Goal: Complete application form

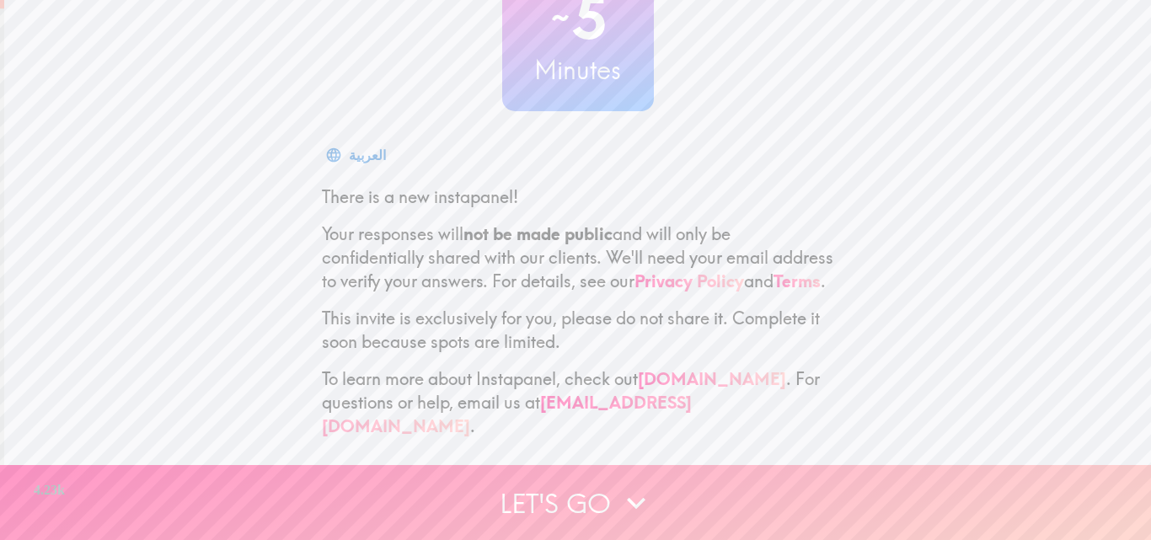
scroll to position [161, 0]
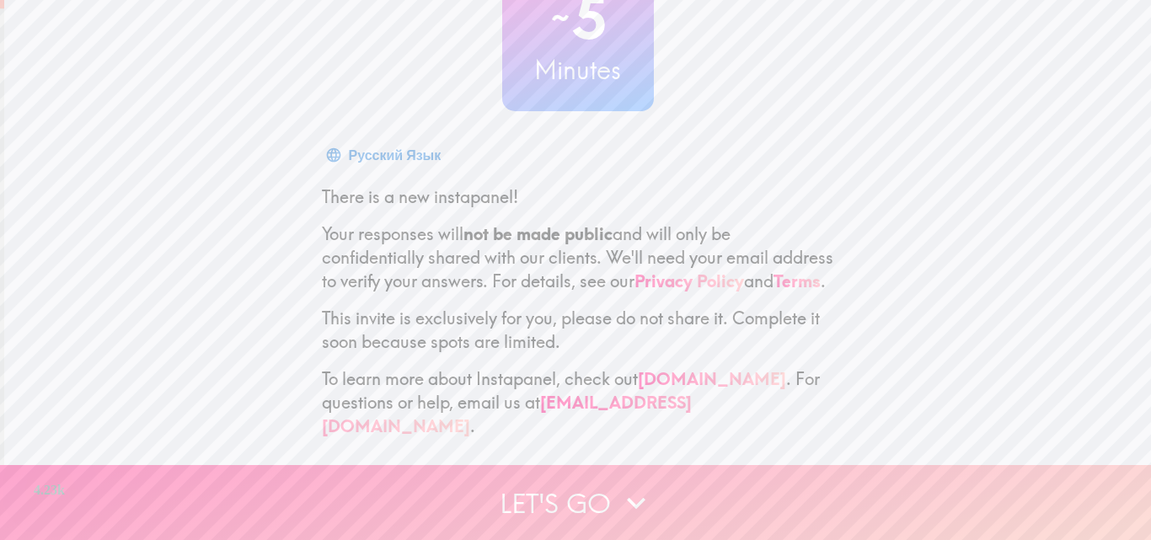
click at [634, 497] on icon "button" at bounding box center [636, 503] width 19 height 12
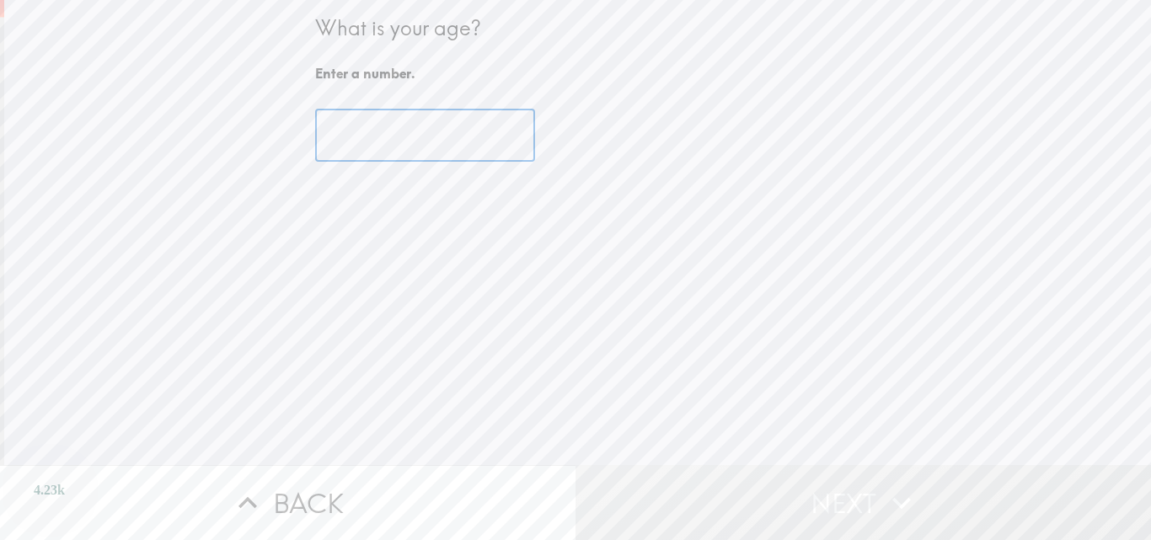
click at [395, 148] on input "number" at bounding box center [425, 136] width 220 height 52
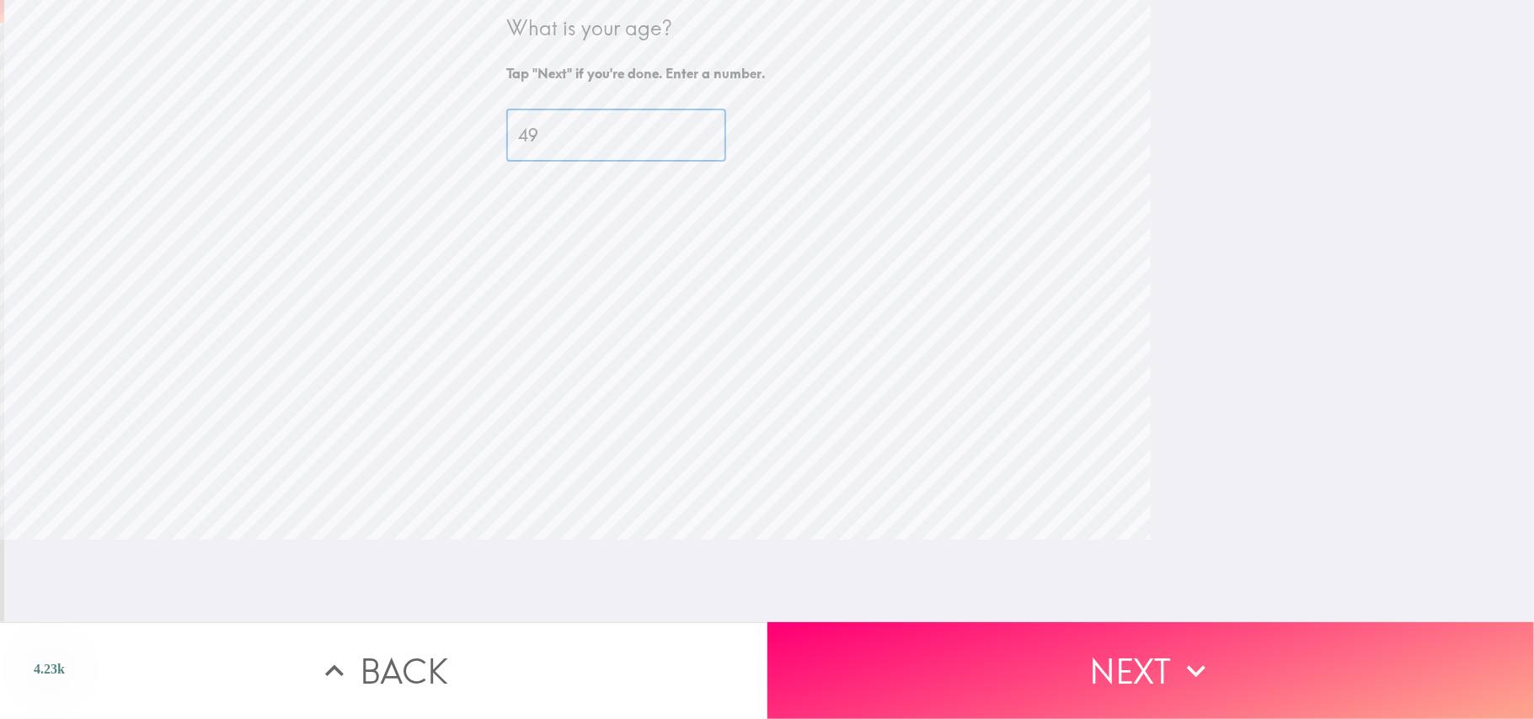
type input "49"
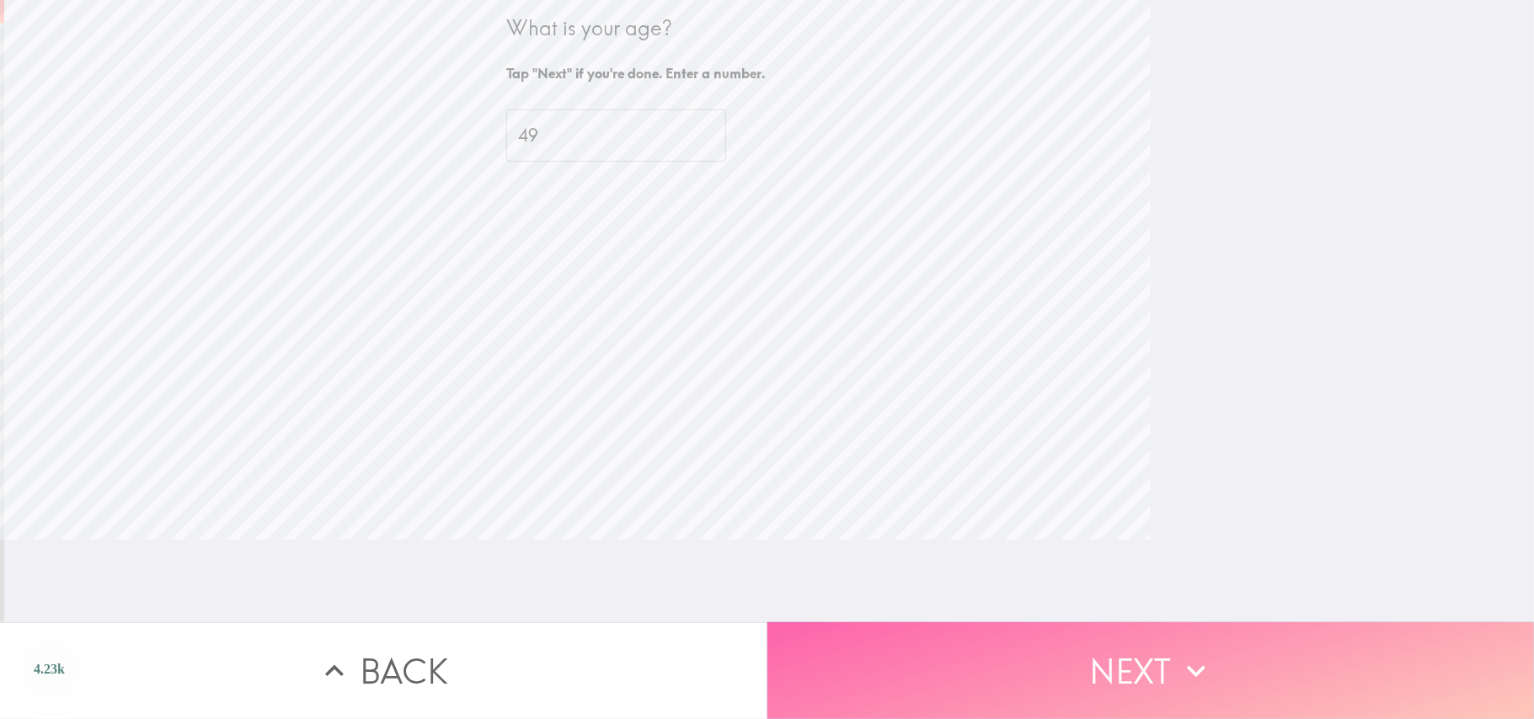
drag, startPoint x: 1061, startPoint y: 2, endPoint x: 1019, endPoint y: 642, distance: 641.6
click at [1019, 539] on button "Next" at bounding box center [1150, 671] width 767 height 97
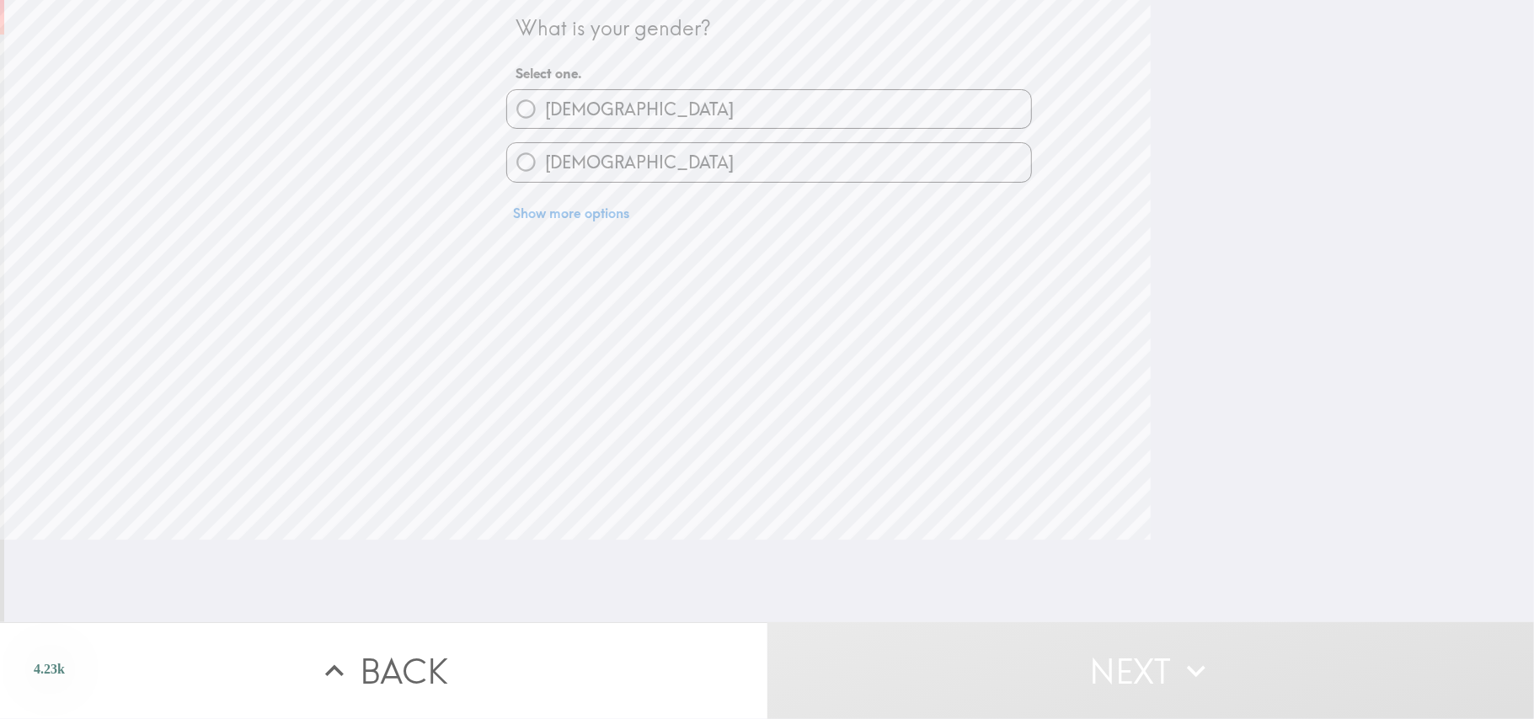
click at [556, 168] on span "[DEMOGRAPHIC_DATA]" at bounding box center [639, 163] width 189 height 24
click at [545, 168] on input "[DEMOGRAPHIC_DATA]" at bounding box center [526, 162] width 38 height 38
radio input "true"
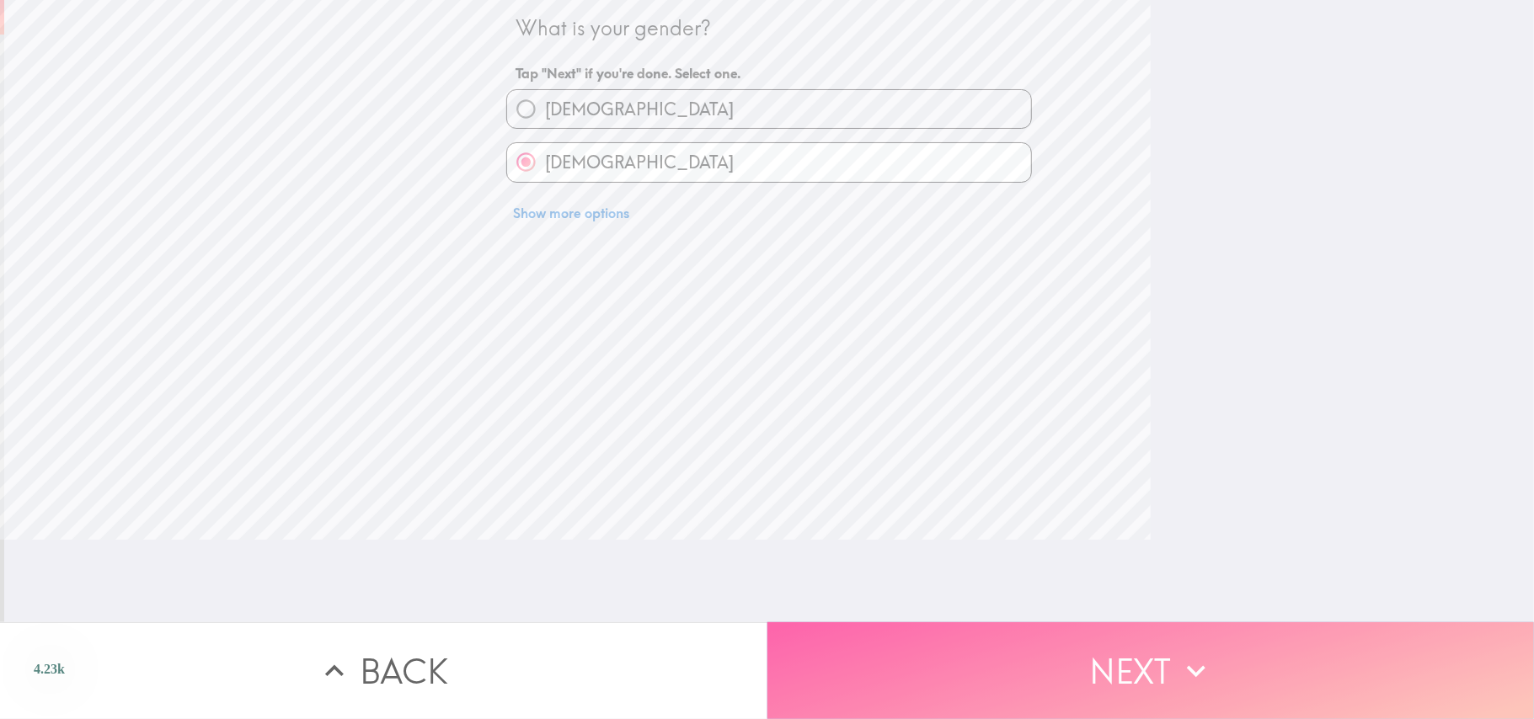
click at [1022, 539] on button "Next" at bounding box center [1150, 671] width 767 height 97
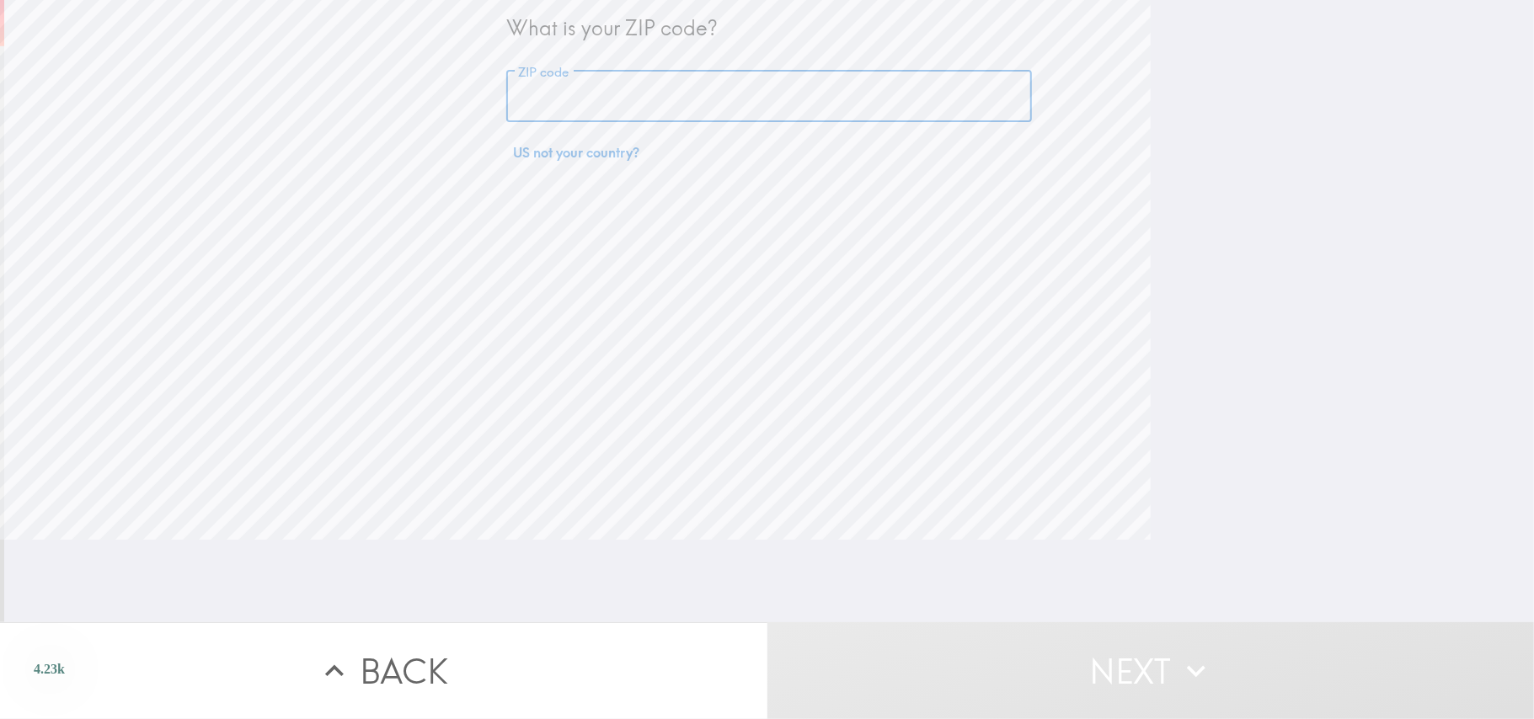
click at [676, 108] on input "ZIP code" at bounding box center [769, 97] width 526 height 52
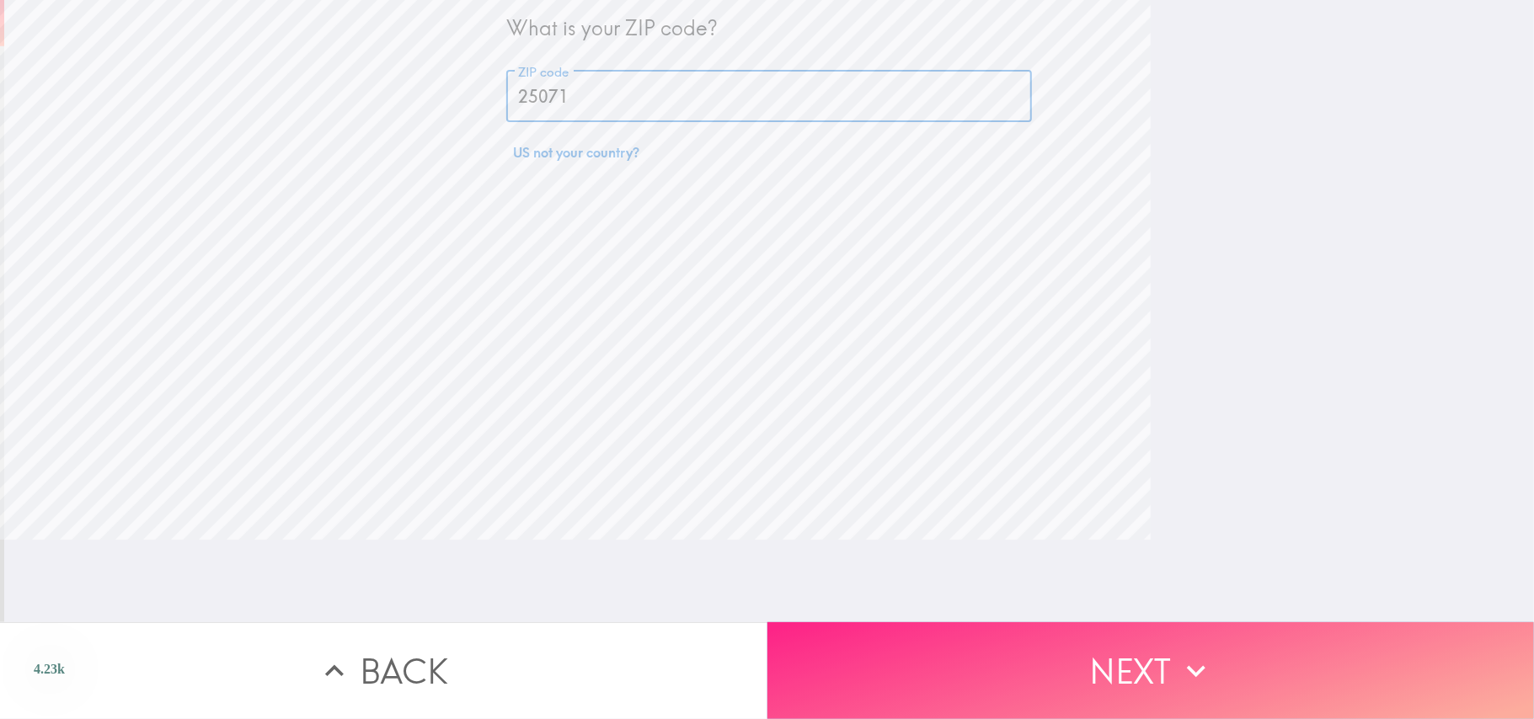
type input "25071"
click at [1150, 539] on button "Next" at bounding box center [1150, 671] width 767 height 97
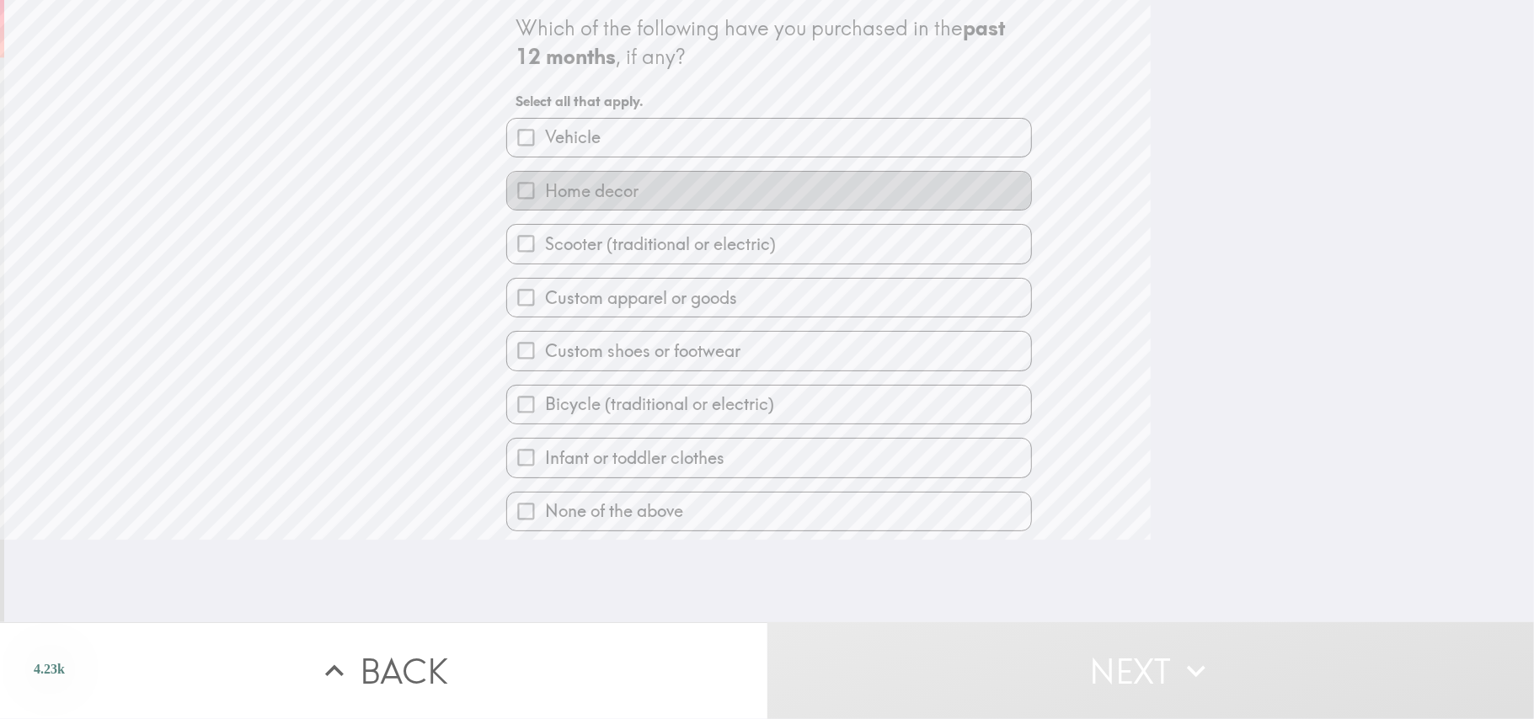
click at [644, 186] on label "Home decor" at bounding box center [769, 191] width 524 height 38
click at [545, 186] on input "Home decor" at bounding box center [526, 191] width 38 height 38
checkbox input "true"
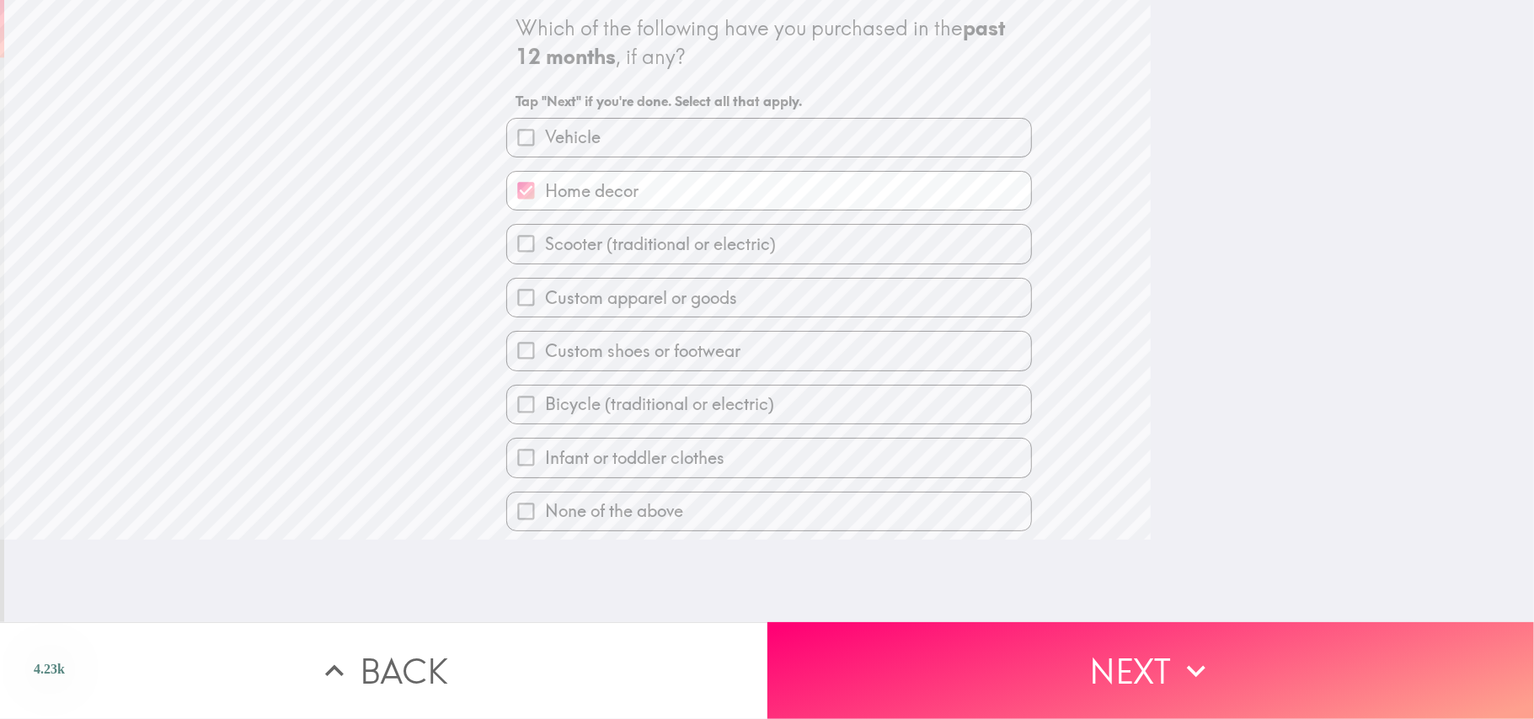
click at [863, 304] on label "Custom apparel or goods" at bounding box center [769, 298] width 524 height 38
click at [545, 304] on input "Custom apparel or goods" at bounding box center [526, 298] width 38 height 38
checkbox input "true"
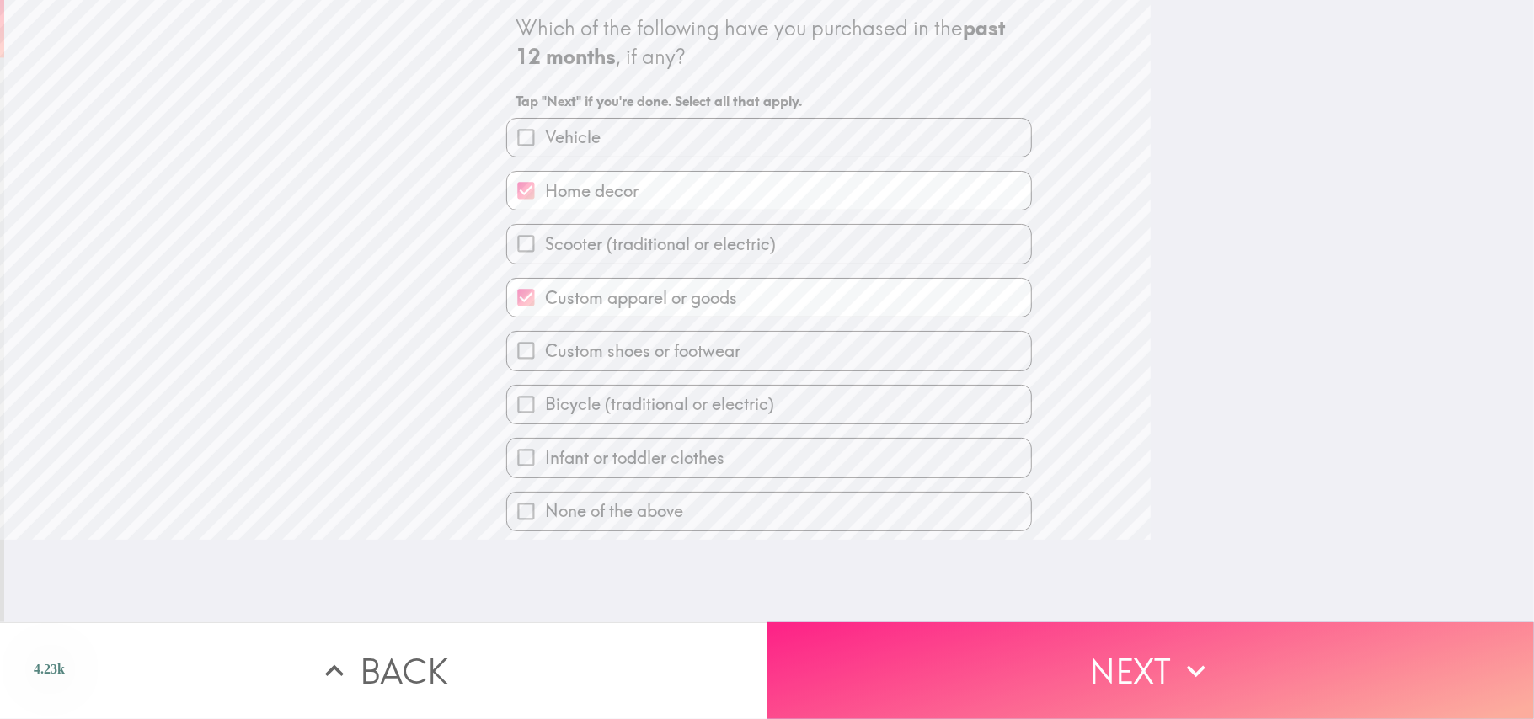
click at [1028, 539] on button "Next" at bounding box center [1150, 671] width 767 height 97
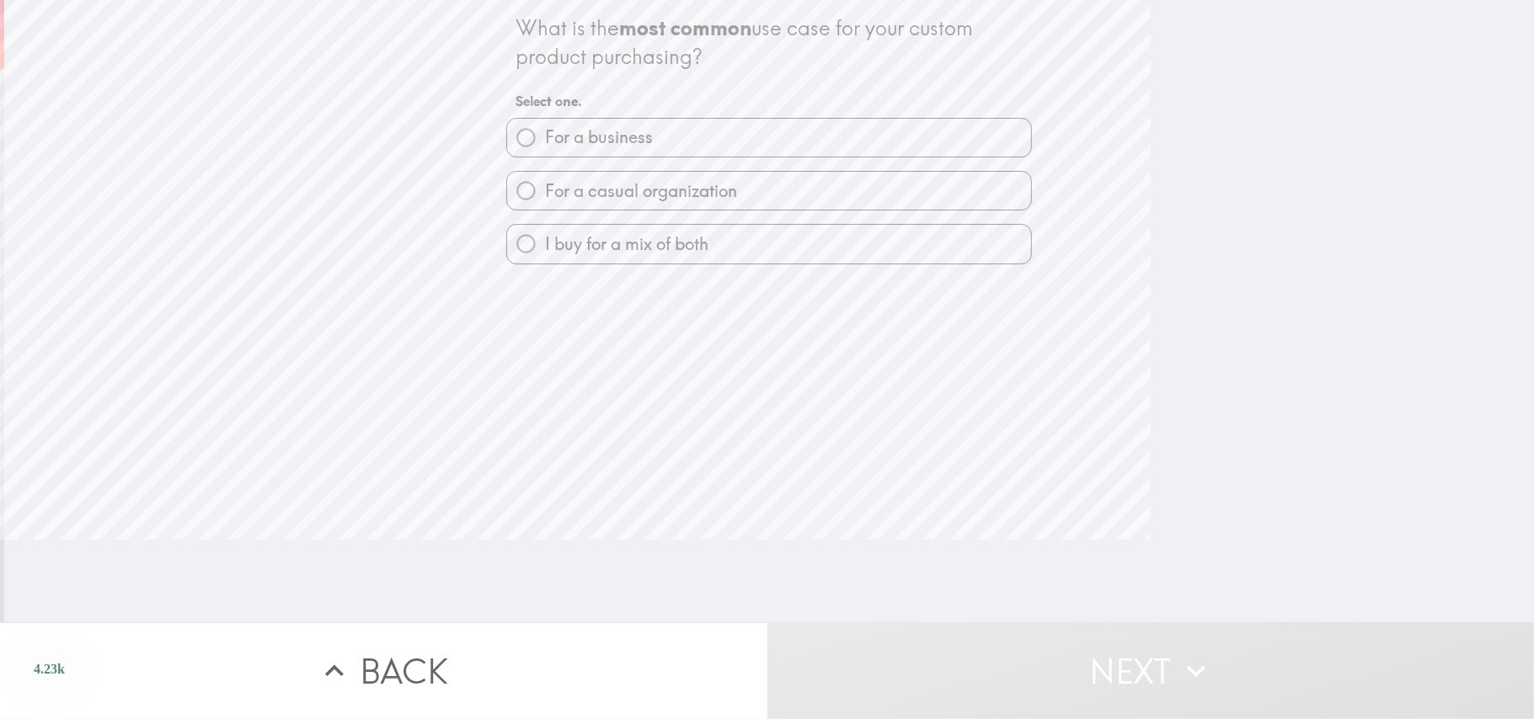
click at [691, 241] on span "I buy for a mix of both" at bounding box center [626, 244] width 163 height 24
click at [545, 241] on input "I buy for a mix of both" at bounding box center [526, 244] width 38 height 38
radio input "true"
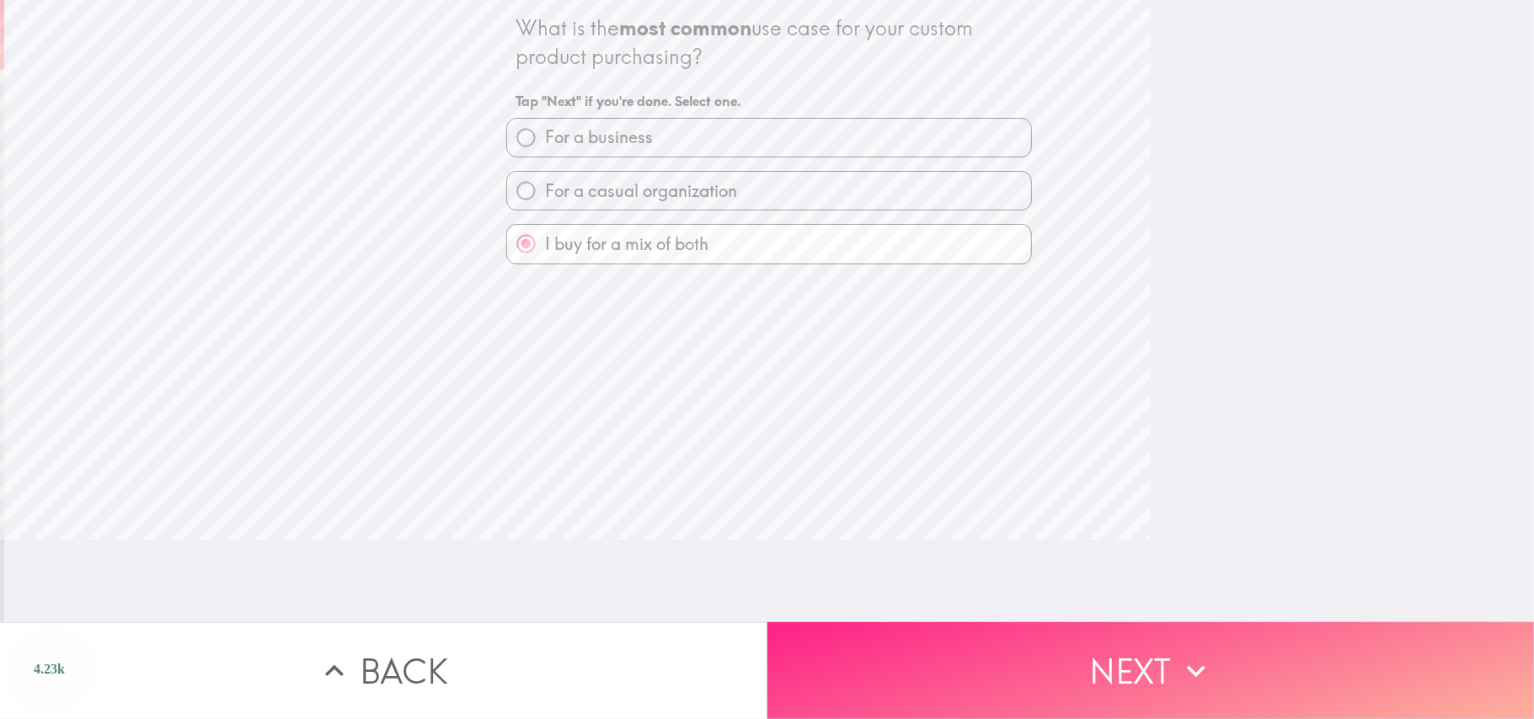
click at [1002, 539] on button "Next" at bounding box center [1150, 671] width 767 height 97
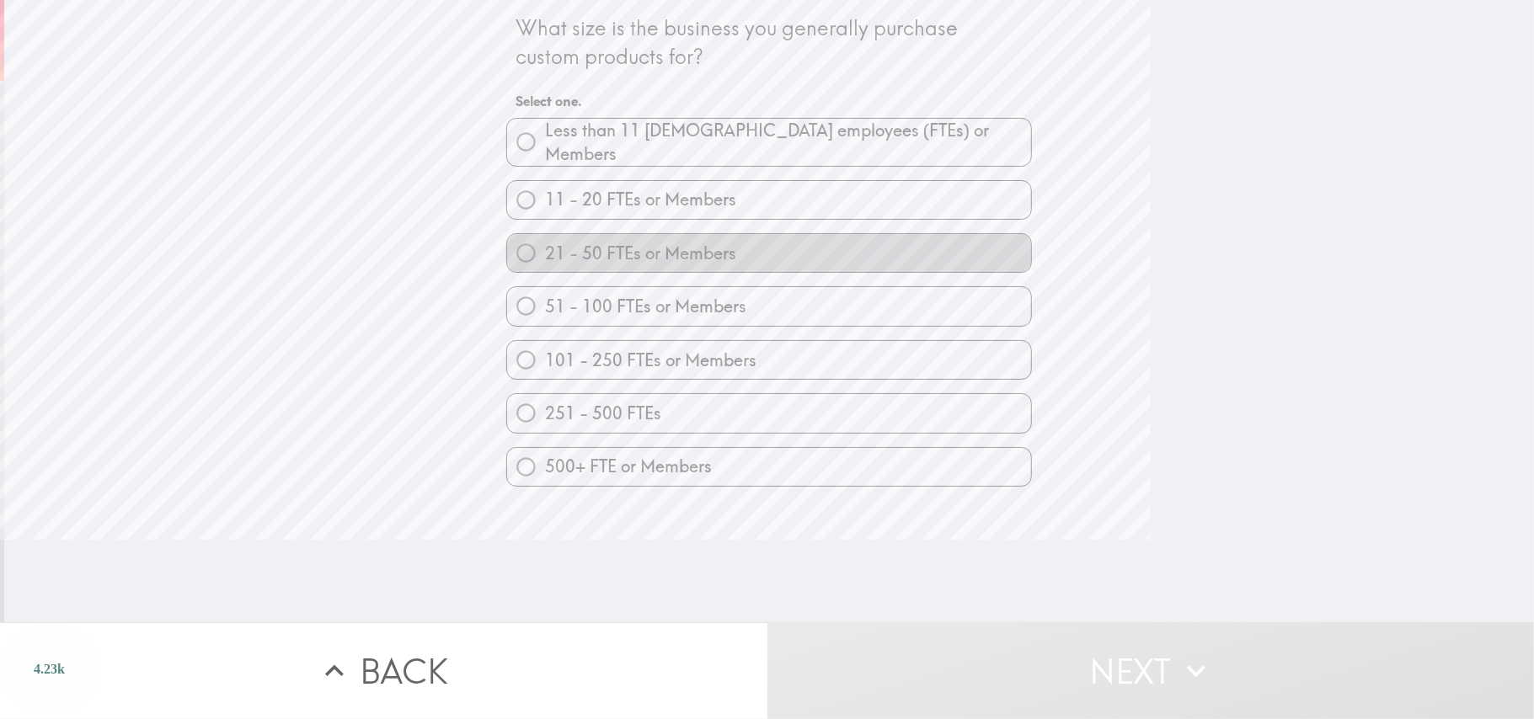
click at [600, 250] on span "21 - 50 FTEs or Members" at bounding box center [640, 254] width 191 height 24
click at [545, 250] on input "21 - 50 FTEs or Members" at bounding box center [526, 253] width 38 height 38
radio input "true"
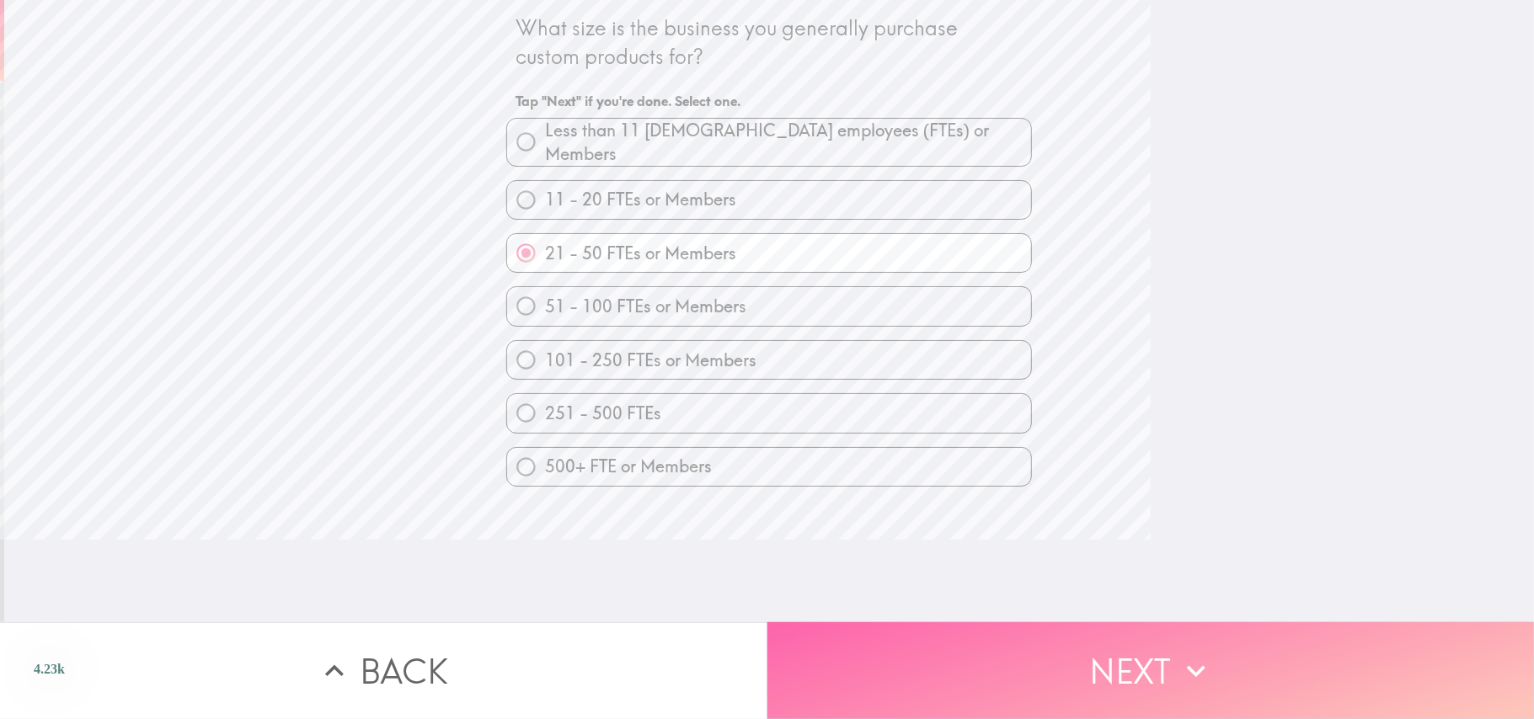
click at [1068, 539] on button "Next" at bounding box center [1150, 671] width 767 height 97
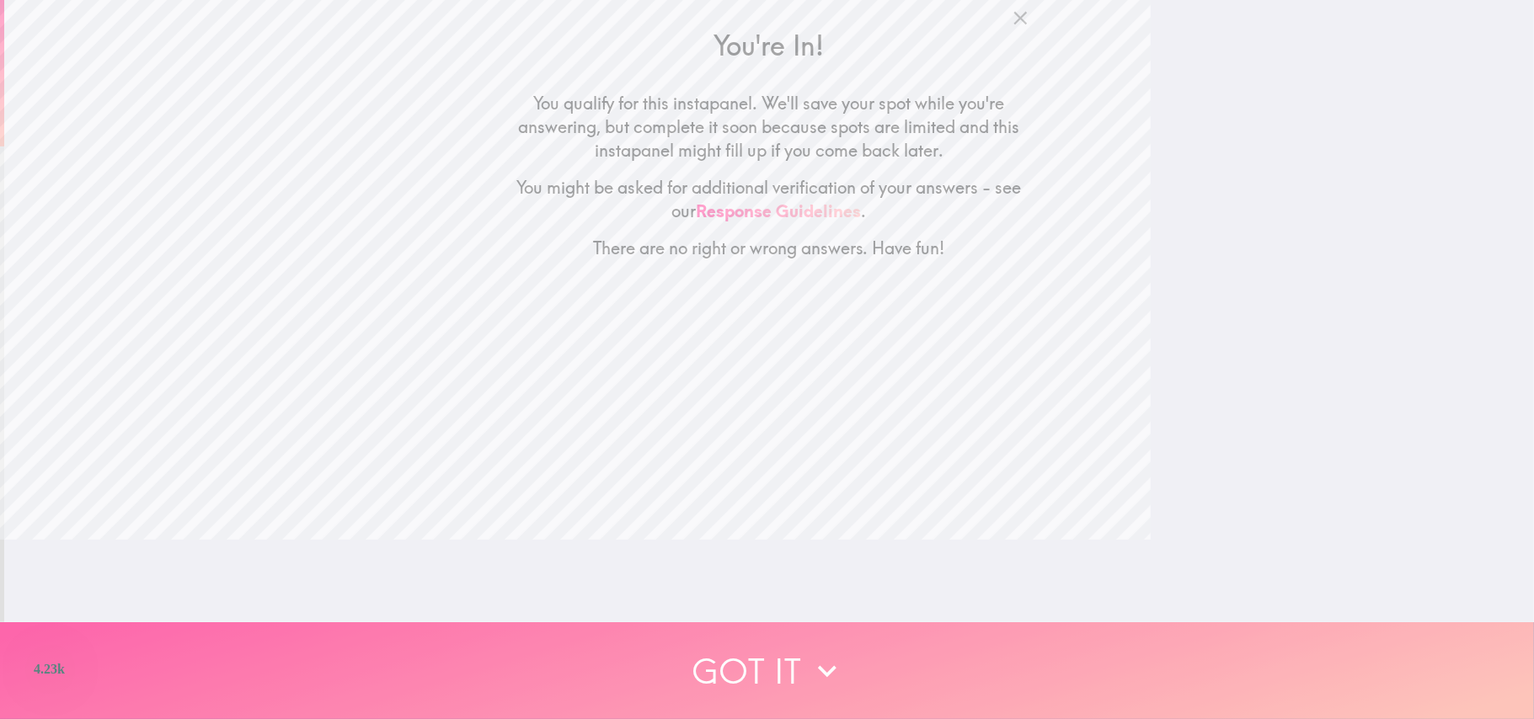
click at [1068, 539] on button "Got it" at bounding box center [767, 671] width 1534 height 97
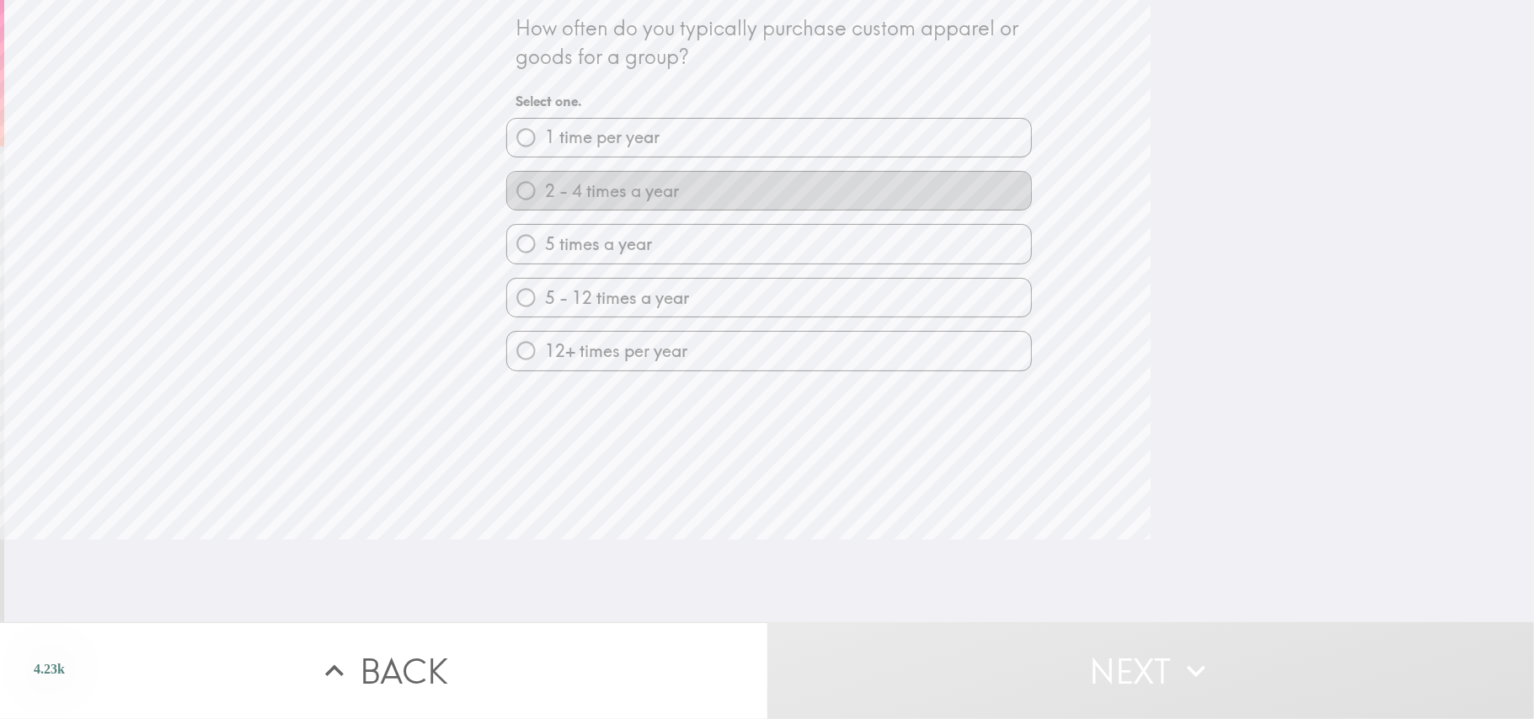
click at [768, 190] on label "2 - 4 times a year" at bounding box center [769, 191] width 524 height 38
click at [545, 190] on input "2 - 4 times a year" at bounding box center [526, 191] width 38 height 38
radio input "true"
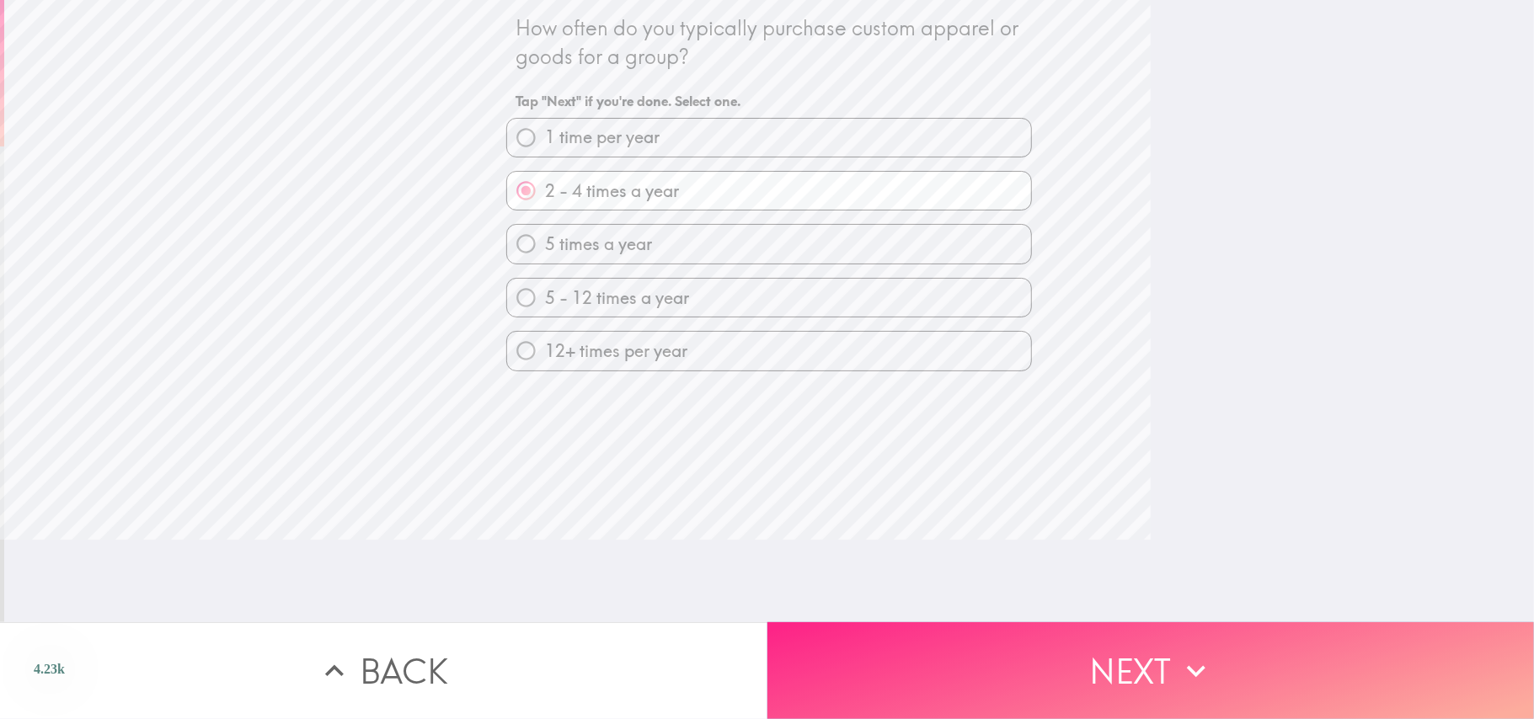
click at [1033, 539] on button "Next" at bounding box center [1150, 671] width 767 height 97
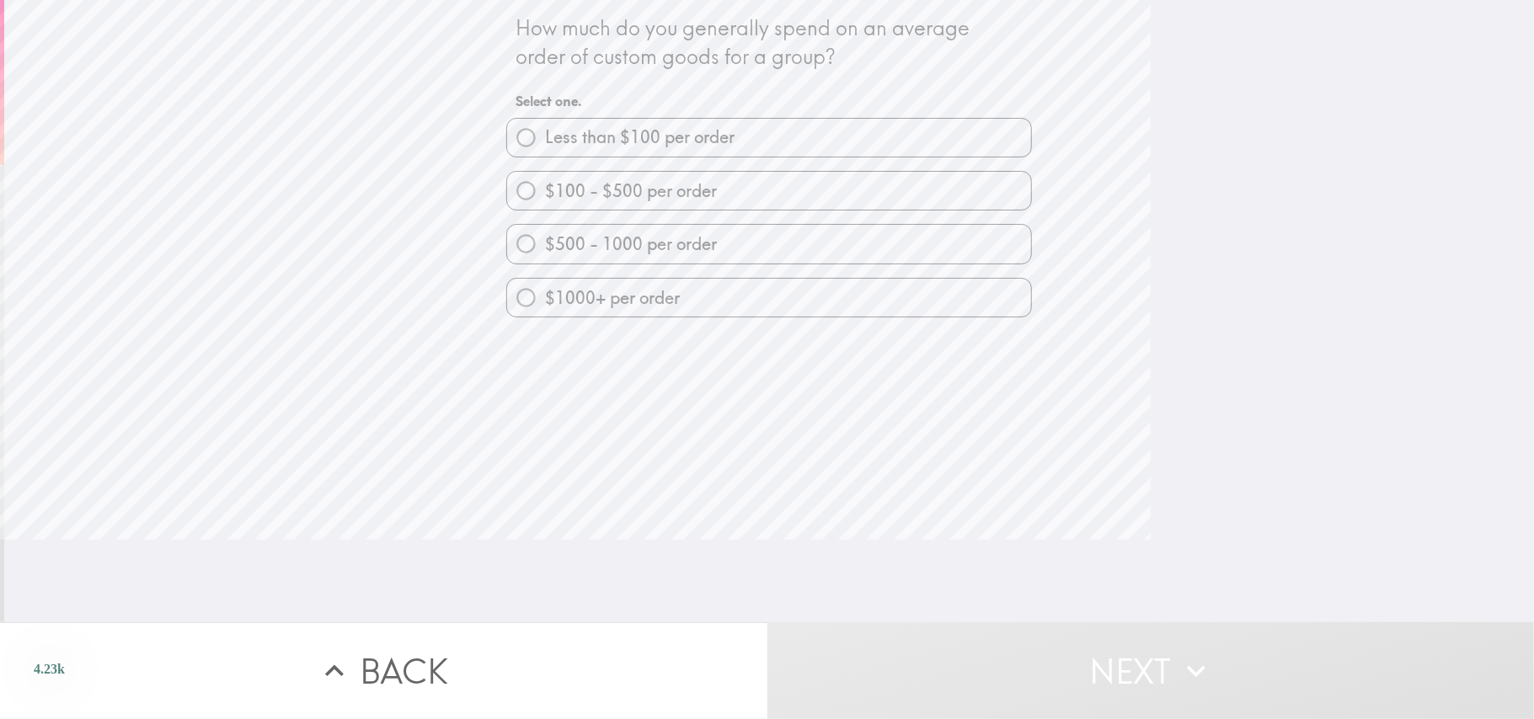
click at [715, 247] on label "$500 - 1000 per order" at bounding box center [769, 244] width 524 height 38
click at [545, 247] on input "$500 - 1000 per order" at bounding box center [526, 244] width 38 height 38
radio input "true"
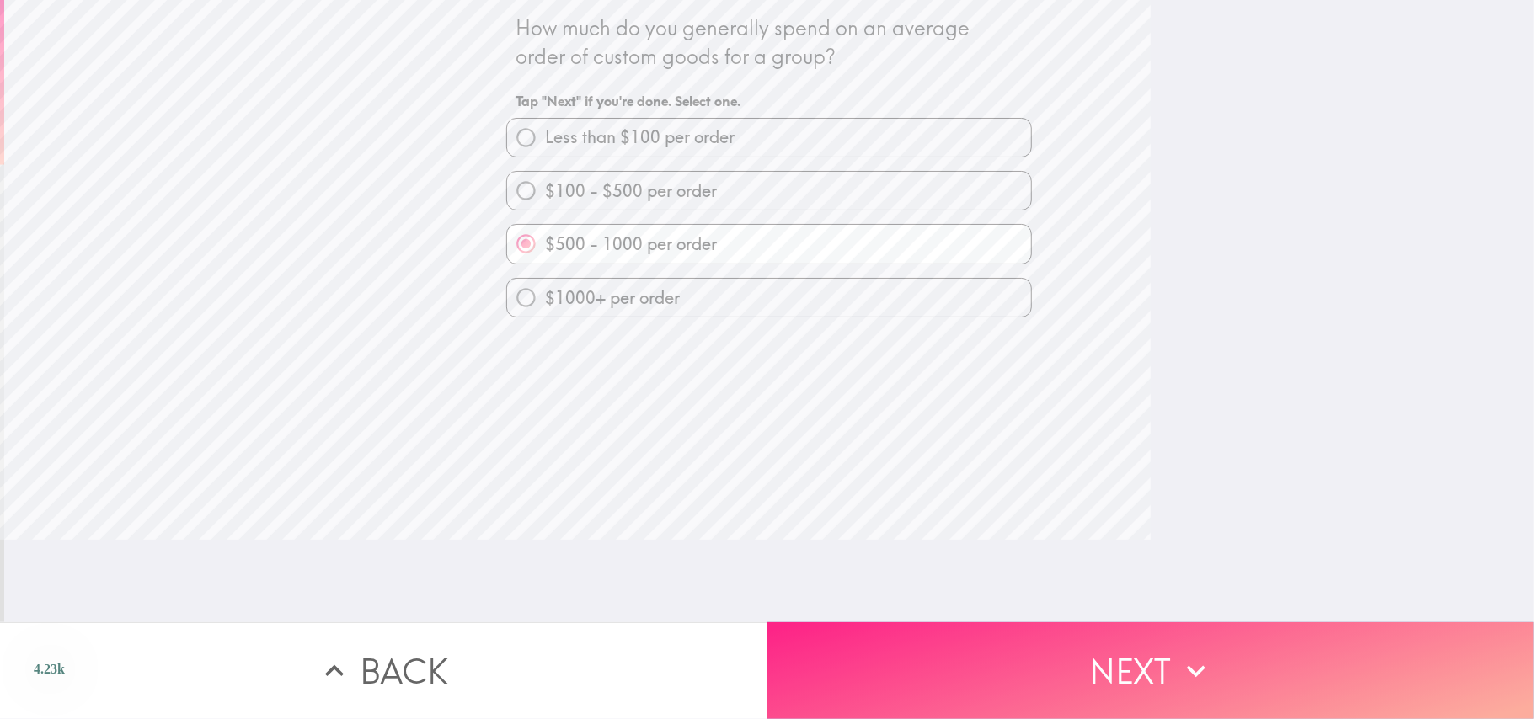
click at [1023, 539] on button "Next" at bounding box center [1150, 671] width 767 height 97
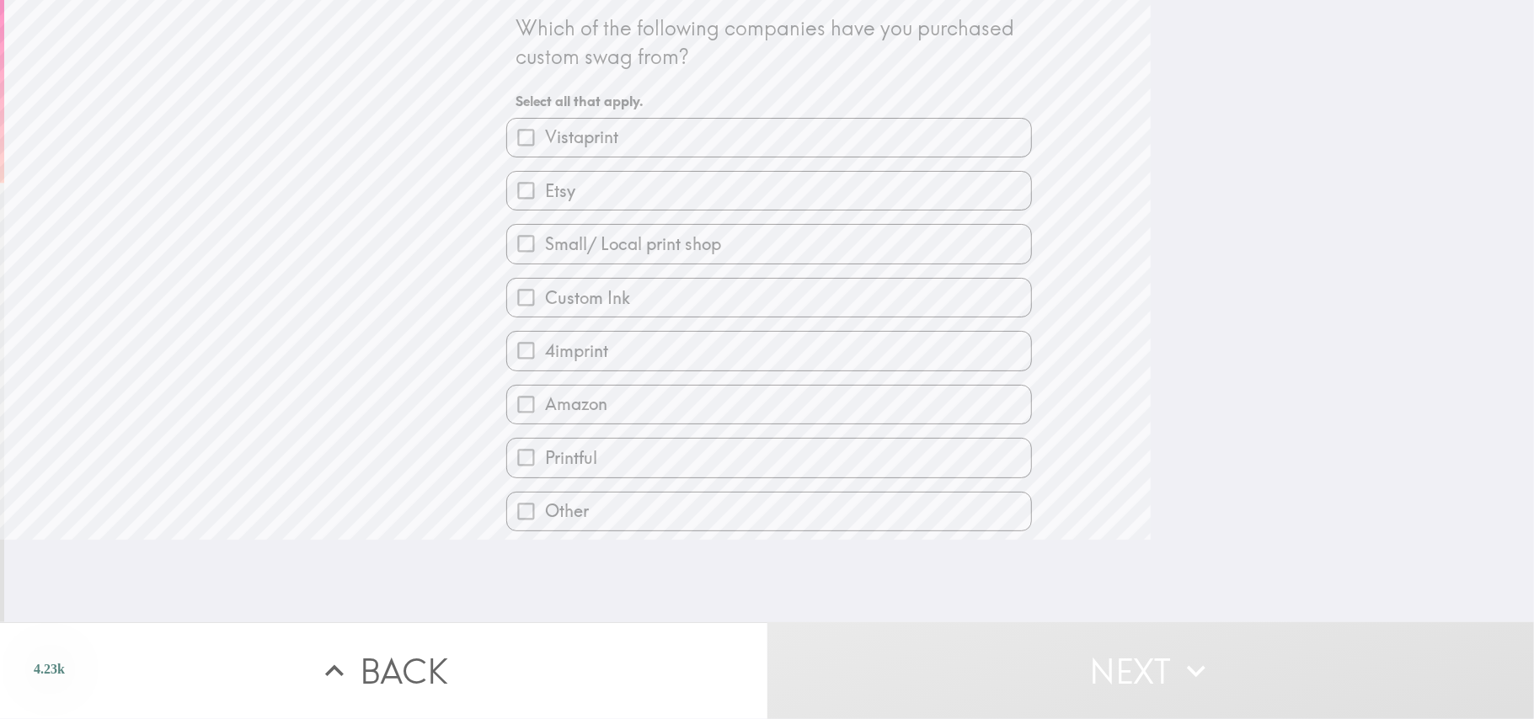
click at [647, 136] on label "Vistaprint" at bounding box center [769, 138] width 524 height 38
click at [545, 136] on input "Vistaprint" at bounding box center [526, 138] width 38 height 38
checkbox input "true"
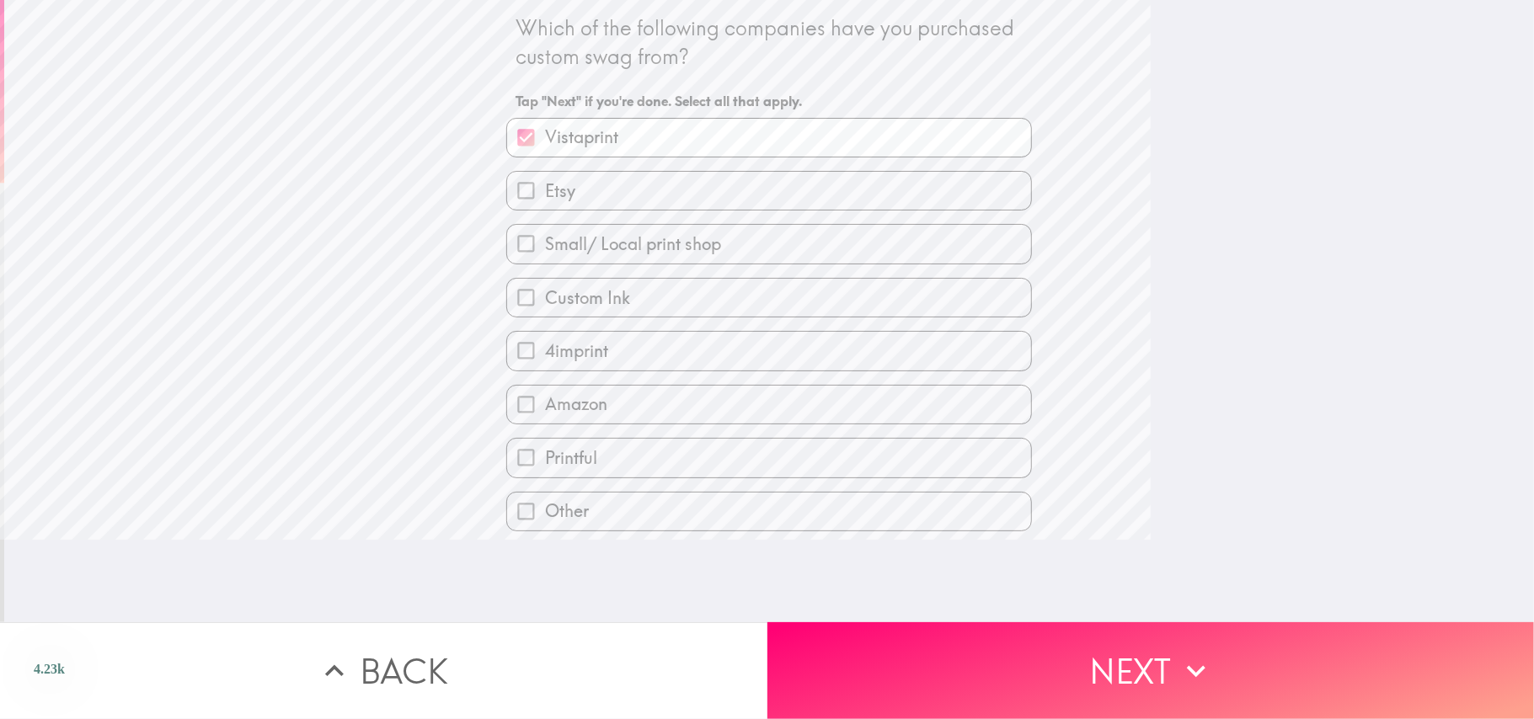
click at [640, 298] on label "Custom Ink" at bounding box center [769, 298] width 524 height 38
click at [545, 298] on input "Custom Ink" at bounding box center [526, 298] width 38 height 38
checkbox input "true"
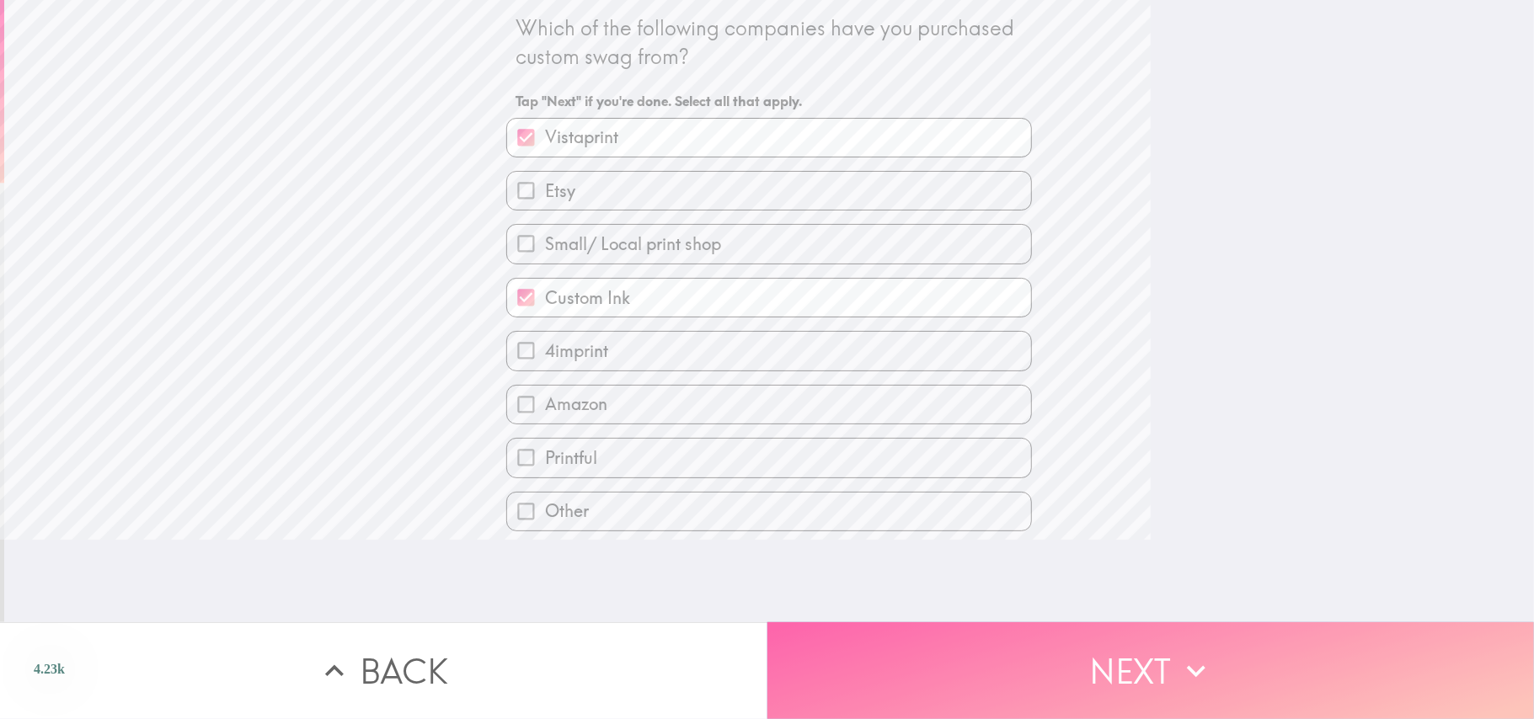
click at [886, 539] on button "Next" at bounding box center [1150, 671] width 767 height 97
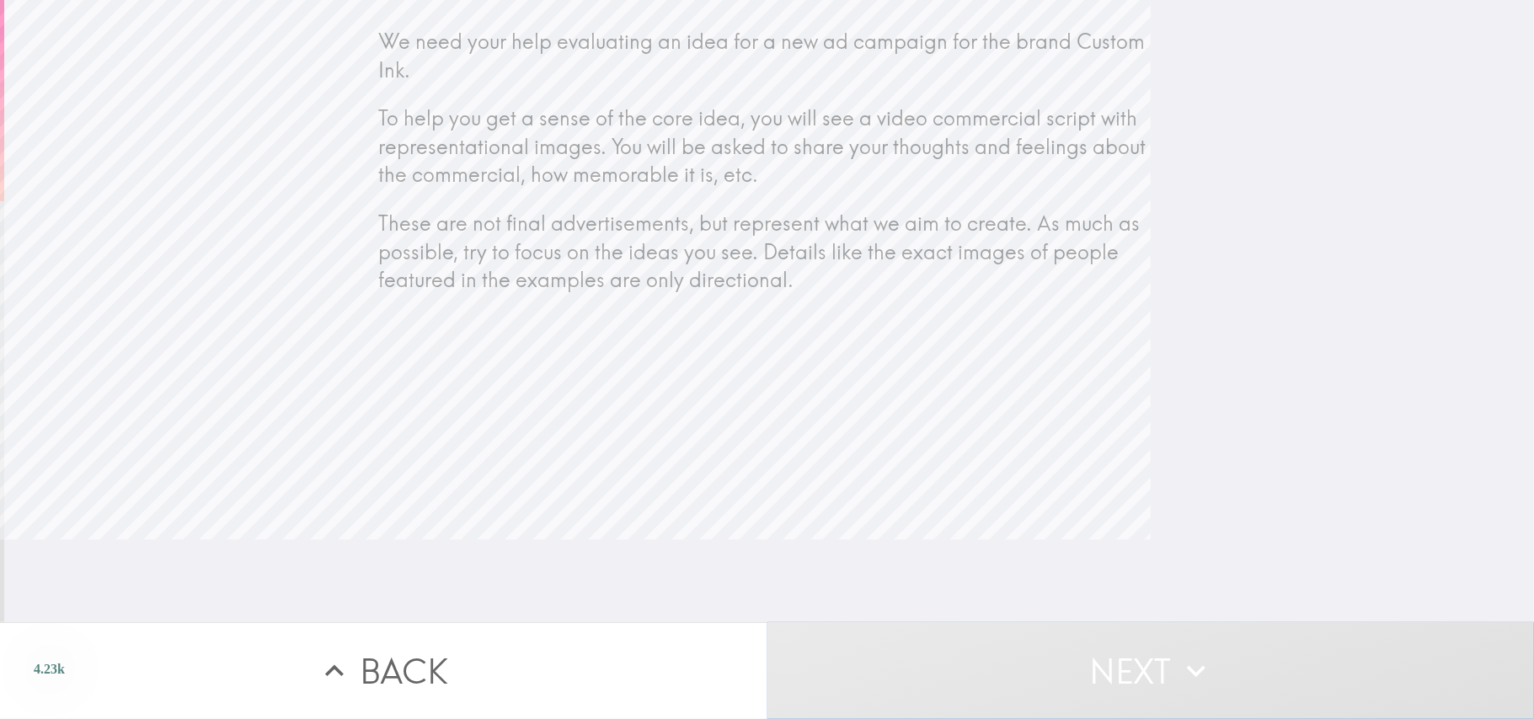
click at [1035, 539] on button "Next" at bounding box center [1150, 671] width 767 height 97
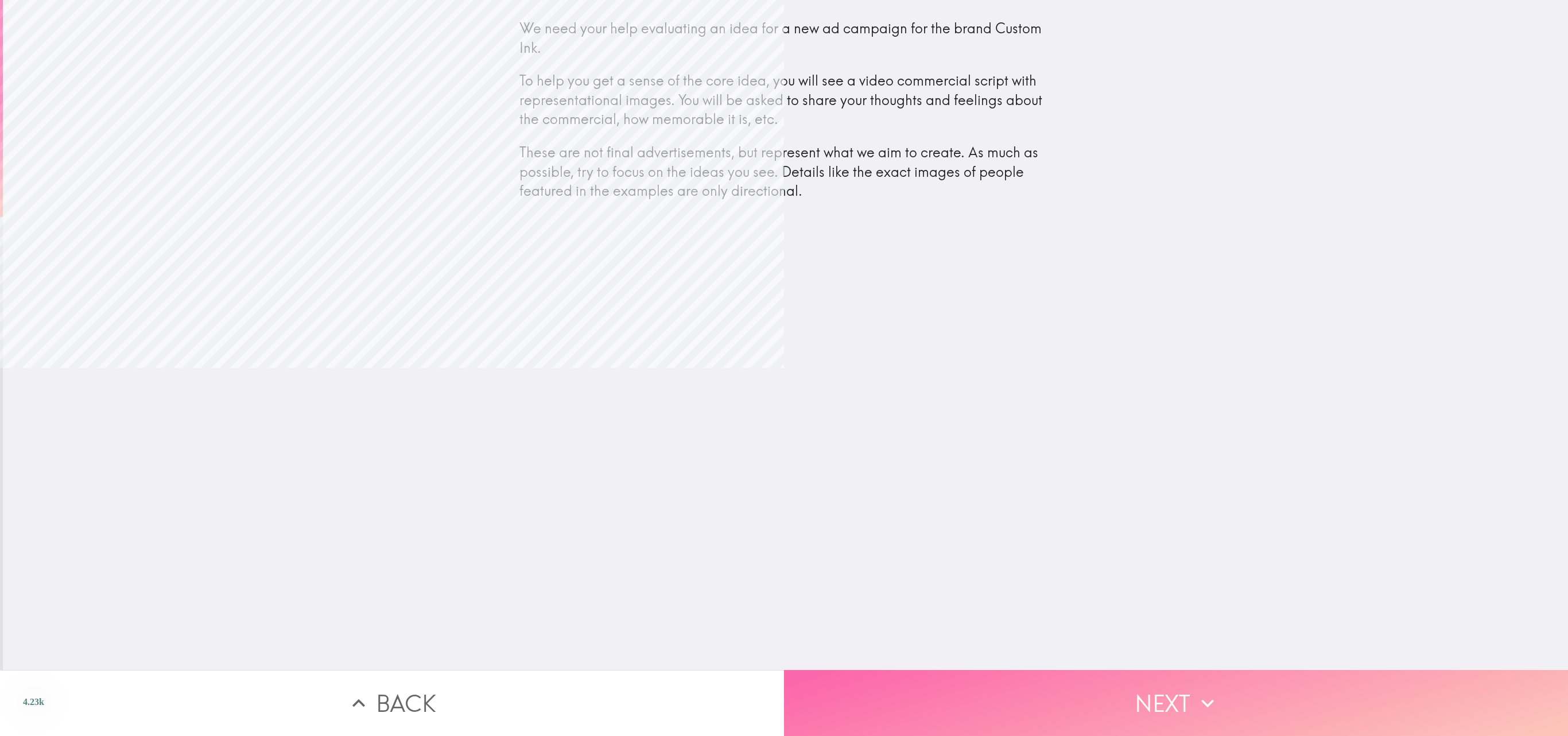
drag, startPoint x: 1017, startPoint y: 3, endPoint x: 1051, endPoint y: 676, distance: 673.9
click at [784, 367] on button "Next" at bounding box center [1176, 703] width 784 height 66
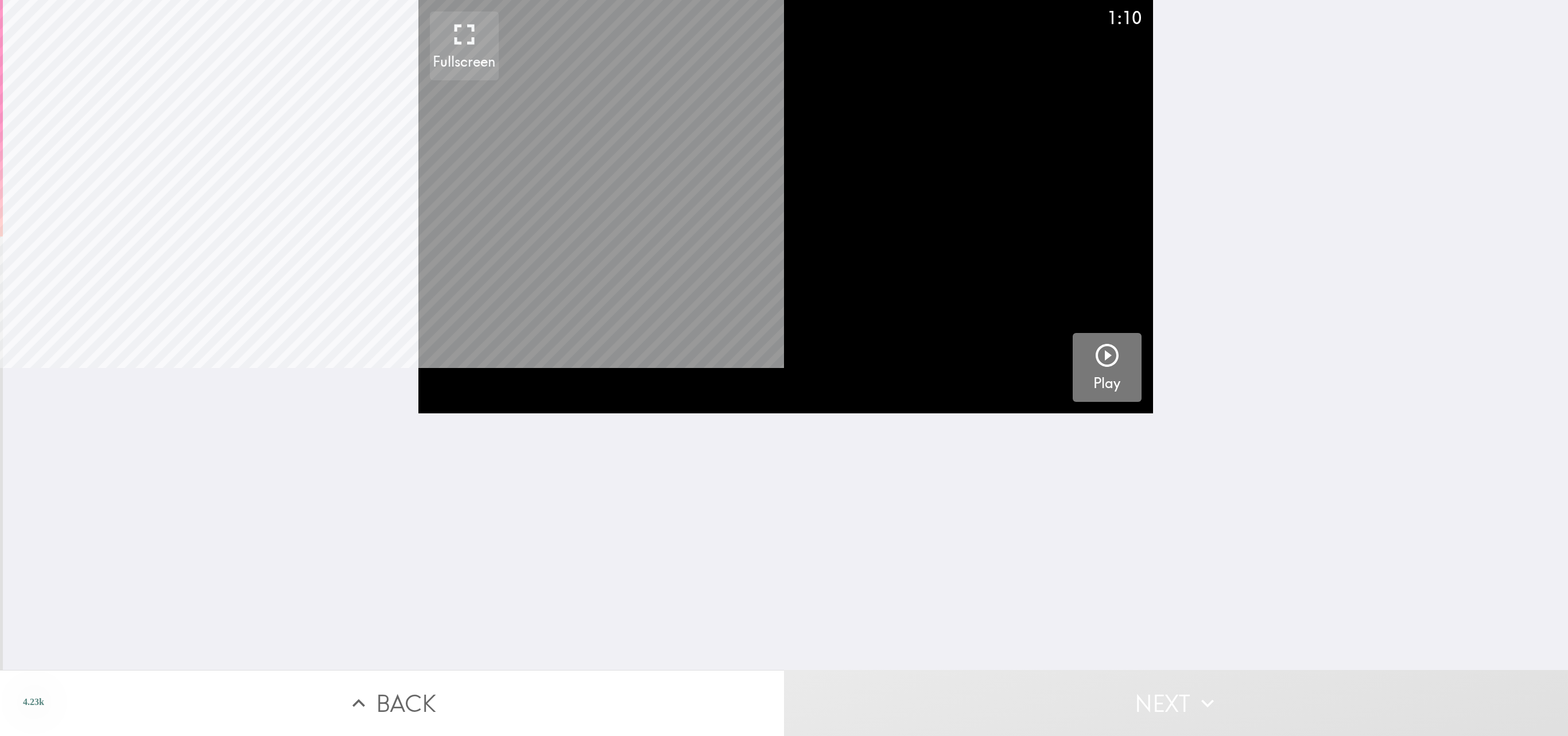
click at [784, 367] on div "button" at bounding box center [1107, 357] width 27 height 32
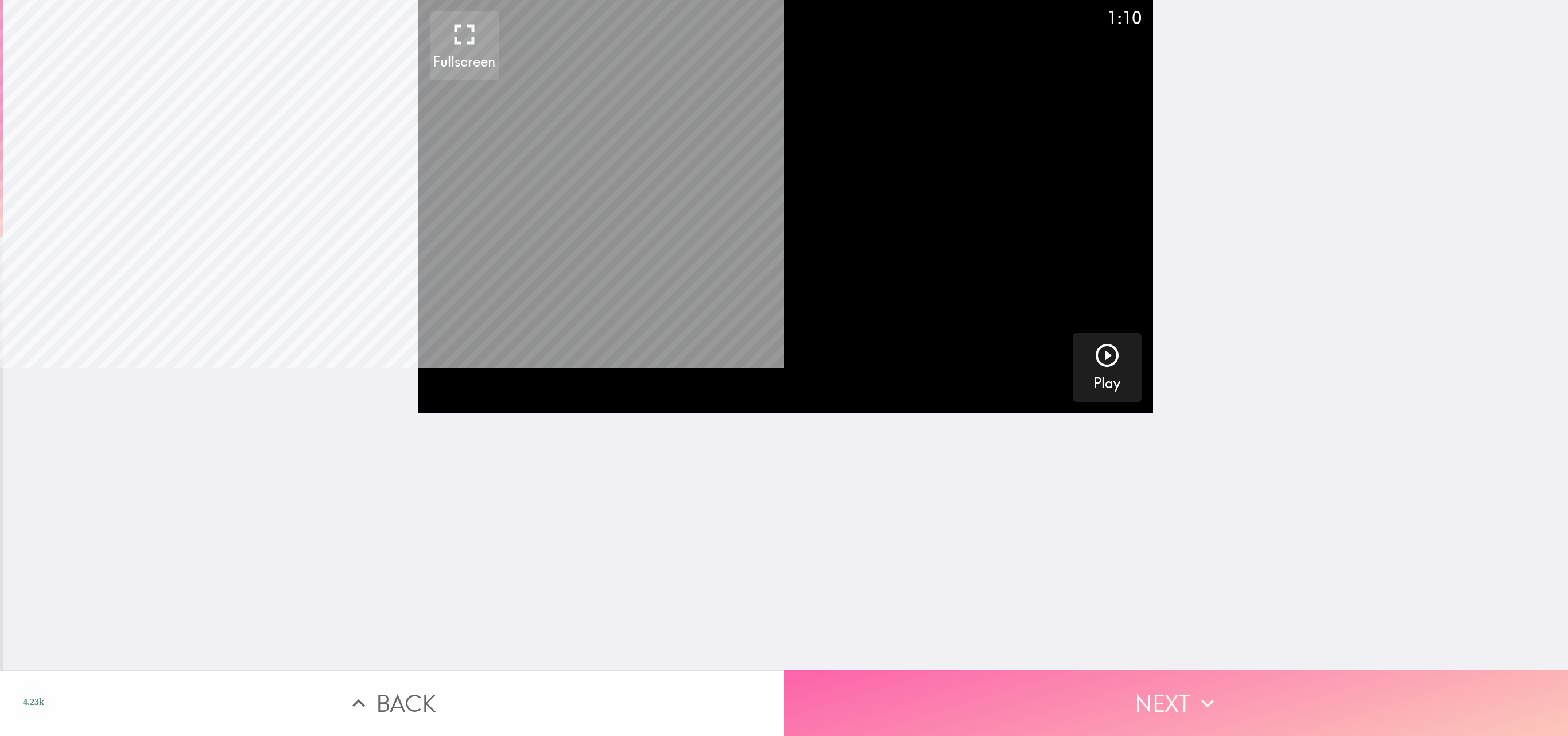
click at [784, 367] on button "Next" at bounding box center [1176, 703] width 784 height 66
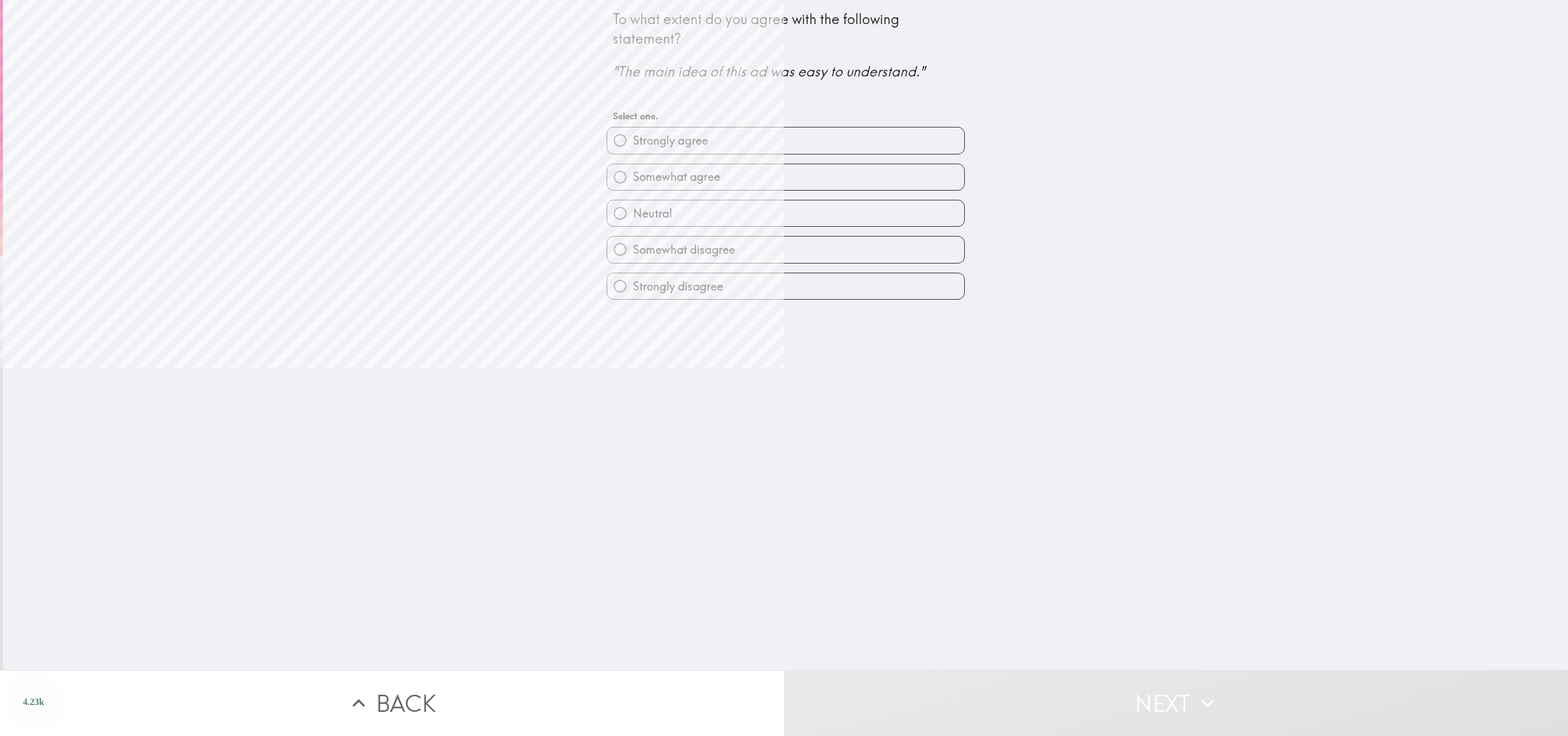
click at [784, 176] on label "Somewhat agree" at bounding box center [786, 177] width 357 height 26
click at [633, 176] on input "Somewhat agree" at bounding box center [620, 177] width 26 height 26
radio input "true"
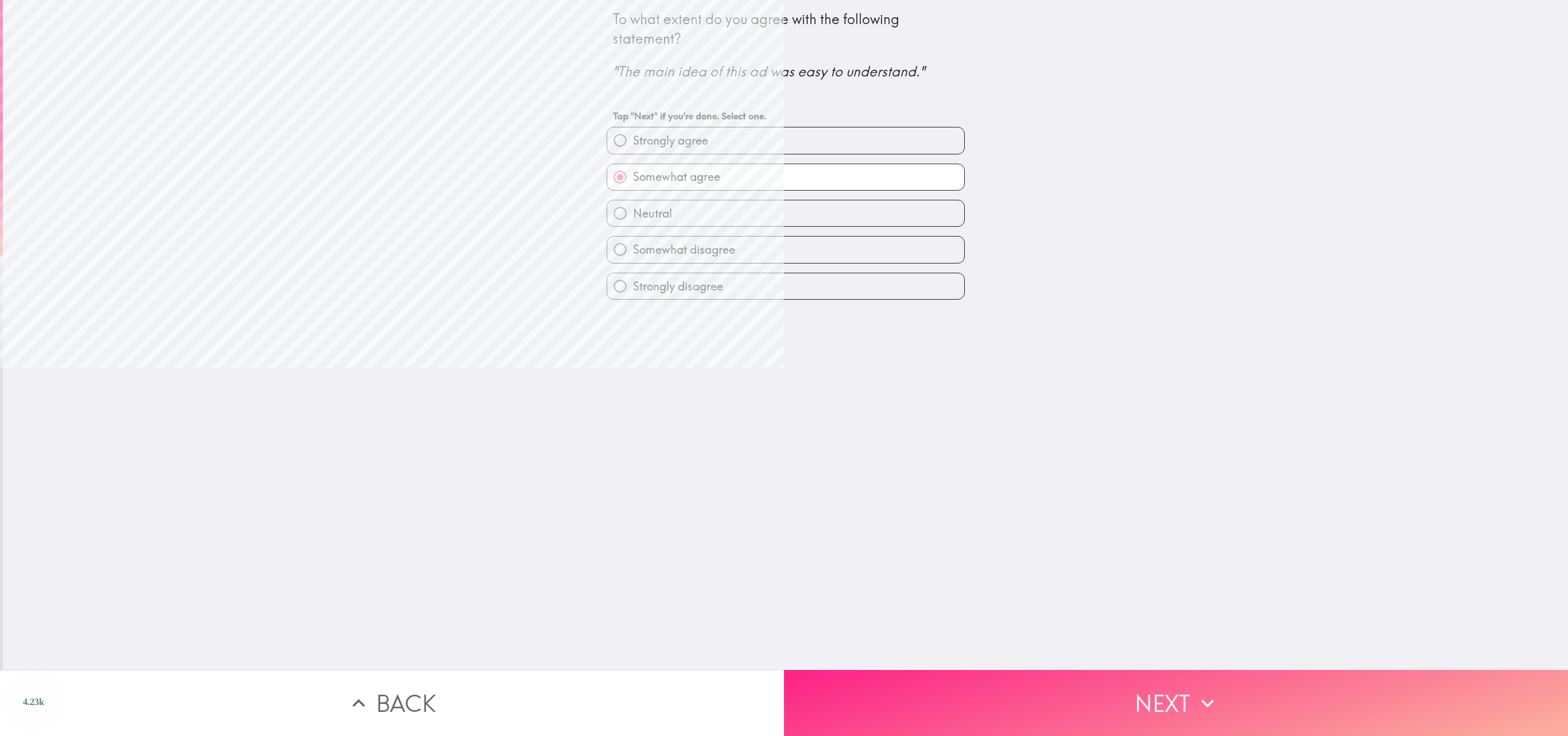
click at [784, 367] on button "Next" at bounding box center [1176, 703] width 784 height 66
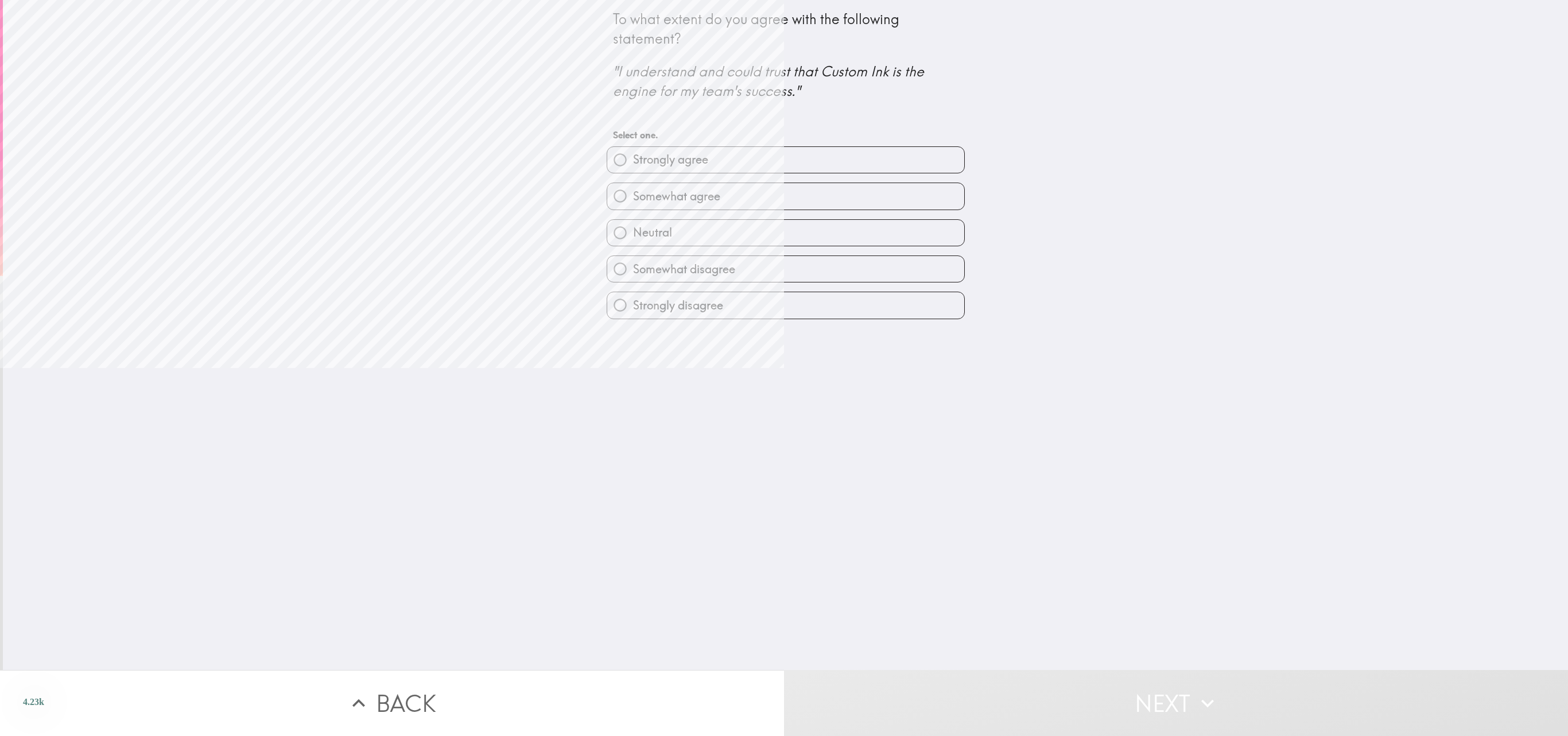
click at [784, 163] on label "Strongly agree" at bounding box center [786, 160] width 357 height 26
click at [633, 163] on input "Strongly agree" at bounding box center [620, 160] width 26 height 26
radio input "true"
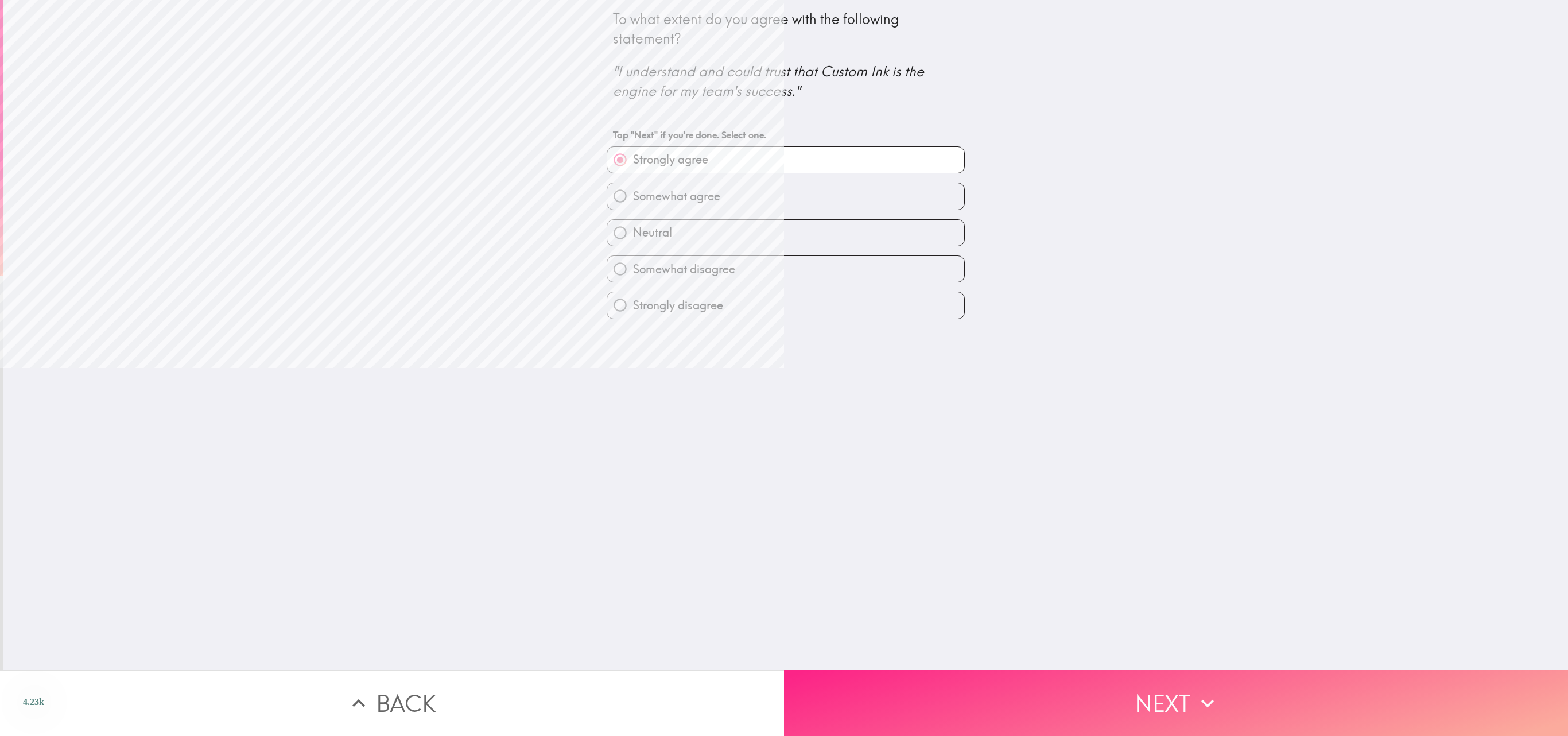
click at [784, 367] on button "Next" at bounding box center [1176, 703] width 784 height 66
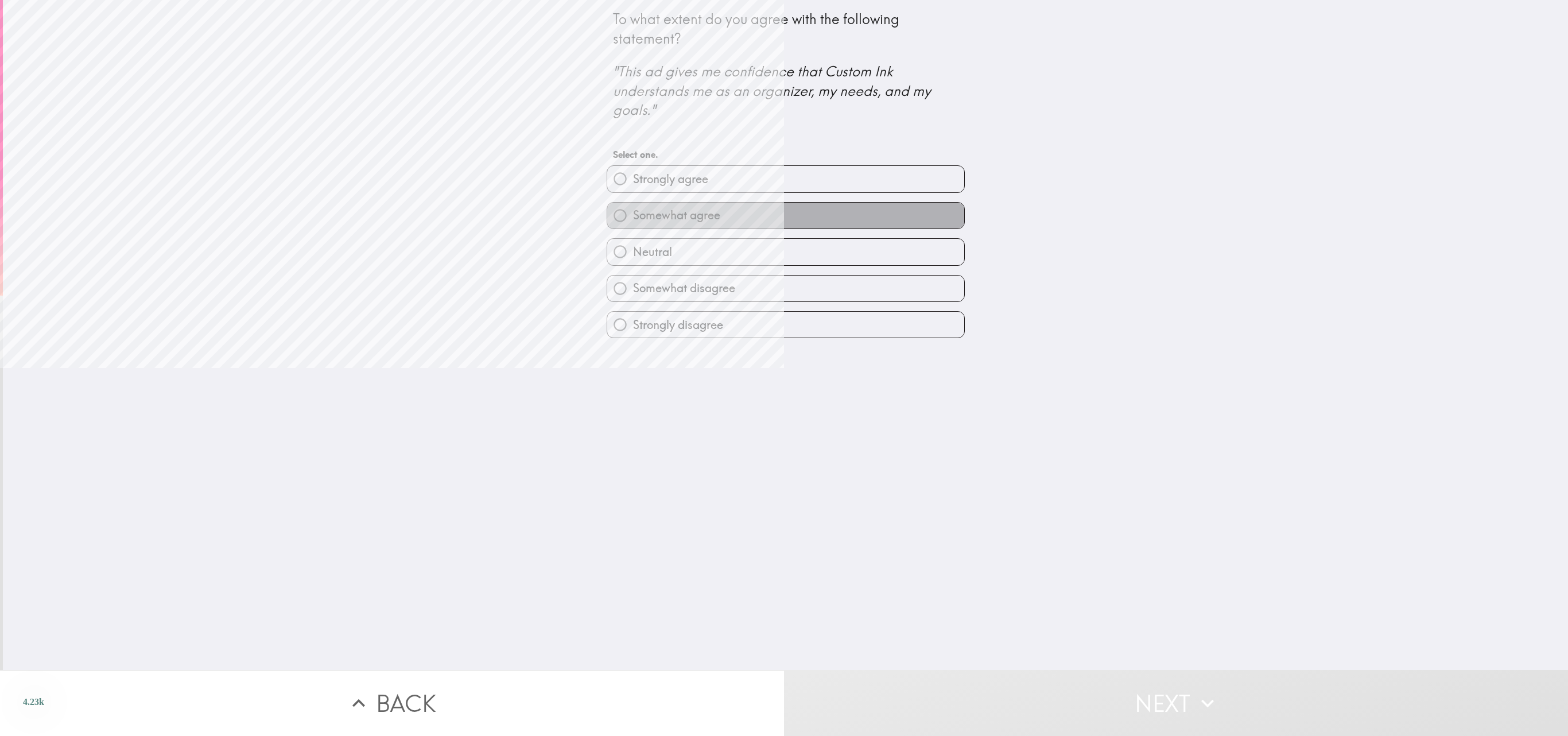
click at [784, 210] on label "Somewhat agree" at bounding box center [786, 215] width 357 height 26
click at [633, 210] on input "Somewhat agree" at bounding box center [620, 215] width 26 height 26
radio input "true"
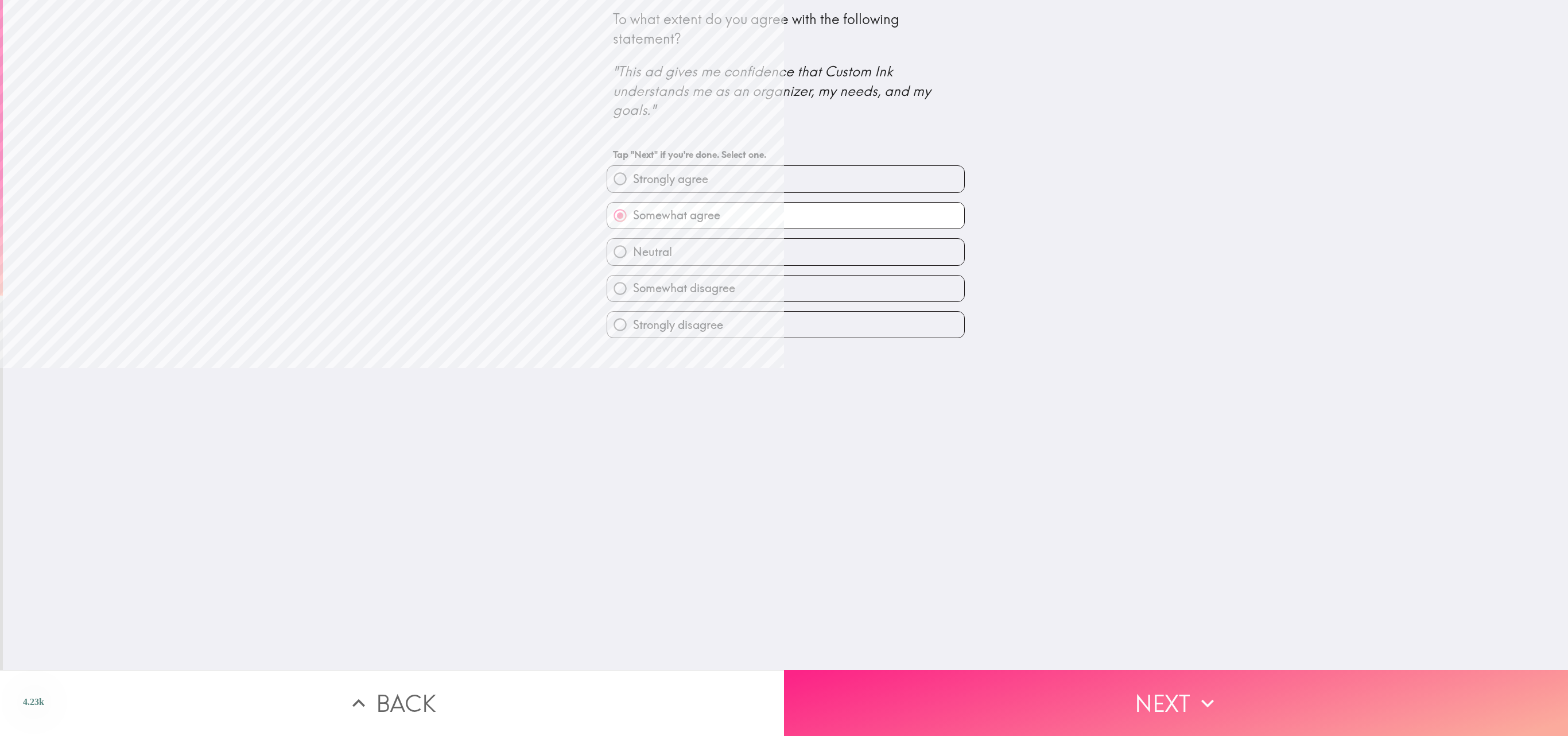
click at [784, 367] on button "Next" at bounding box center [1176, 703] width 784 height 66
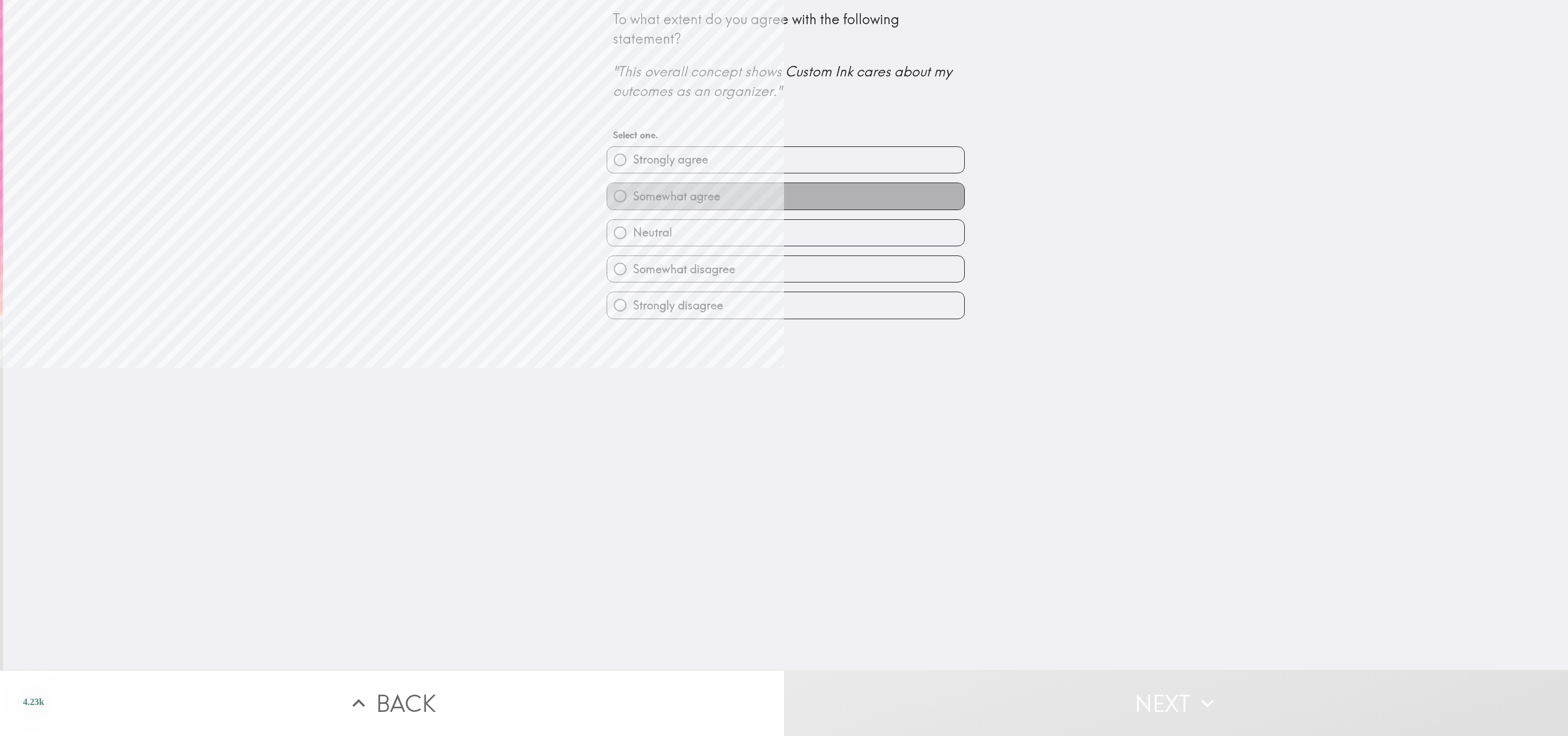
click at [784, 198] on label "Somewhat agree" at bounding box center [786, 196] width 357 height 26
click at [633, 198] on input "Somewhat agree" at bounding box center [620, 196] width 26 height 26
radio input "true"
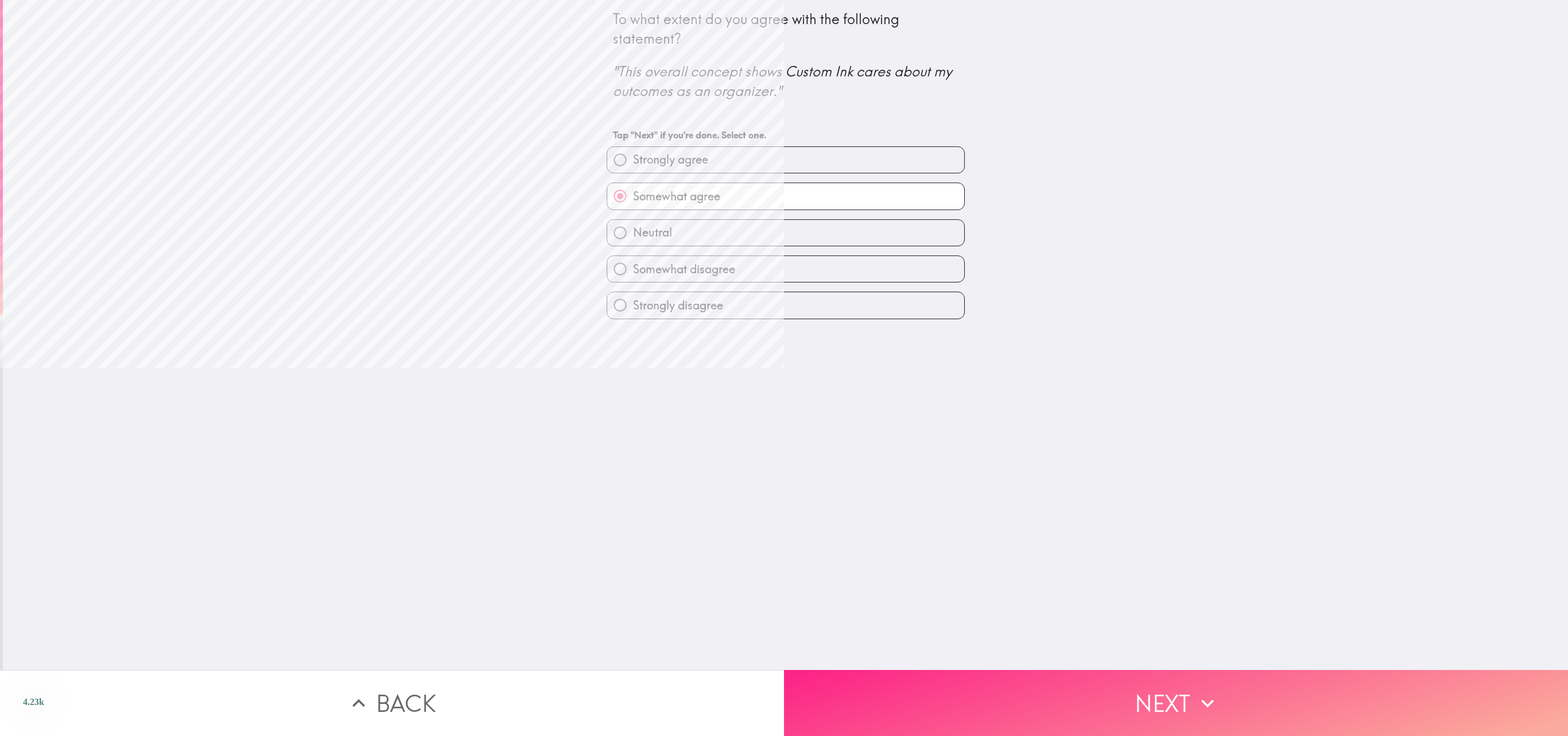
click at [784, 367] on button "Next" at bounding box center [1176, 703] width 784 height 66
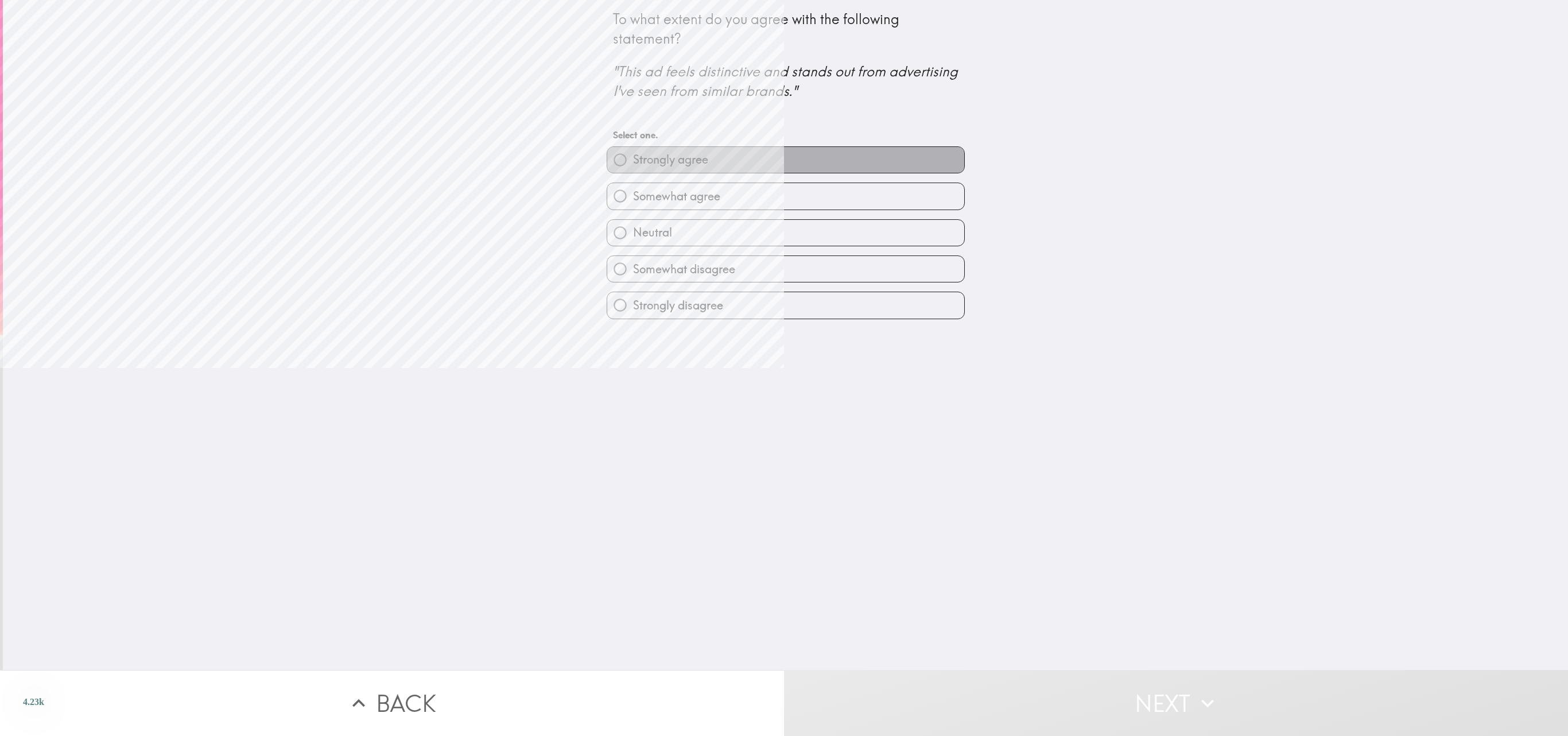
click at [784, 164] on label "Strongly agree" at bounding box center [786, 160] width 357 height 26
click at [633, 164] on input "Strongly agree" at bounding box center [620, 160] width 26 height 26
radio input "true"
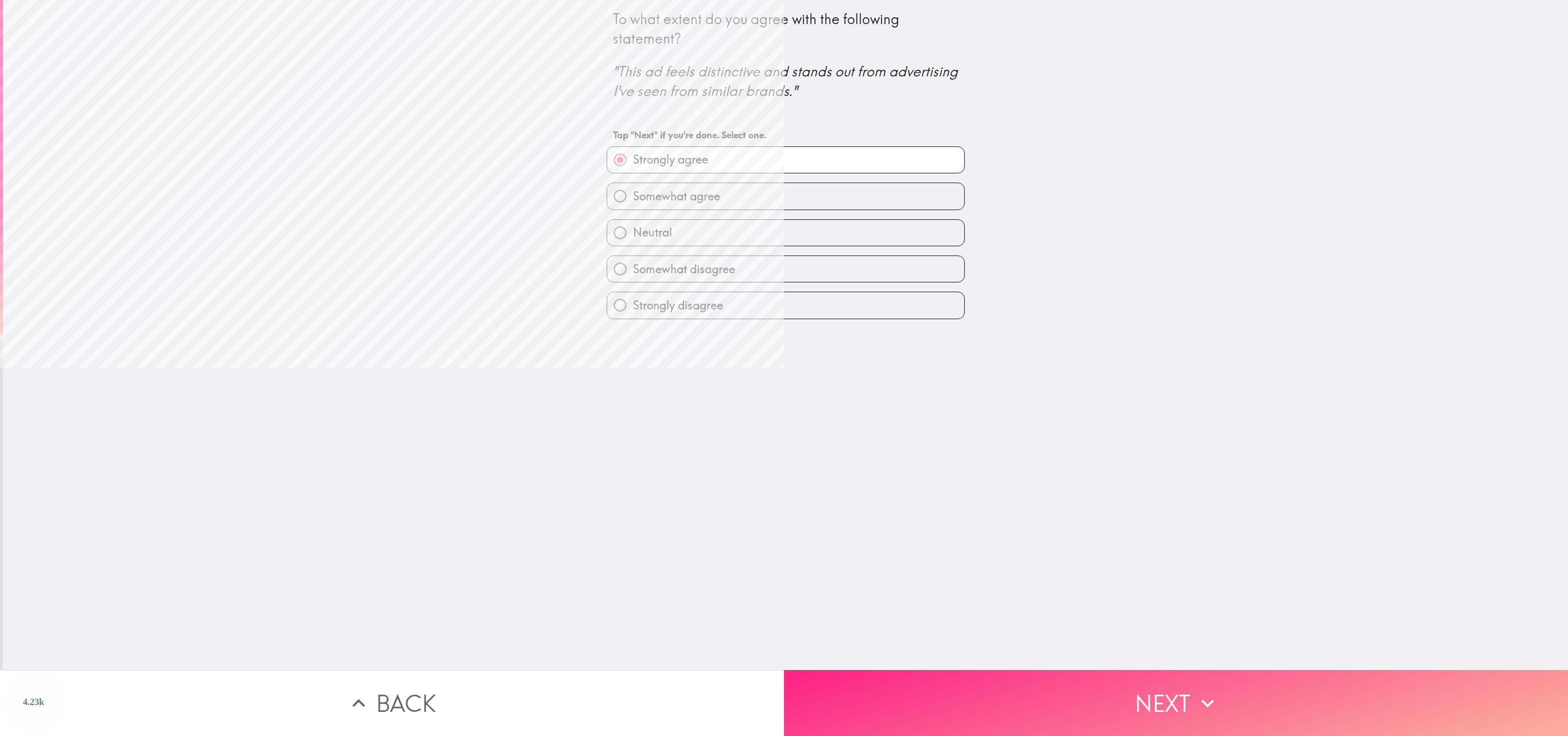
click at [784, 367] on button "Next" at bounding box center [1176, 703] width 784 height 66
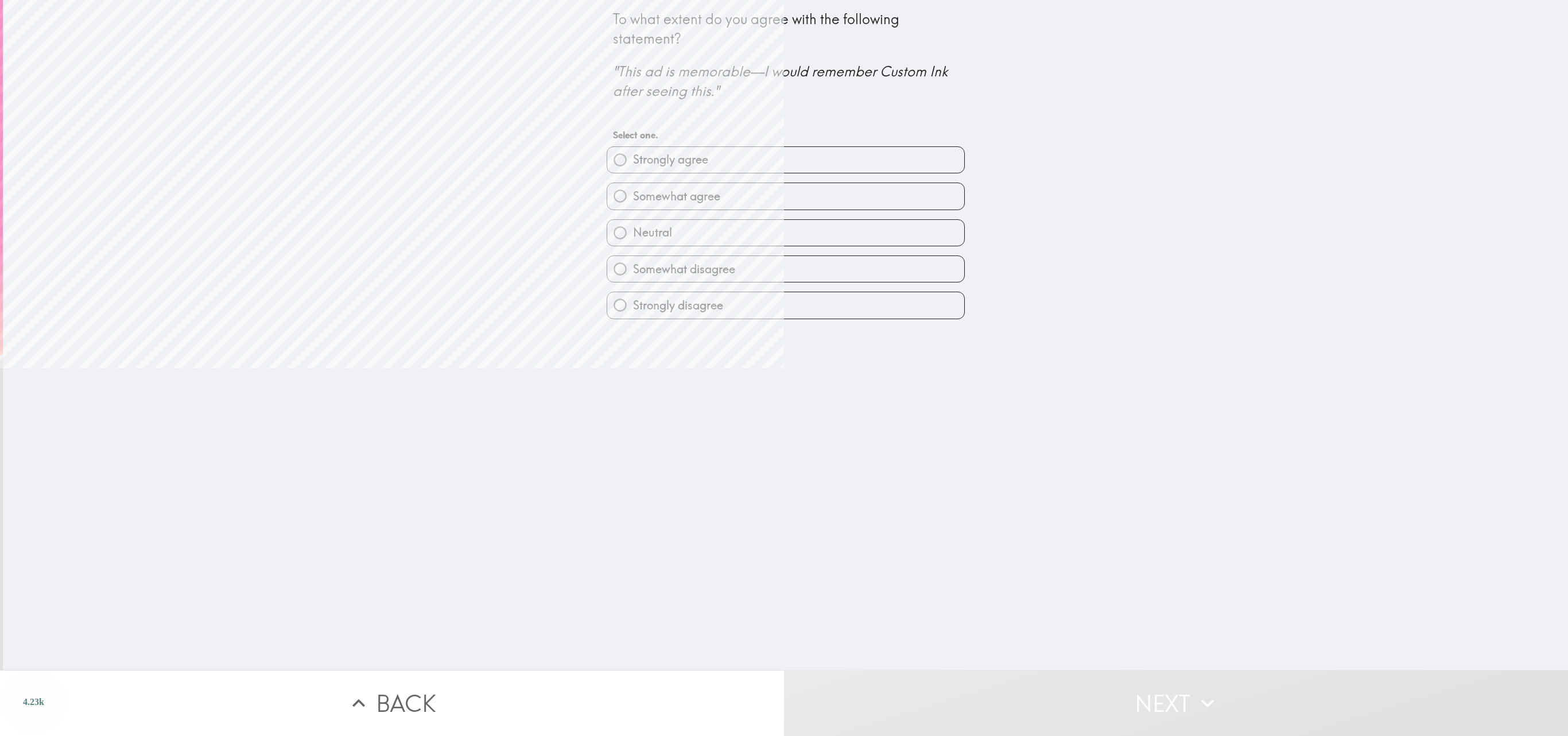
click at [784, 194] on label "Somewhat agree" at bounding box center [786, 196] width 357 height 26
click at [633, 194] on input "Somewhat agree" at bounding box center [620, 196] width 26 height 26
radio input "true"
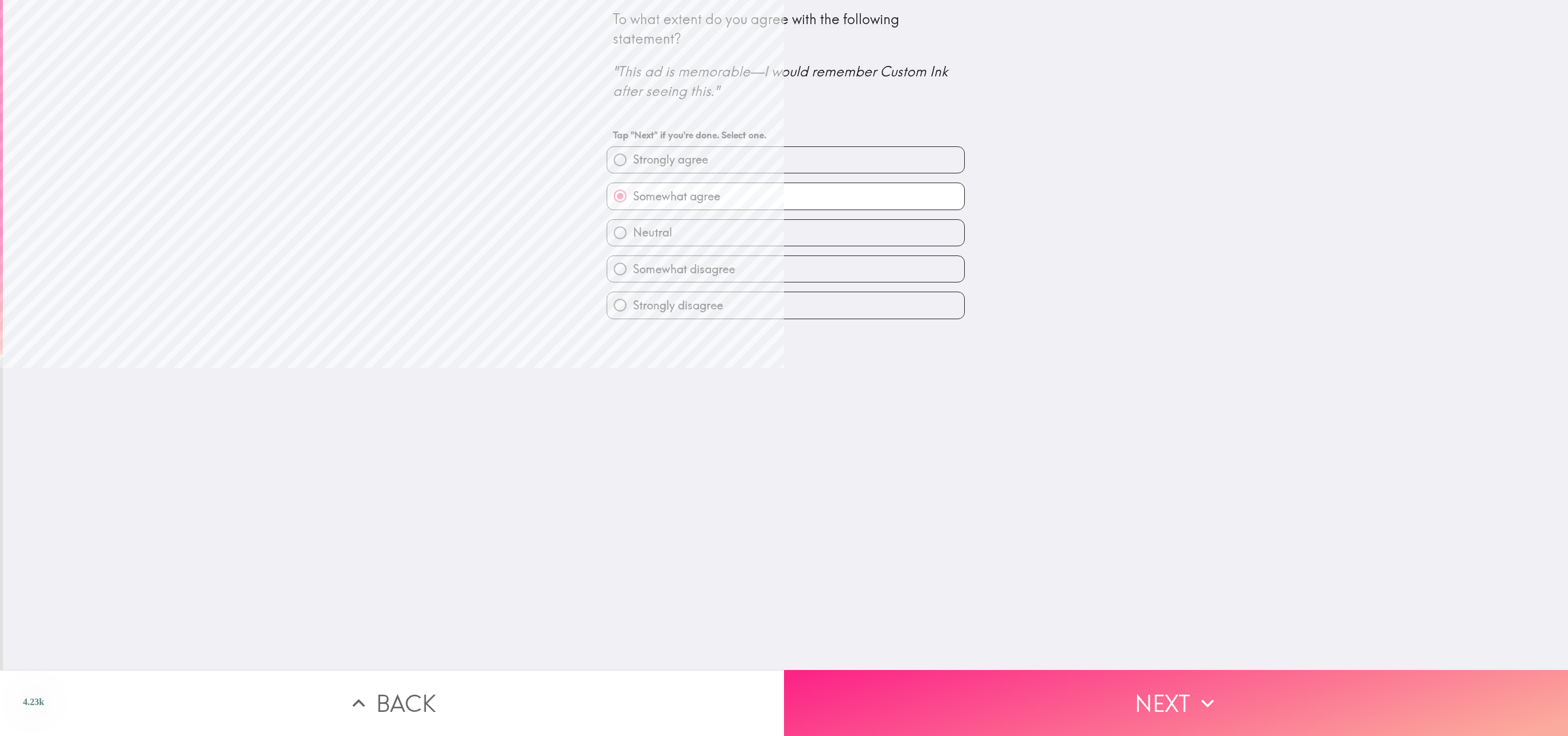
click at [784, 367] on button "Next" at bounding box center [1176, 703] width 784 height 66
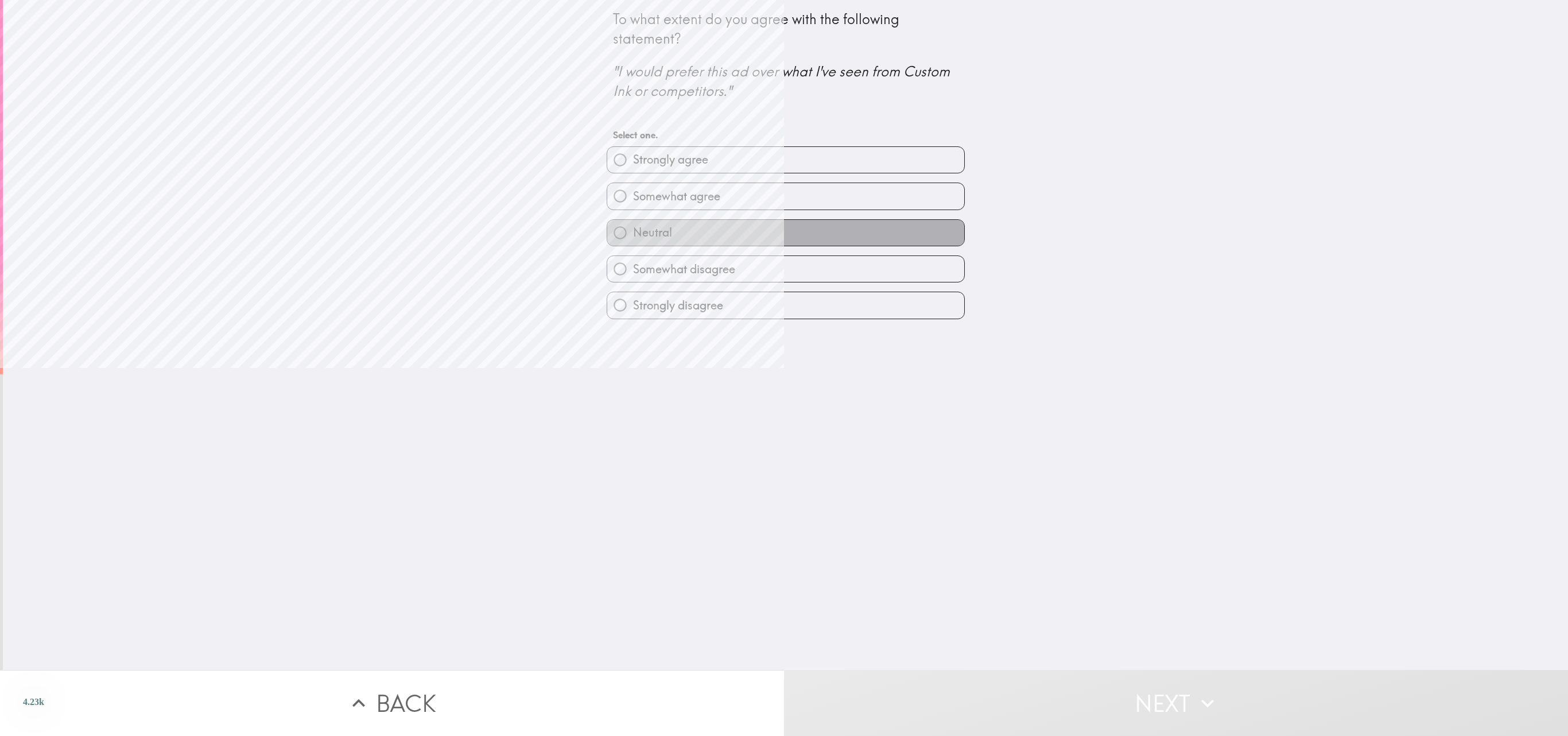
click at [784, 231] on label "Neutral" at bounding box center [786, 233] width 357 height 26
click at [633, 231] on input "Neutral" at bounding box center [620, 233] width 26 height 26
radio input "true"
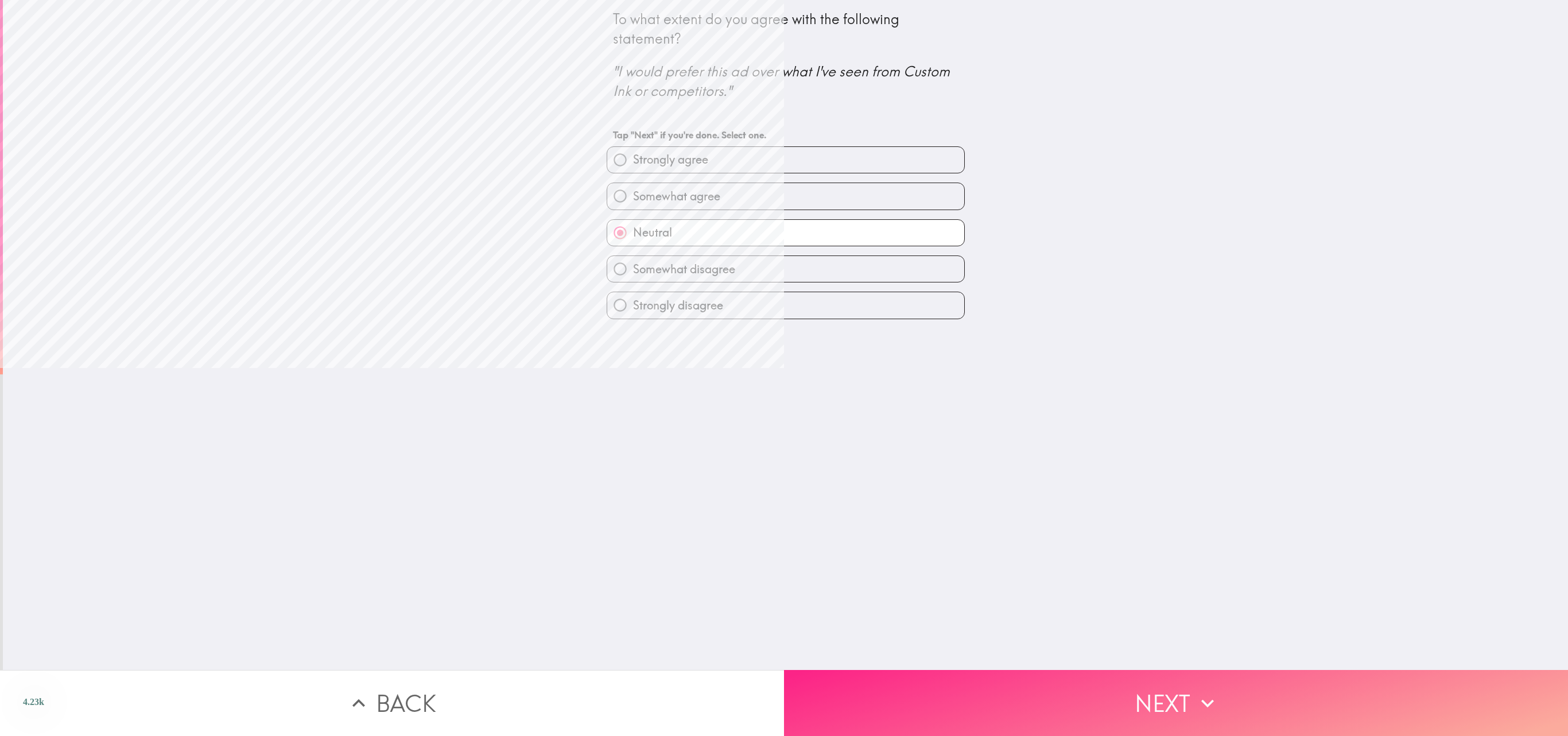
click at [784, 367] on button "Next" at bounding box center [1176, 703] width 784 height 66
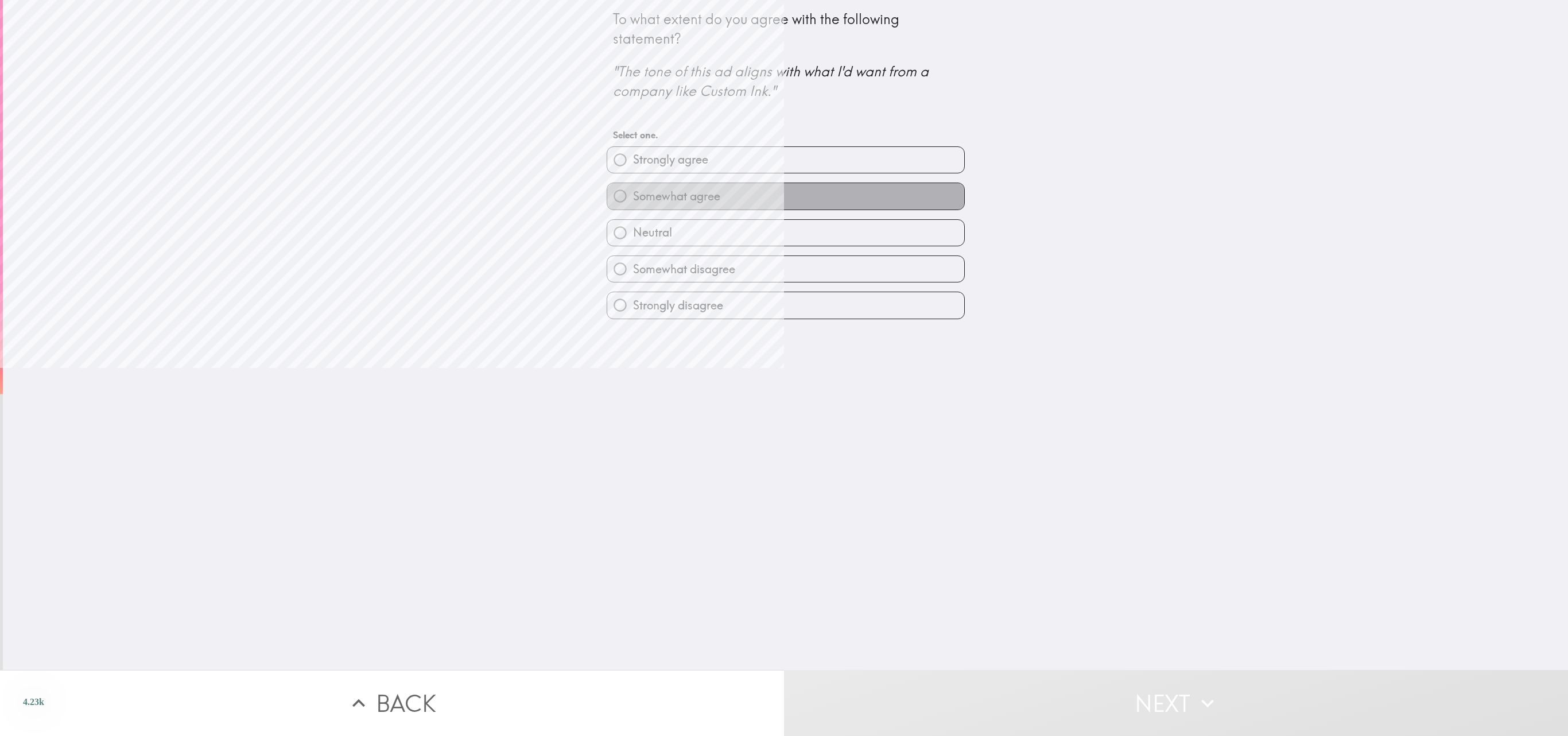
click at [784, 198] on label "Somewhat agree" at bounding box center [786, 196] width 357 height 26
click at [633, 198] on input "Somewhat agree" at bounding box center [620, 196] width 26 height 26
radio input "true"
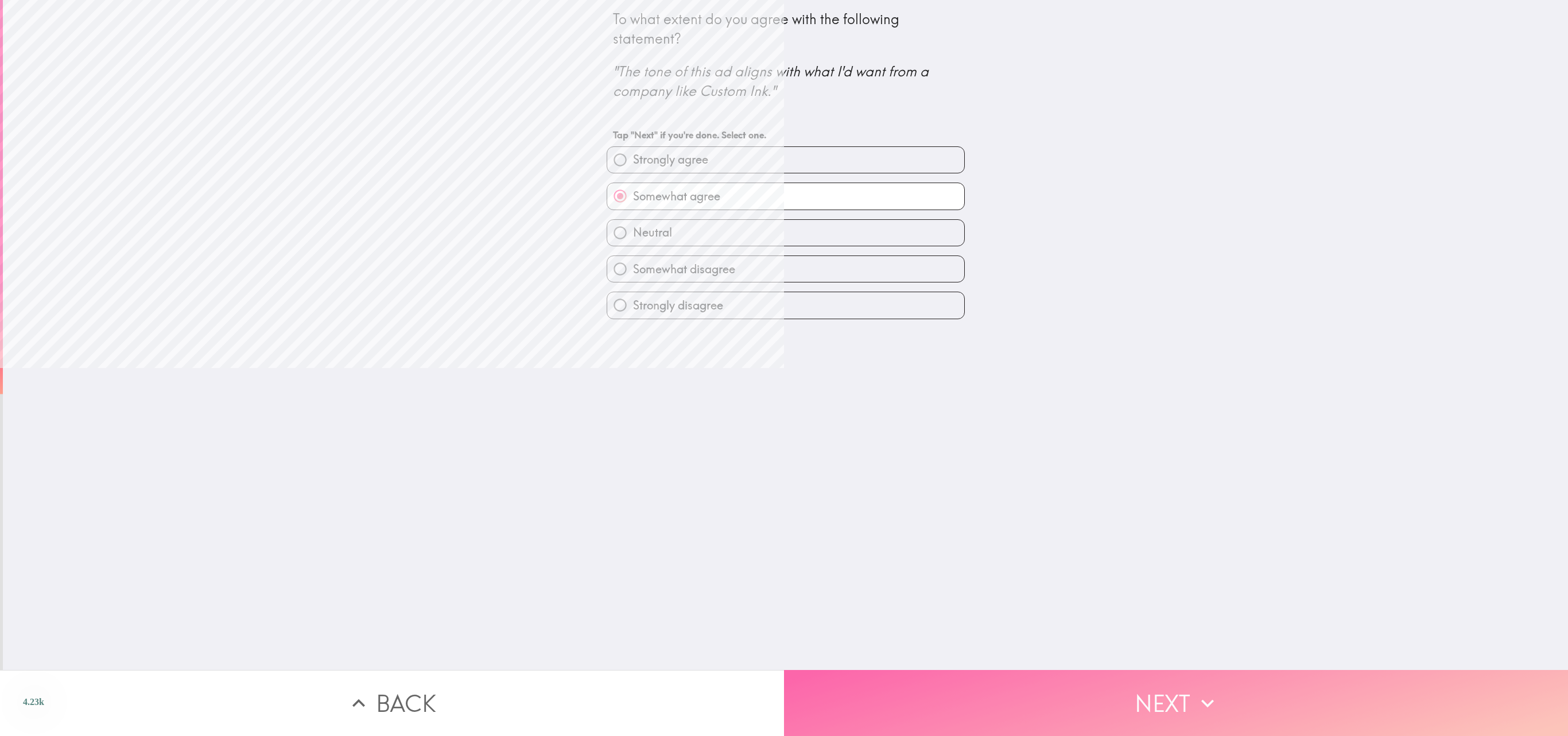
click at [784, 367] on button "Next" at bounding box center [1176, 703] width 784 height 66
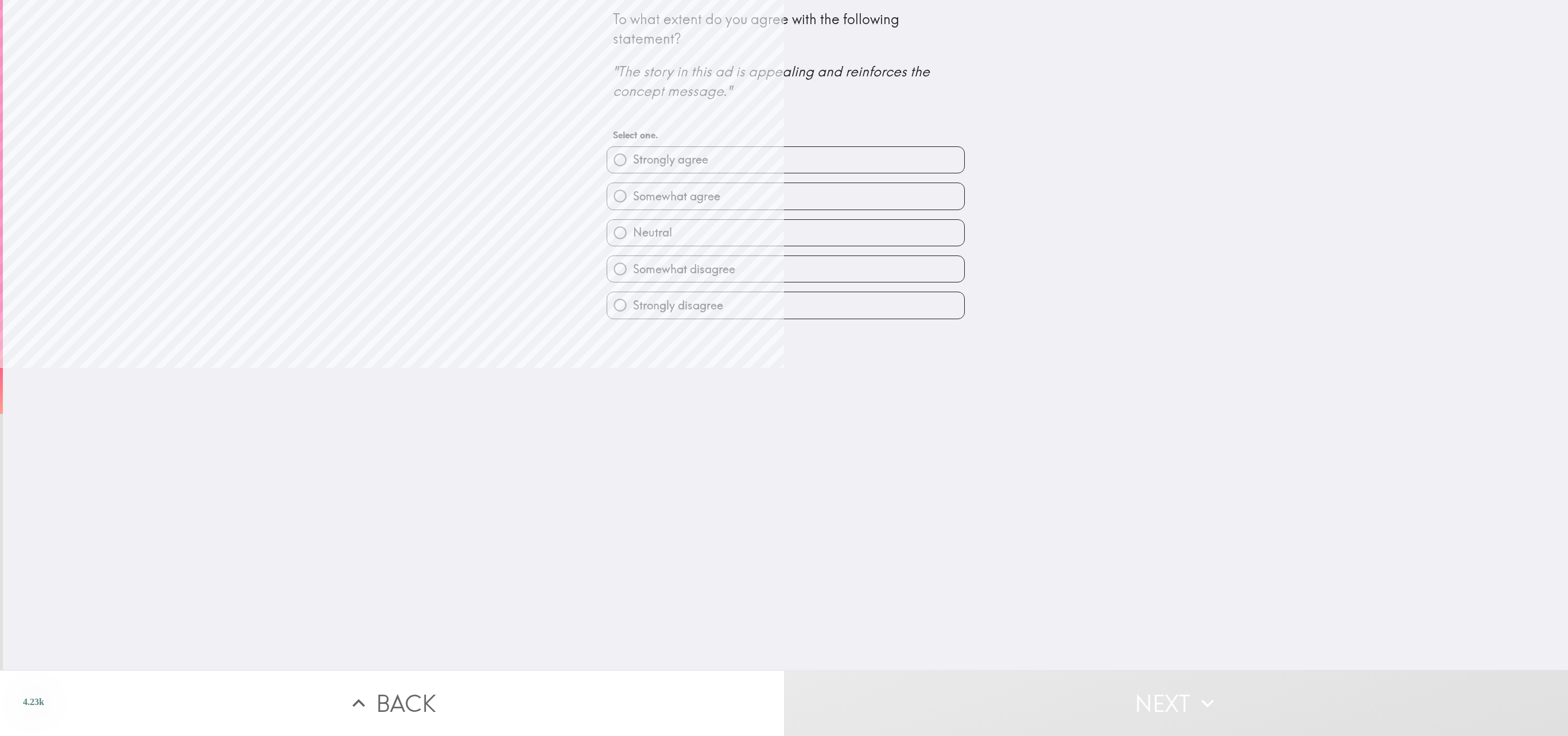
click at [784, 204] on label "Somewhat agree" at bounding box center [786, 196] width 357 height 26
click at [633, 204] on input "Somewhat agree" at bounding box center [620, 196] width 26 height 26
radio input "true"
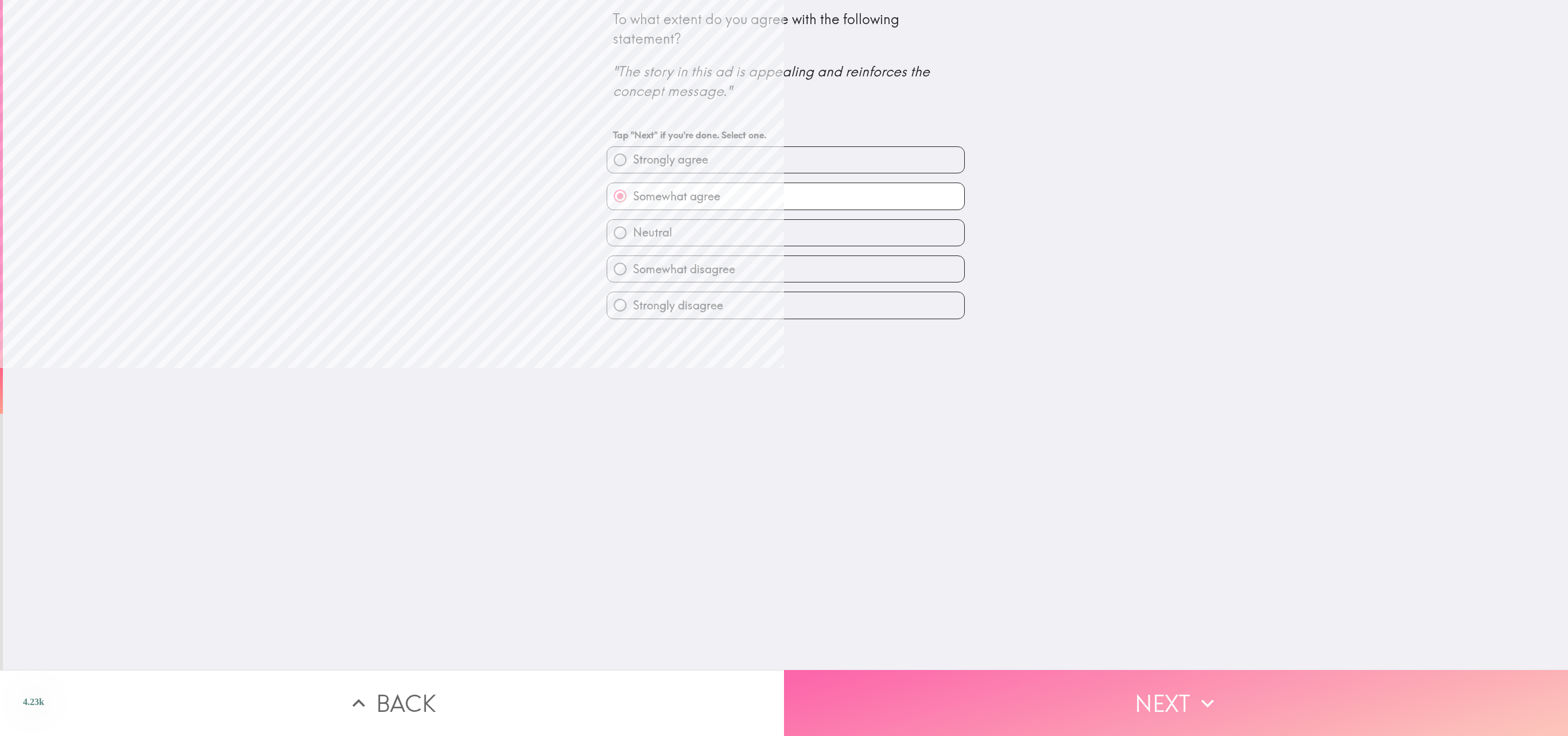
click at [784, 367] on button "Next" at bounding box center [1176, 703] width 784 height 66
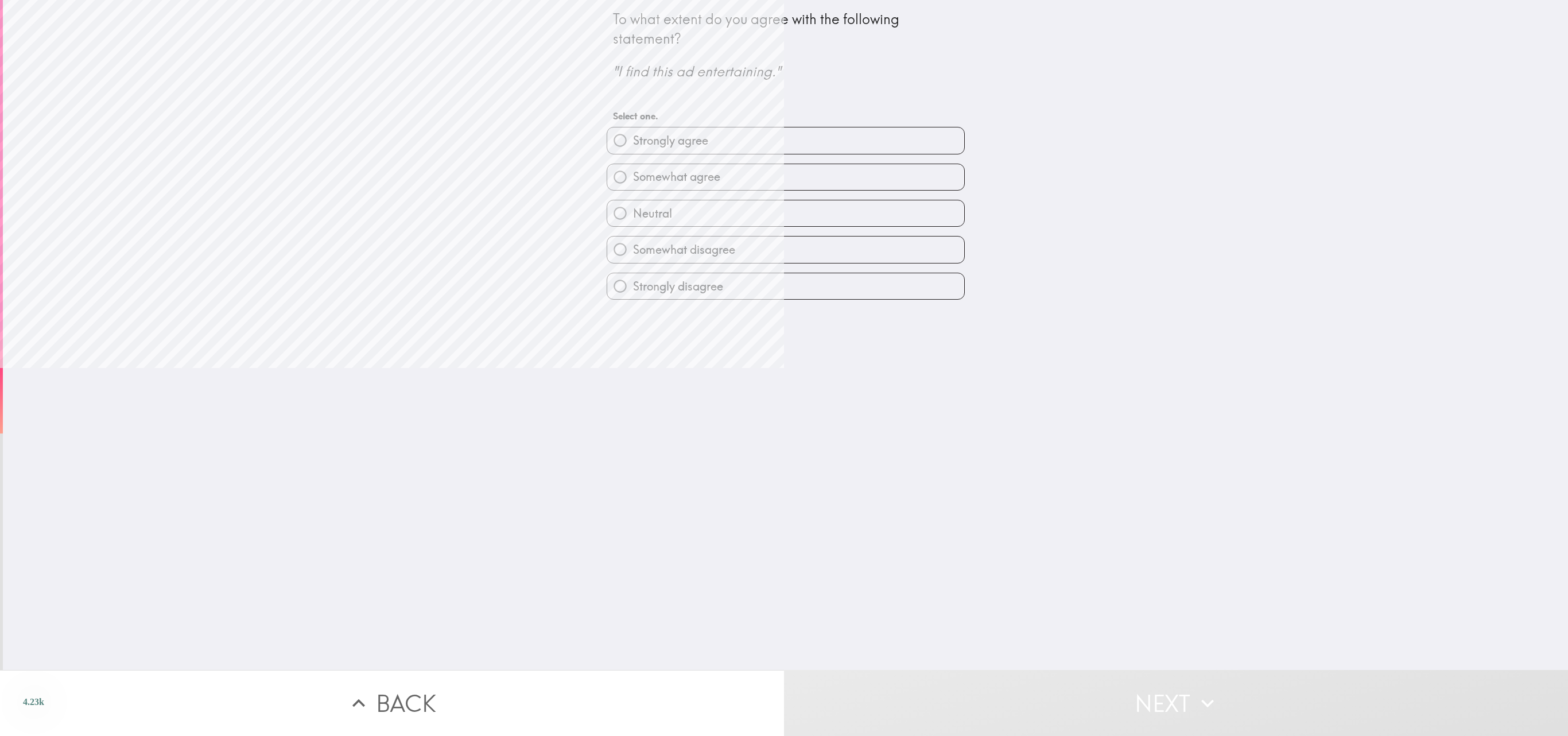
click at [784, 141] on label "Strongly agree" at bounding box center [786, 140] width 357 height 26
click at [633, 141] on input "Strongly agree" at bounding box center [620, 140] width 26 height 26
radio input "true"
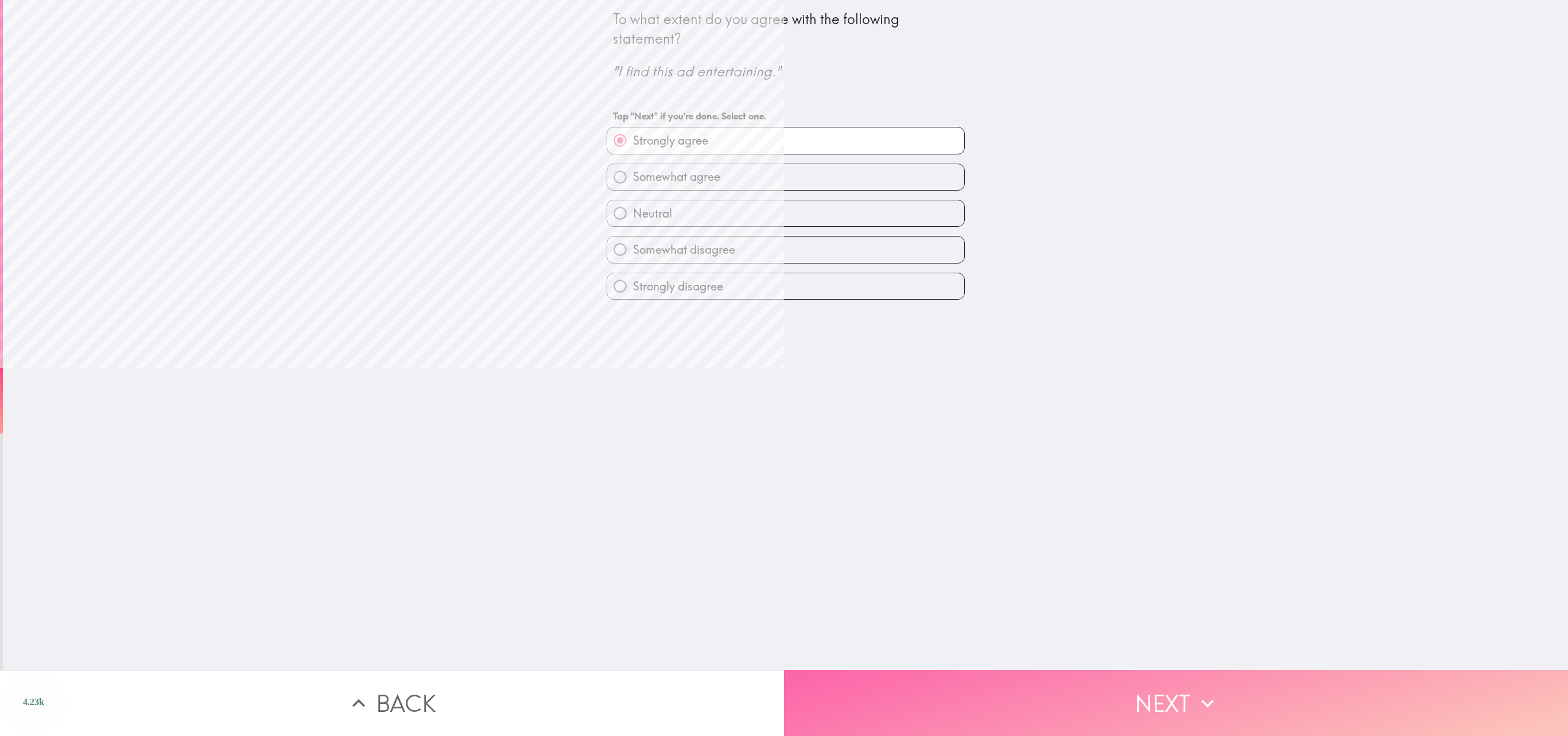
click at [784, 367] on button "Next" at bounding box center [1176, 703] width 784 height 66
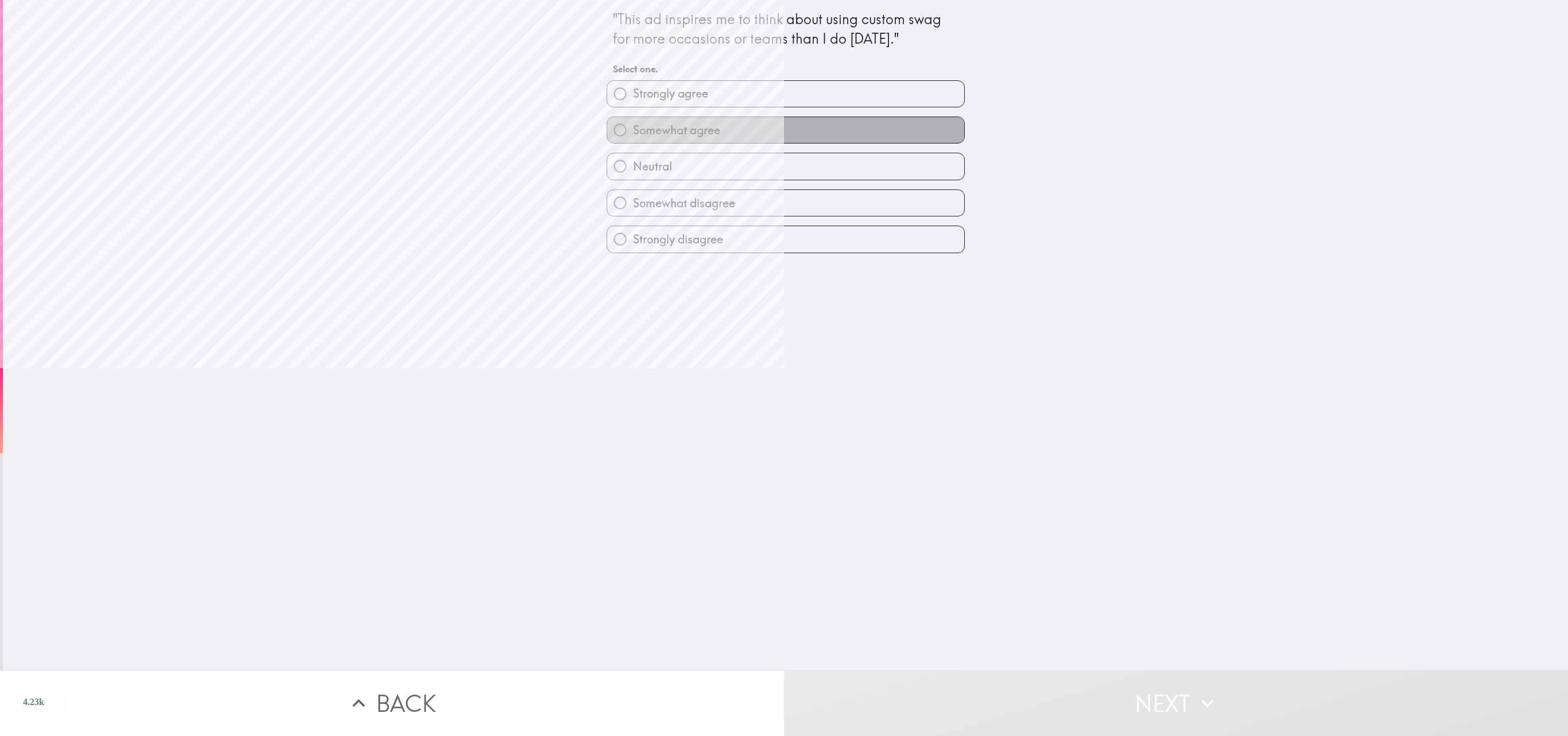
click at [781, 129] on label "Somewhat agree" at bounding box center [786, 130] width 357 height 26
click at [633, 129] on input "Somewhat agree" at bounding box center [620, 130] width 26 height 26
radio input "true"
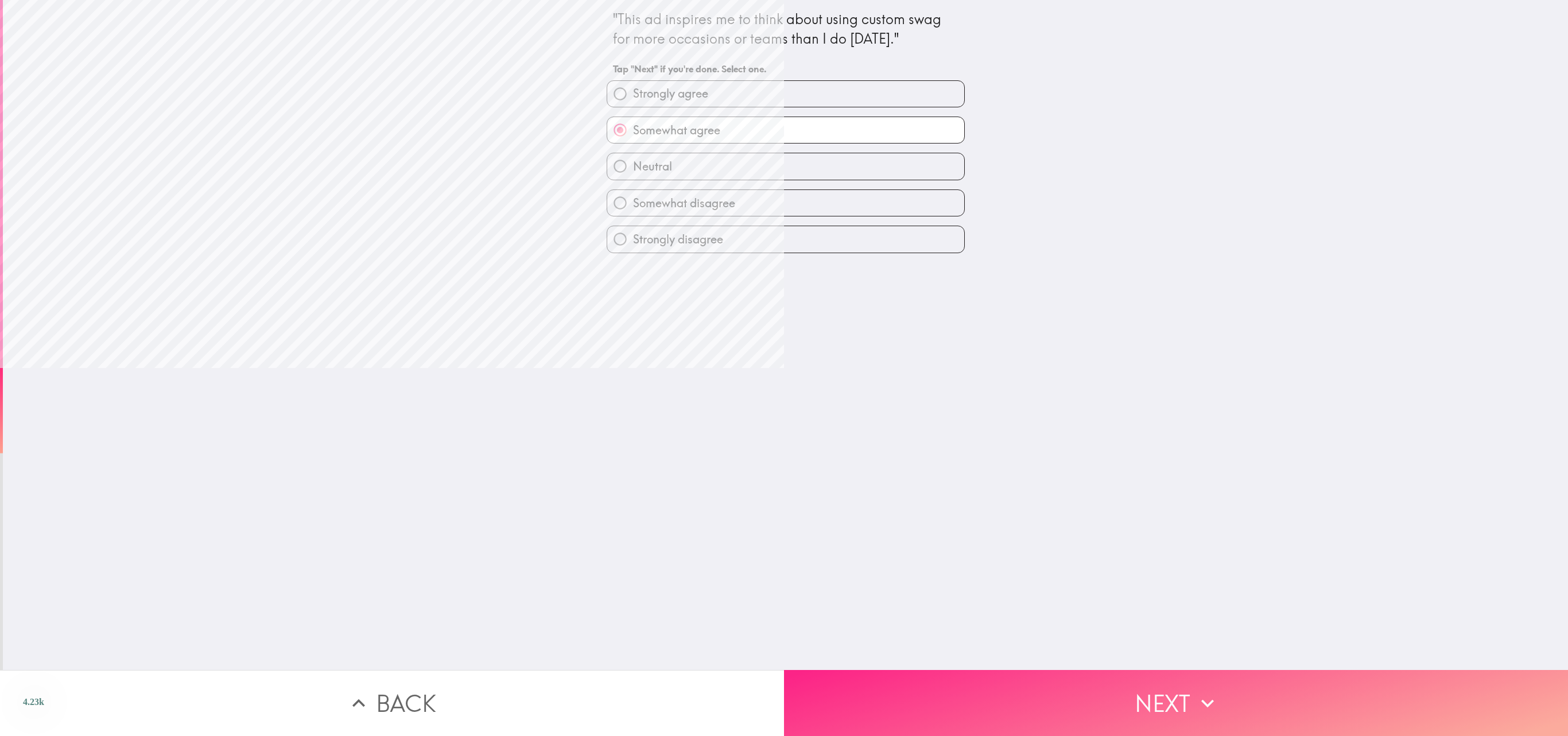
click at [784, 367] on button "Next" at bounding box center [1176, 703] width 784 height 66
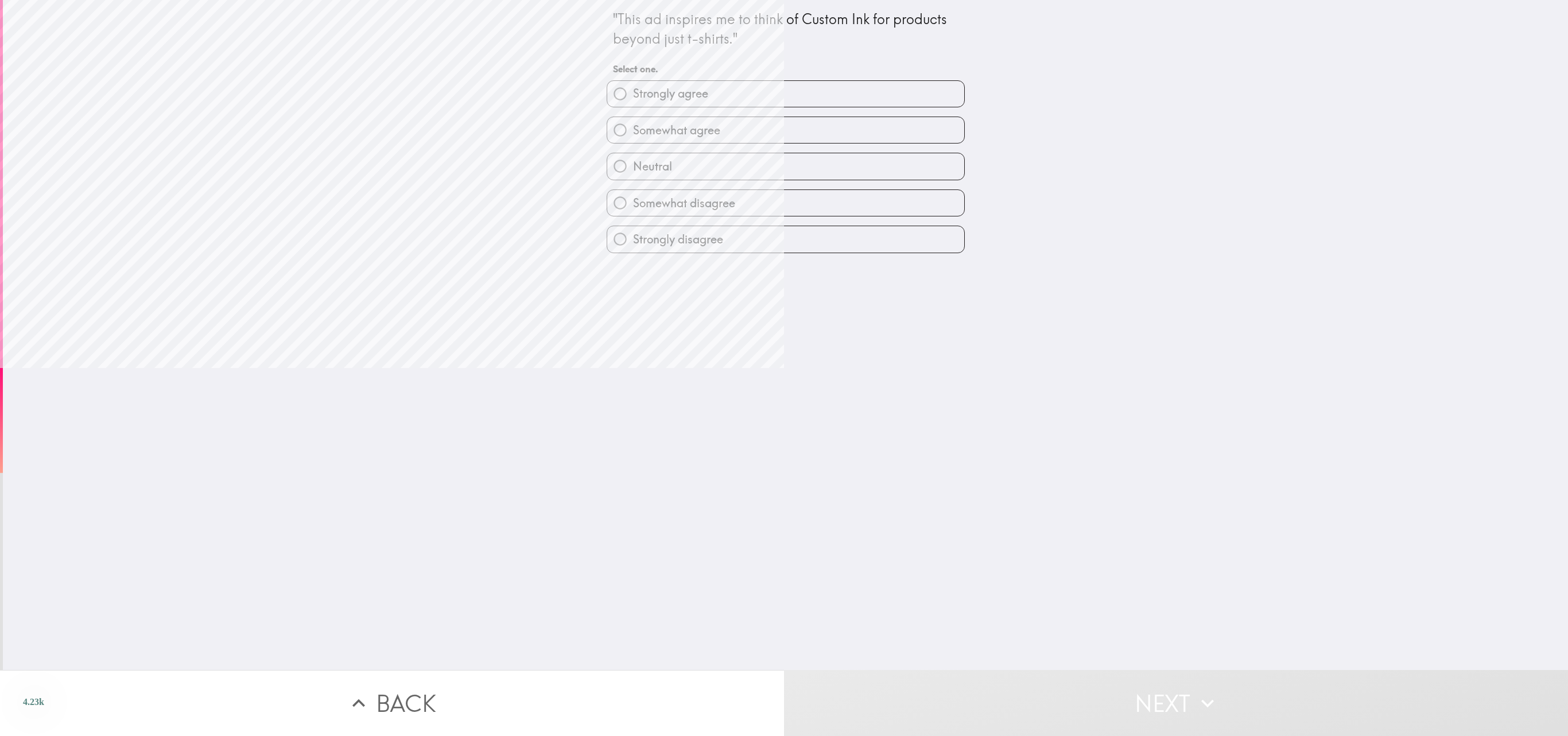
click at [784, 92] on label "Strongly agree" at bounding box center [786, 94] width 357 height 26
click at [633, 92] on input "Strongly agree" at bounding box center [620, 94] width 26 height 26
radio input "true"
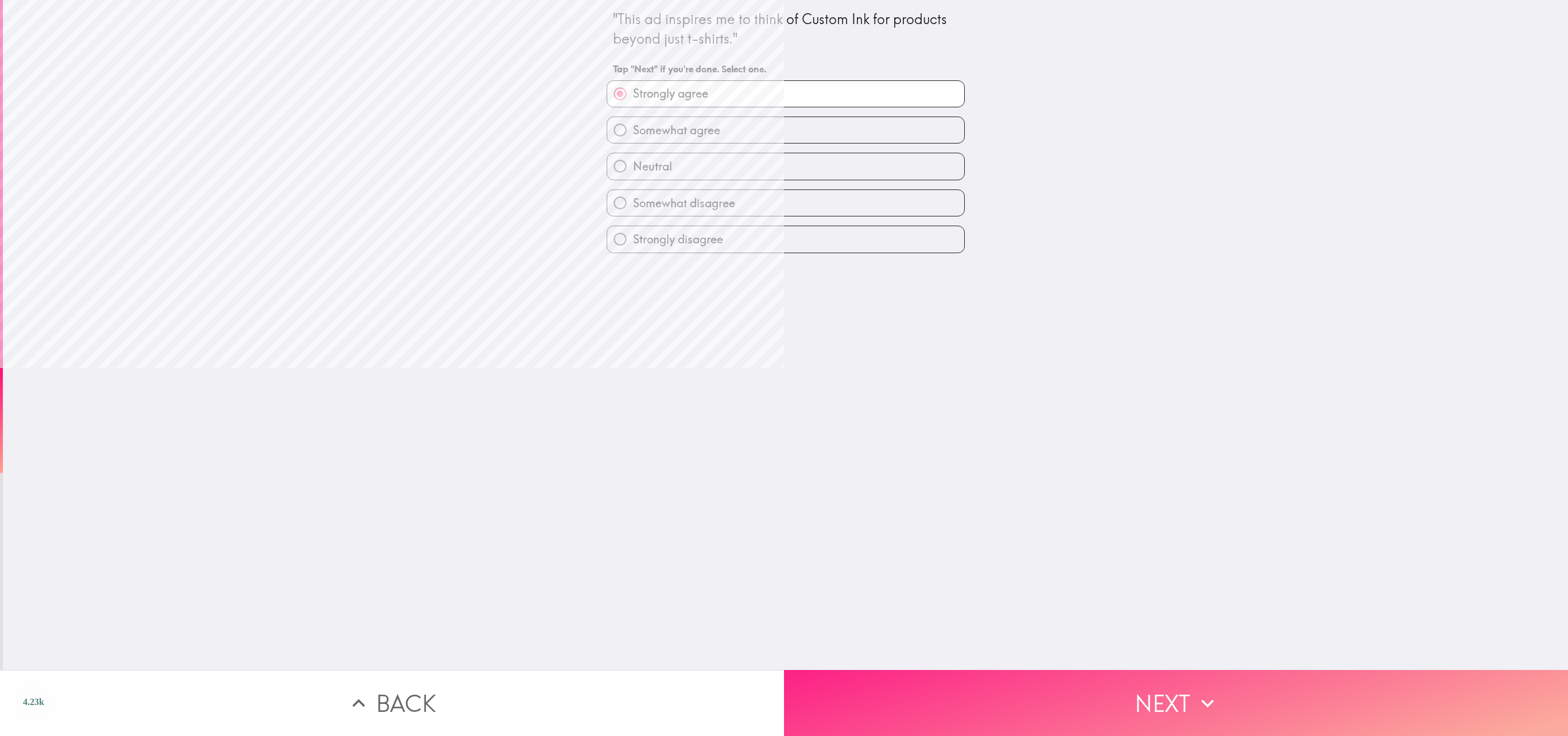
click at [784, 367] on button "Next" at bounding box center [1176, 703] width 784 height 66
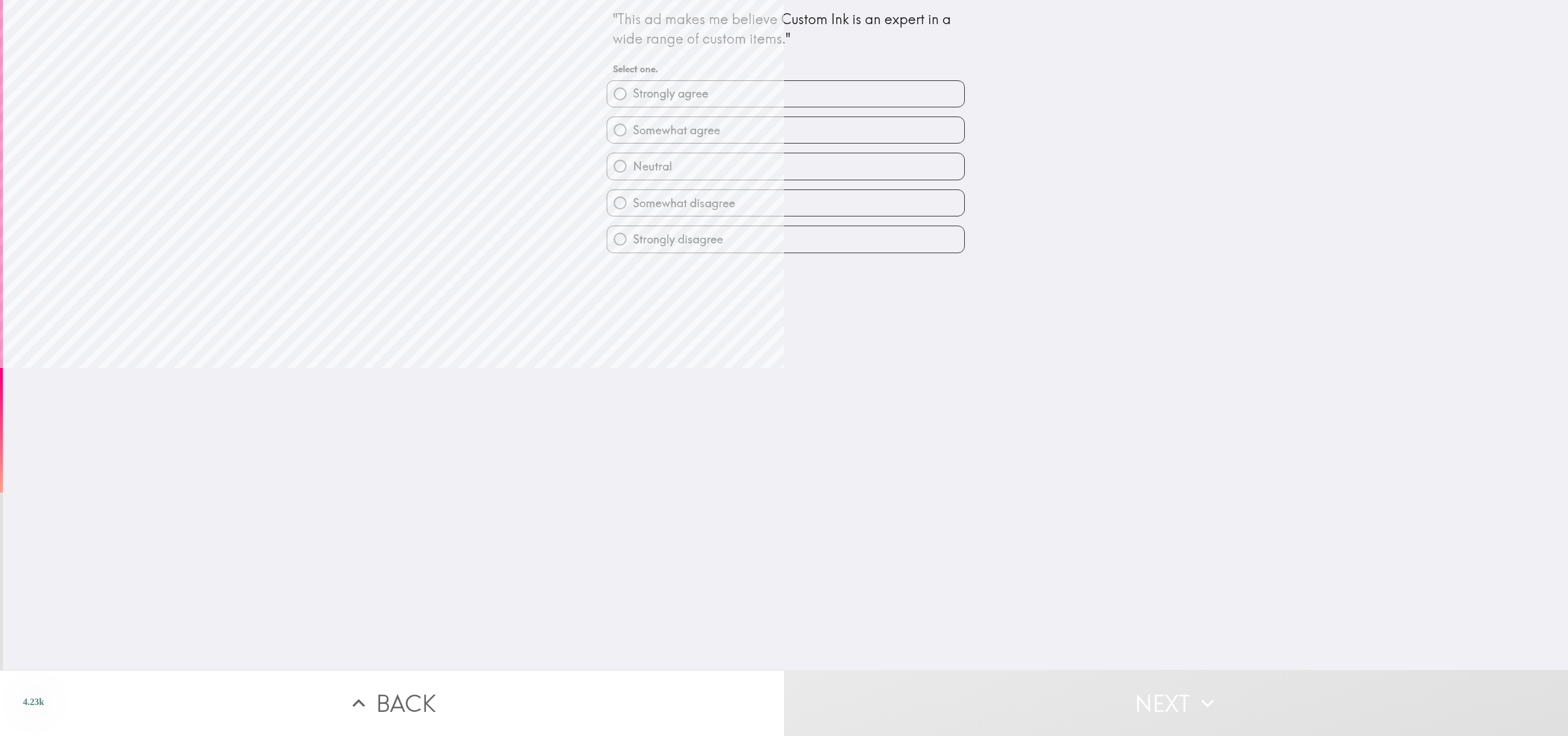
click at [784, 131] on label "Somewhat agree" at bounding box center [786, 130] width 357 height 26
click at [633, 131] on input "Somewhat agree" at bounding box center [620, 130] width 26 height 26
radio input "true"
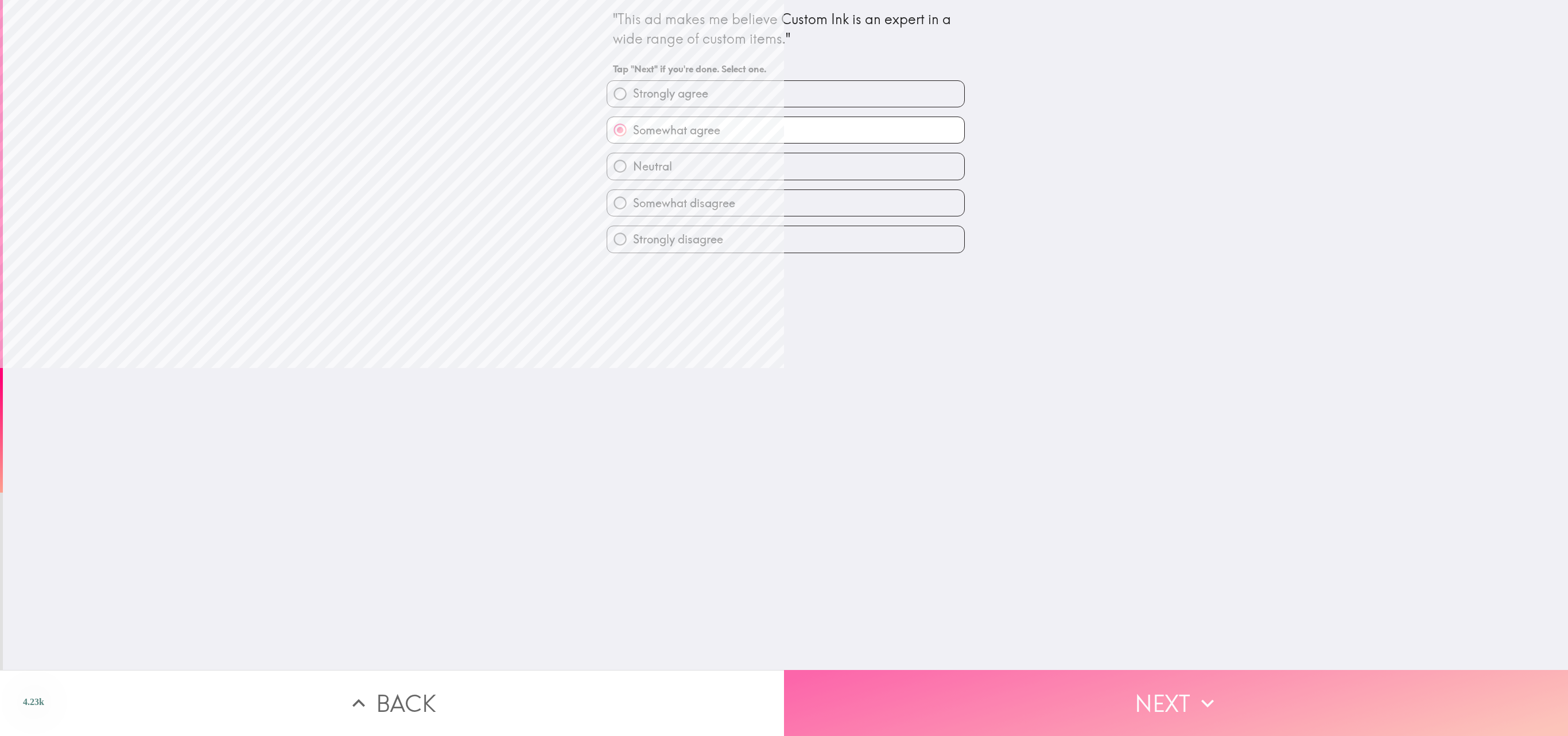
click at [784, 367] on button "Next" at bounding box center [1176, 703] width 784 height 66
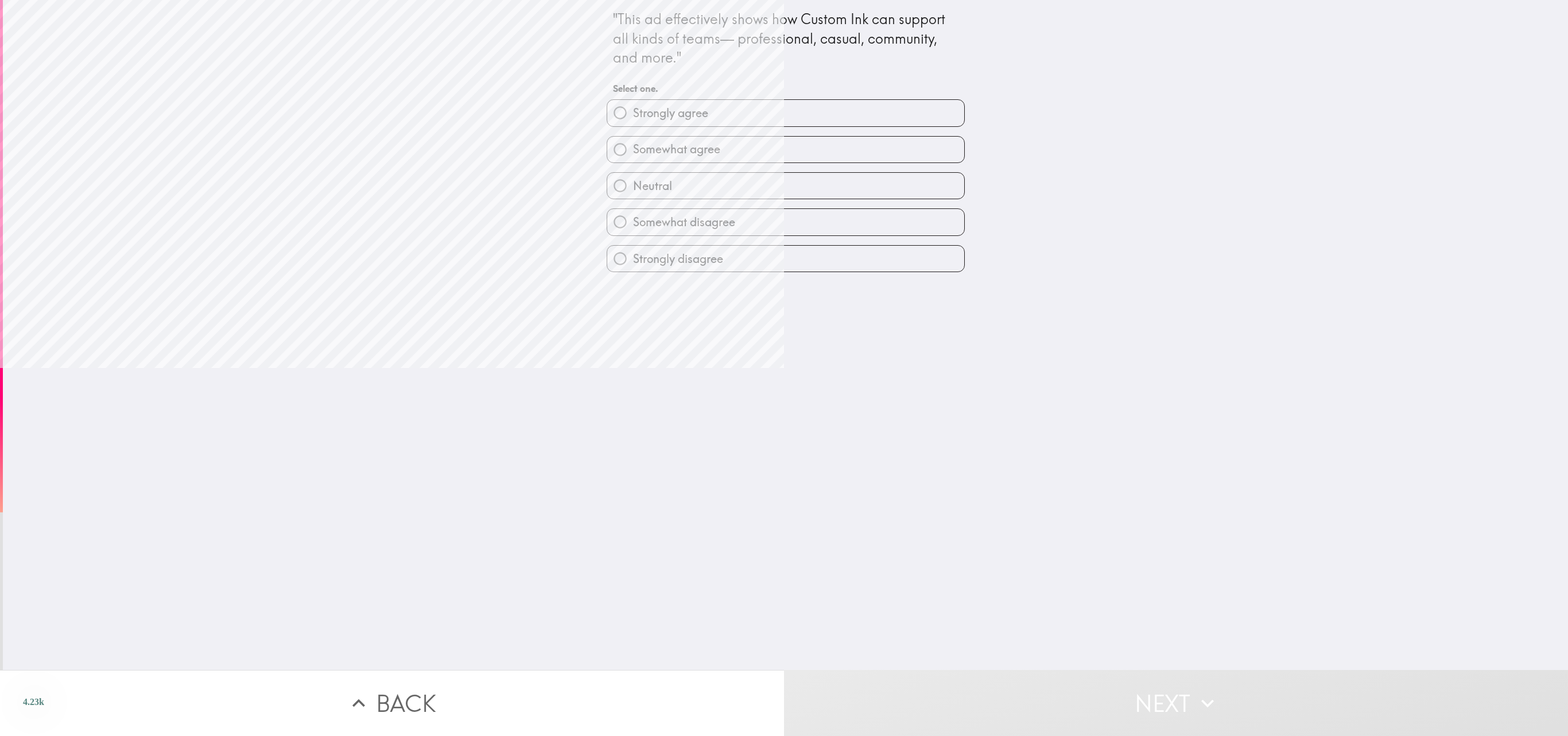
click at [784, 116] on label "Strongly agree" at bounding box center [786, 113] width 357 height 26
click at [633, 116] on input "Strongly agree" at bounding box center [620, 113] width 26 height 26
radio input "true"
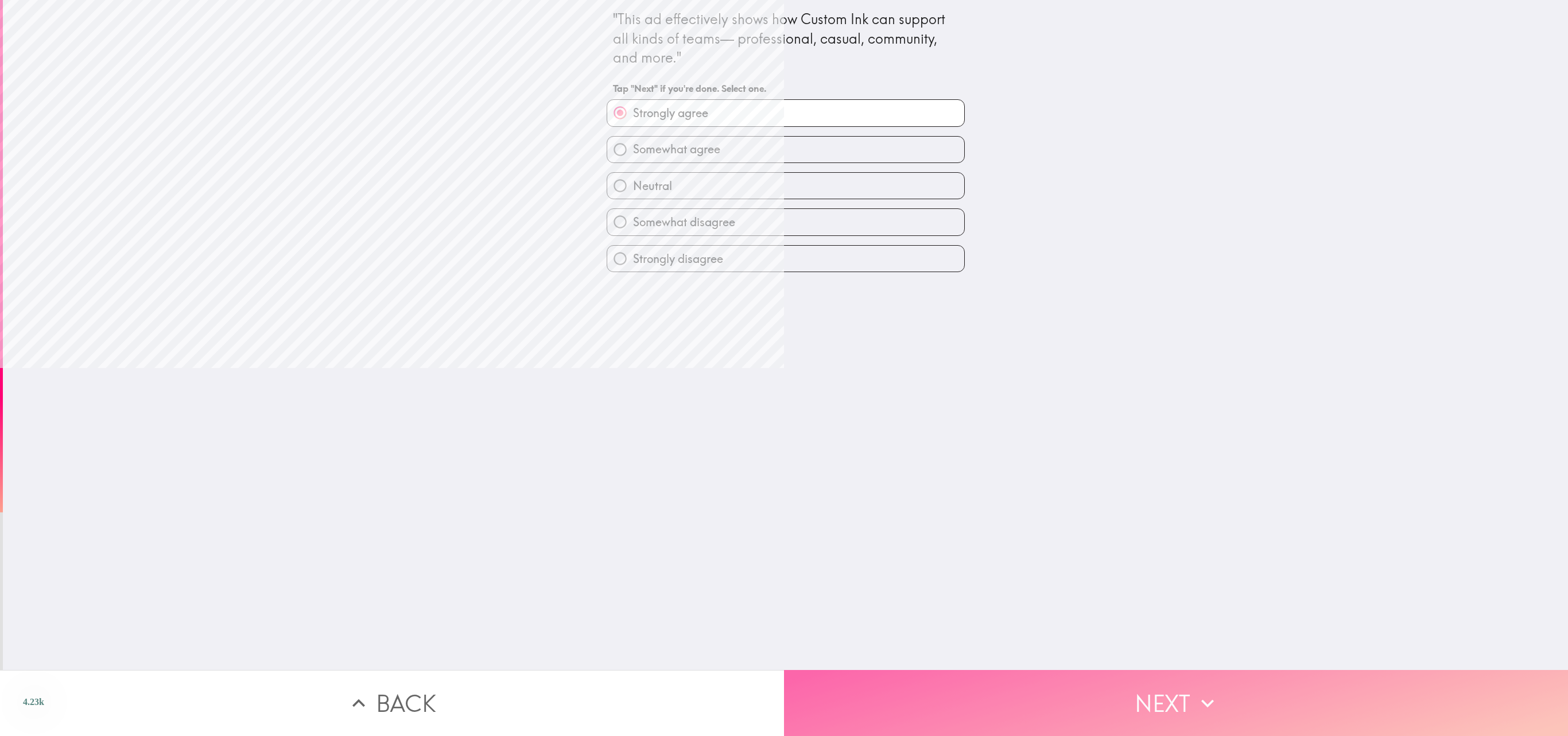
click at [784, 367] on button "Next" at bounding box center [1176, 703] width 784 height 66
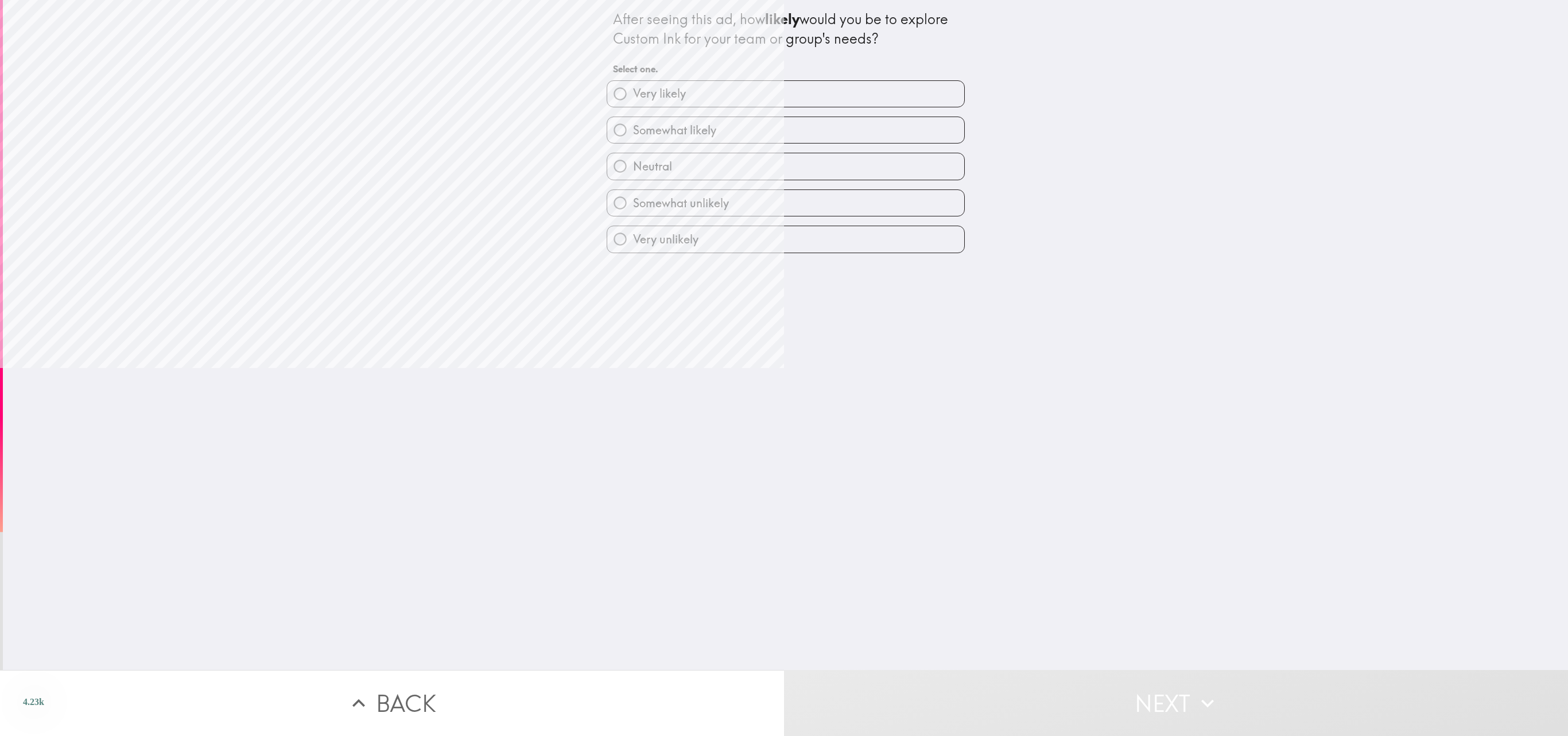
click at [784, 121] on label "Somewhat likely" at bounding box center [786, 130] width 357 height 26
click at [633, 121] on input "Somewhat likely" at bounding box center [620, 130] width 26 height 26
radio input "true"
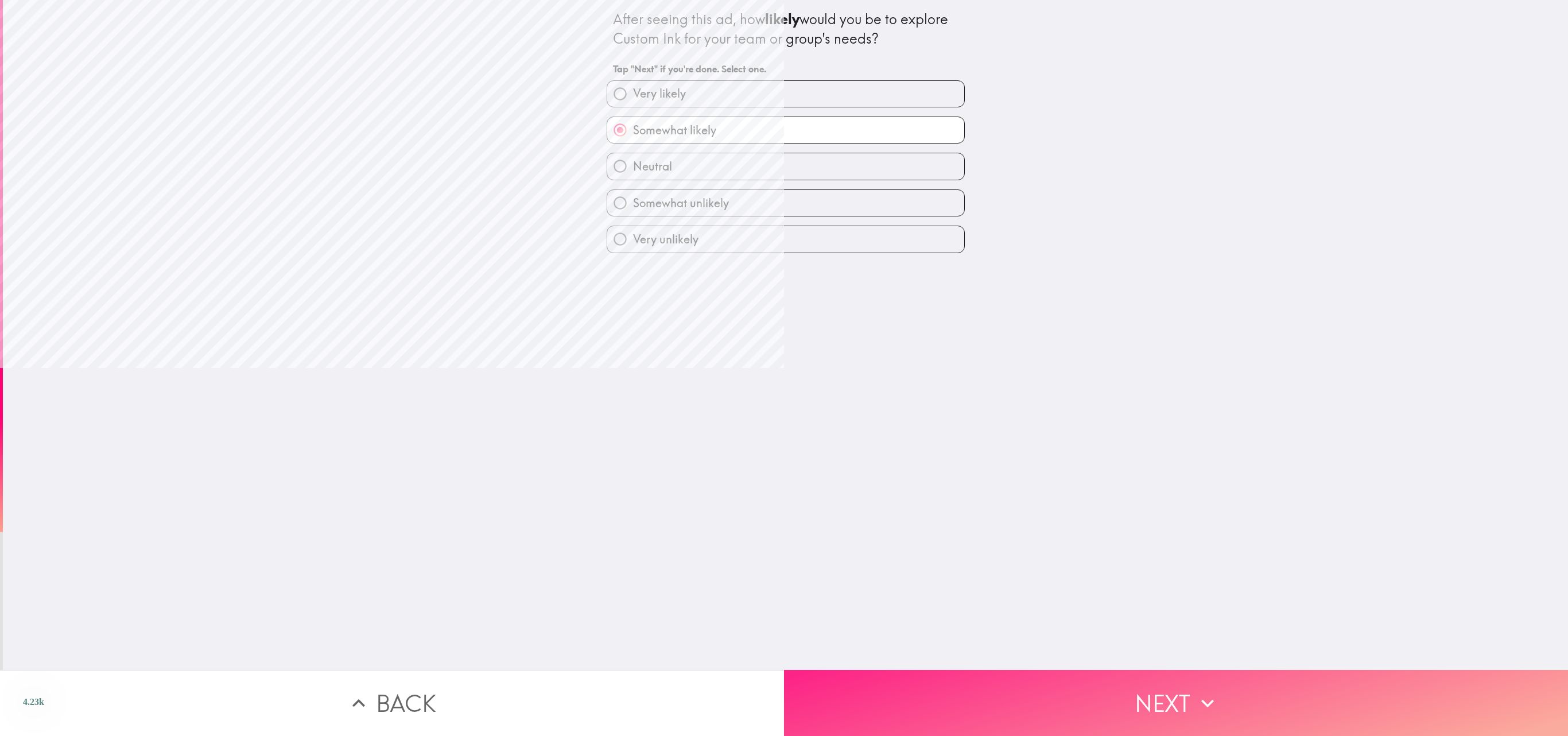
click at [784, 367] on button "Next" at bounding box center [1176, 703] width 784 height 66
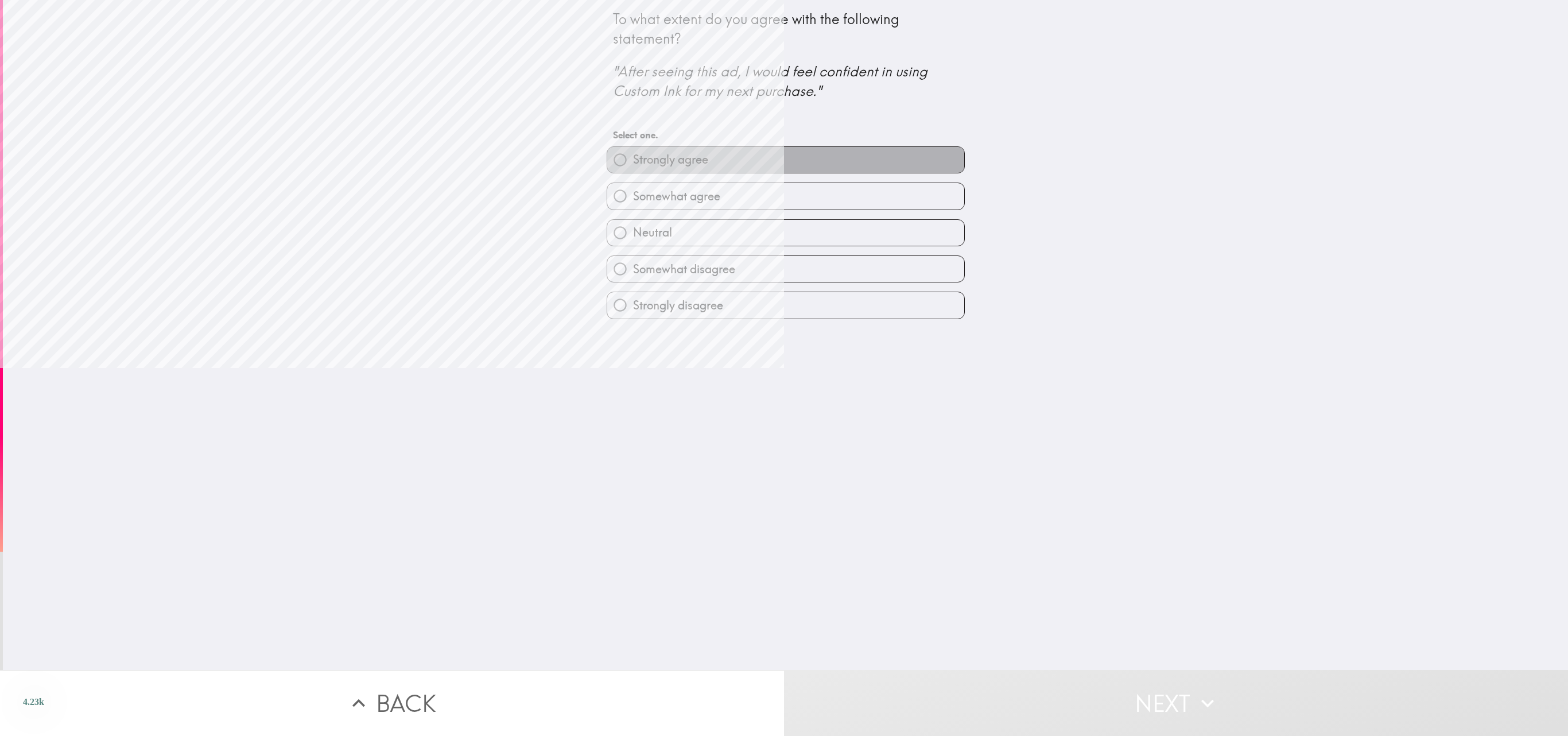
click at [784, 156] on label "Strongly agree" at bounding box center [786, 160] width 357 height 26
click at [633, 156] on input "Strongly agree" at bounding box center [620, 160] width 26 height 26
radio input "true"
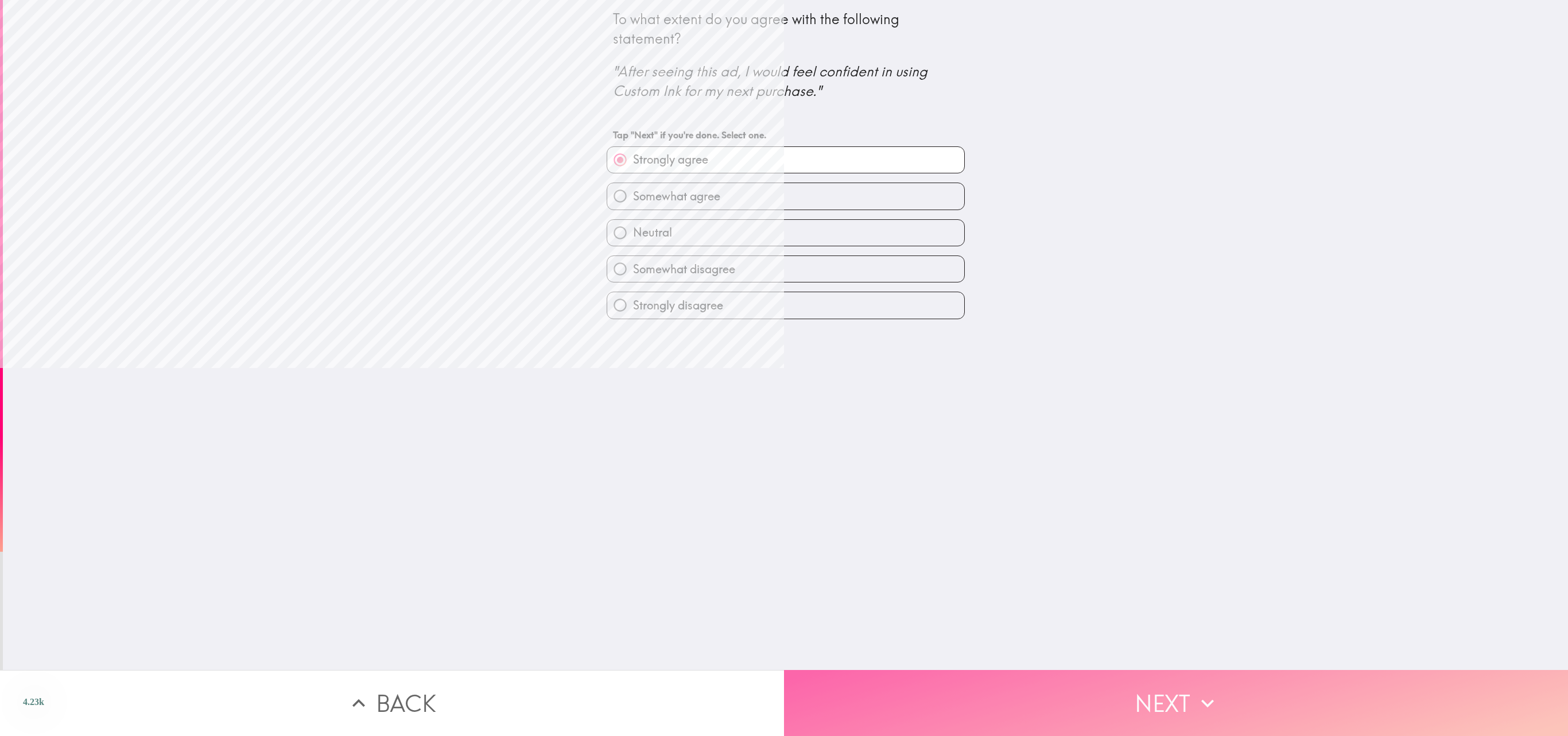
click at [784, 367] on button "Next" at bounding box center [1176, 703] width 784 height 66
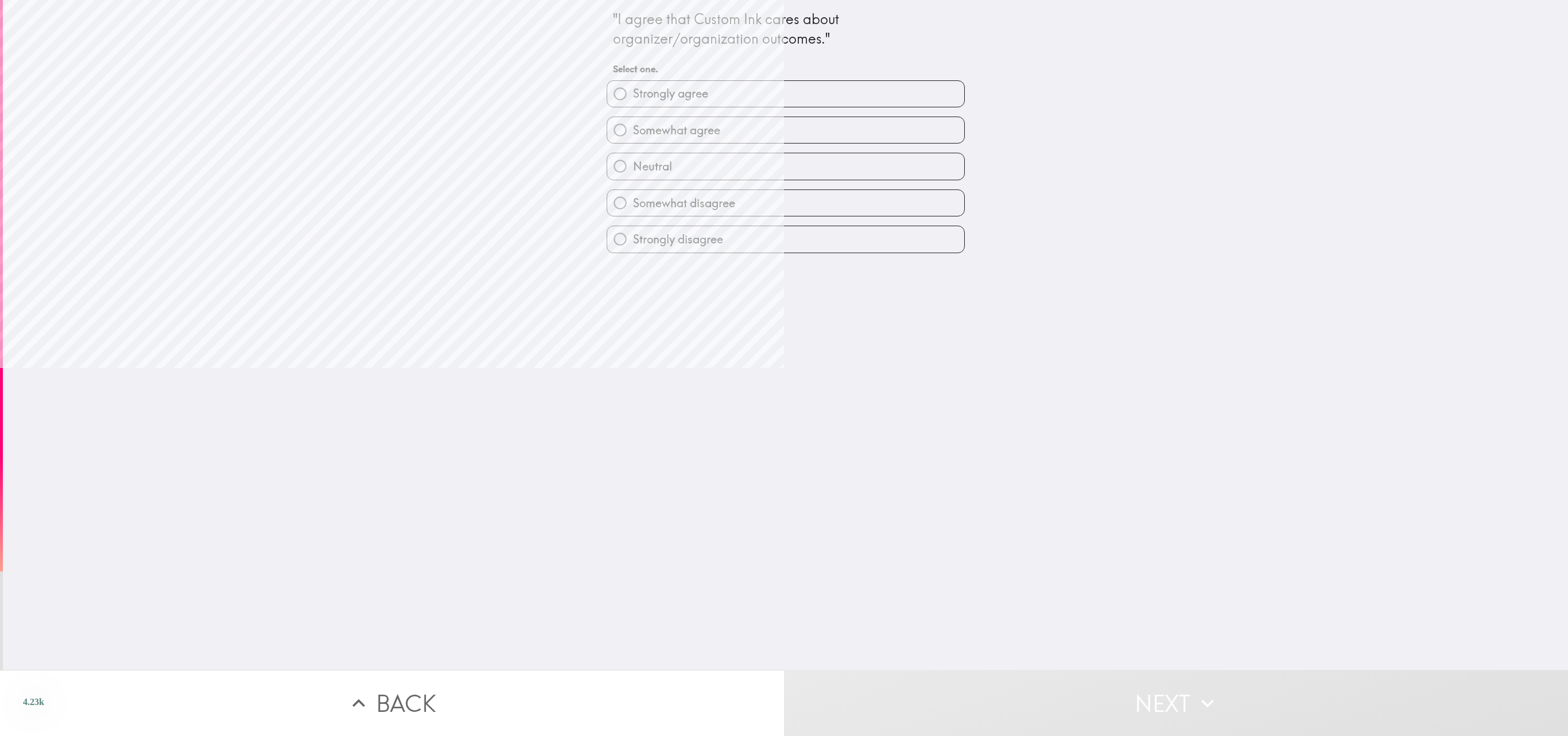
click at [784, 131] on label "Somewhat agree" at bounding box center [786, 130] width 357 height 26
click at [633, 131] on input "Somewhat agree" at bounding box center [620, 130] width 26 height 26
radio input "true"
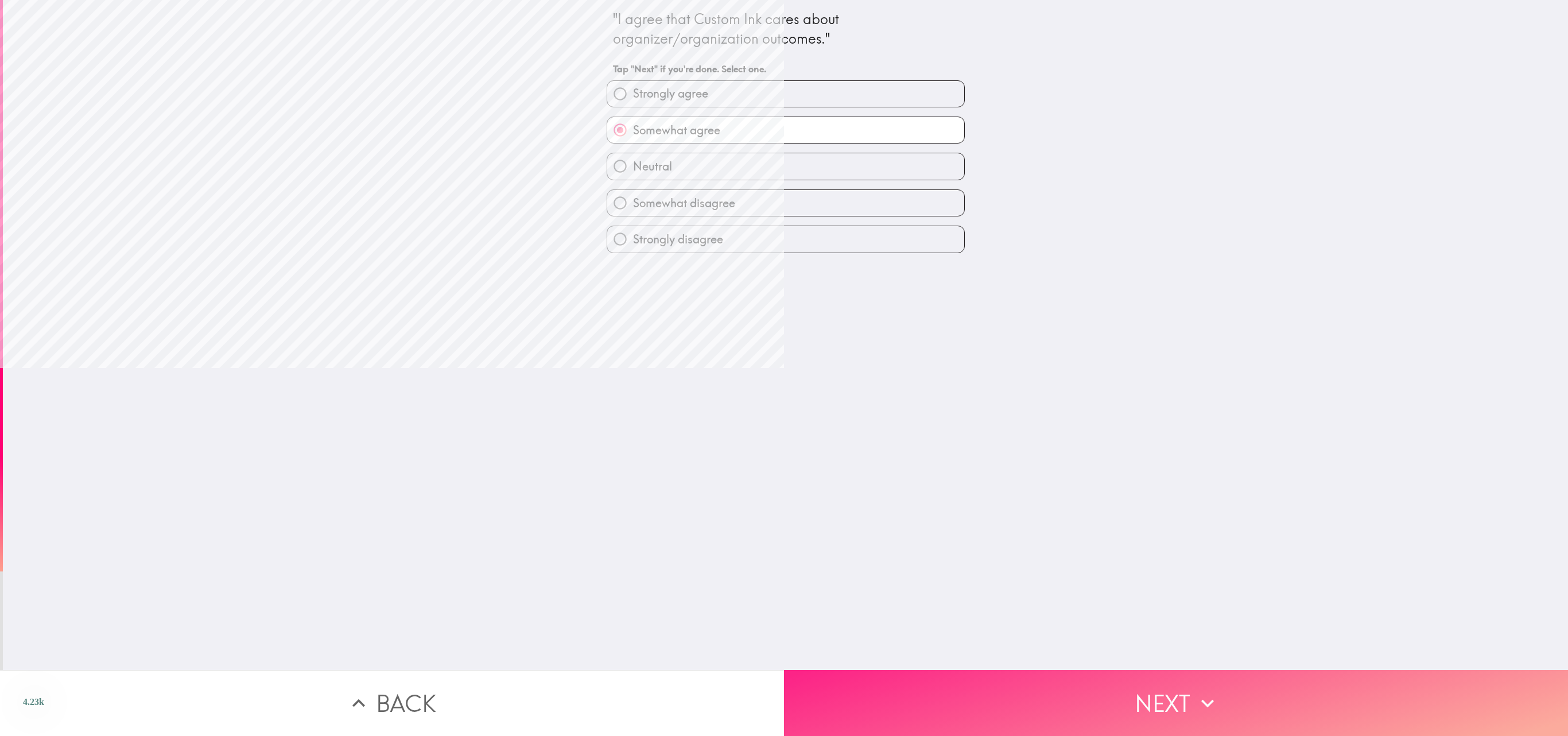
click at [784, 367] on button "Next" at bounding box center [1176, 703] width 784 height 66
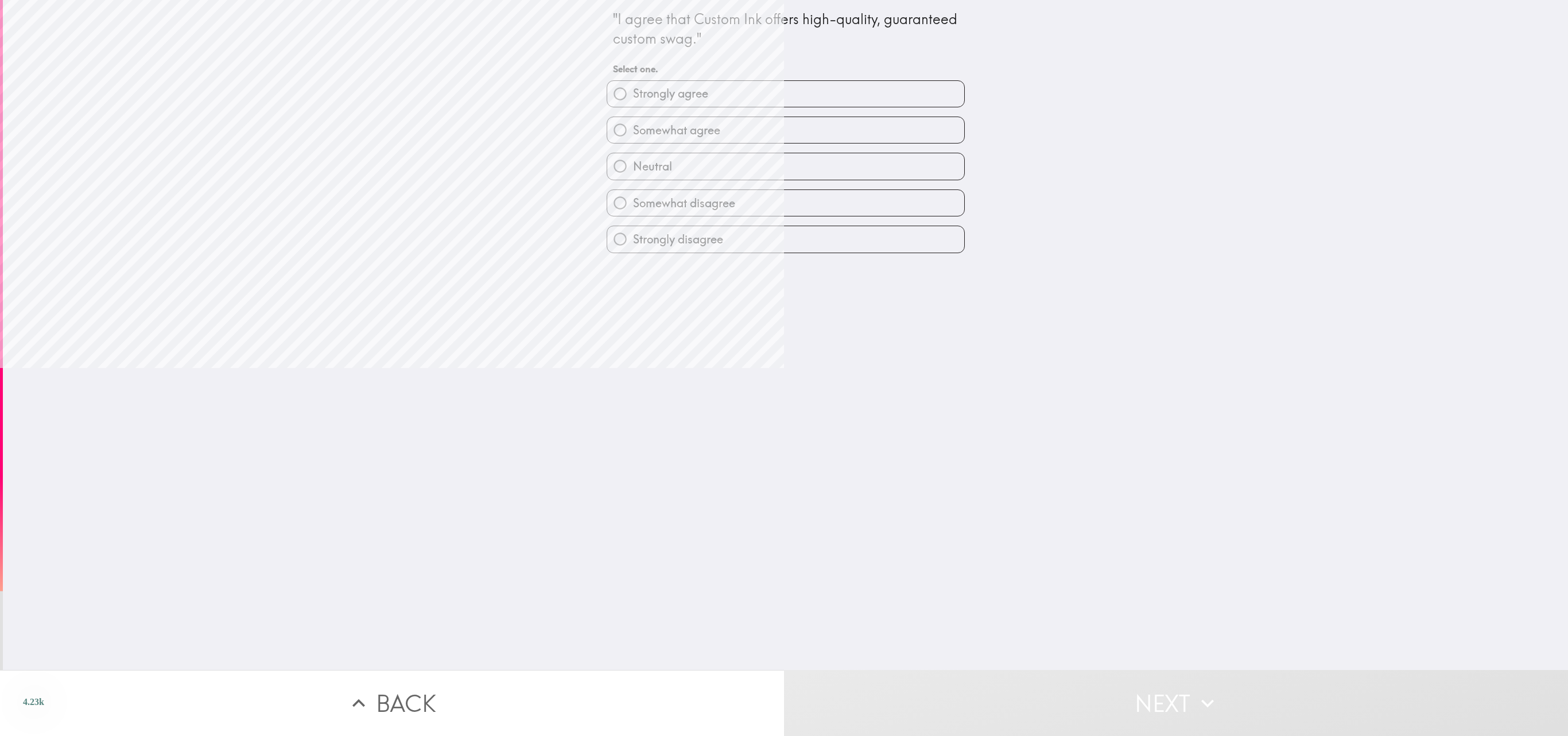
click at [784, 94] on label "Strongly agree" at bounding box center [786, 94] width 357 height 26
click at [633, 94] on input "Strongly agree" at bounding box center [620, 94] width 26 height 26
radio input "true"
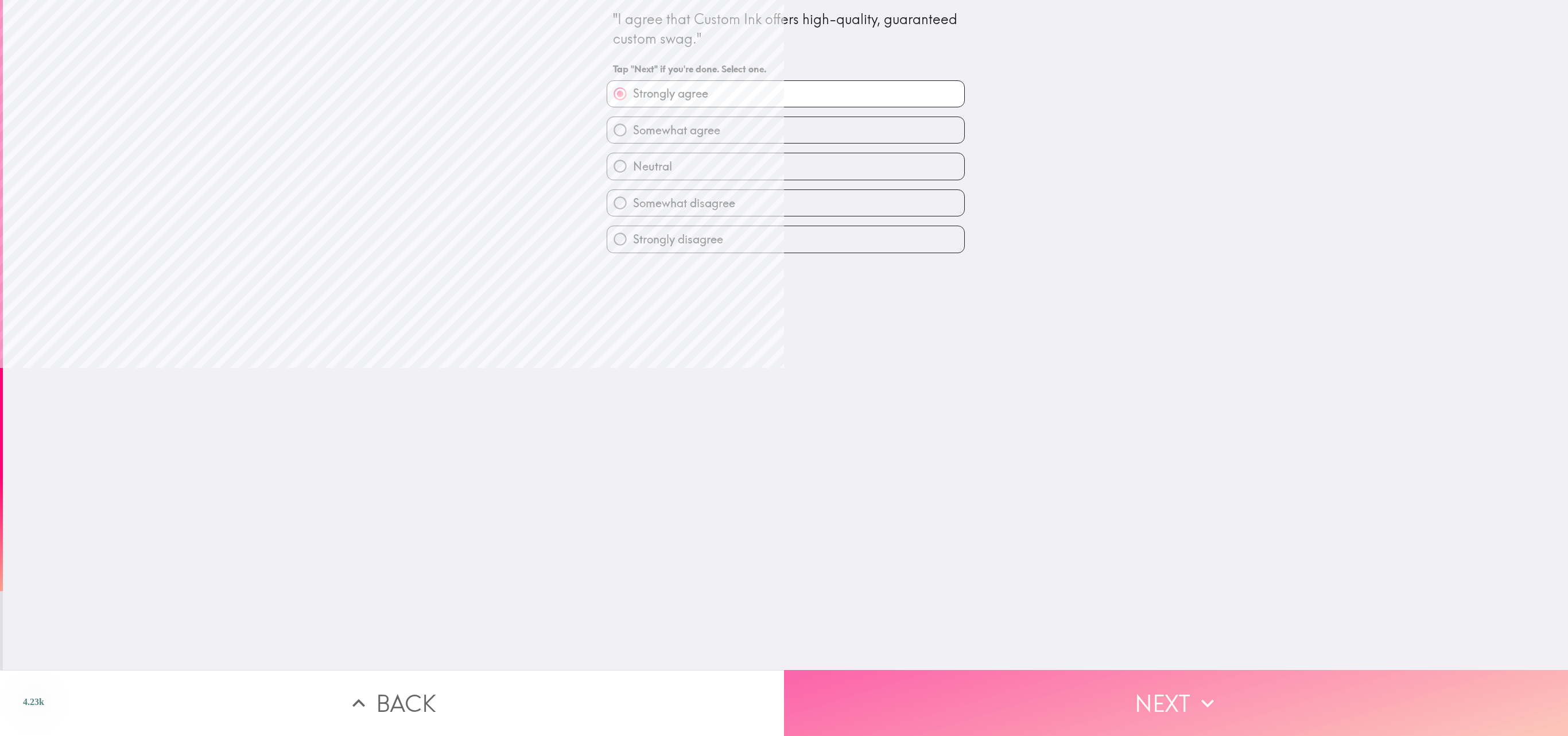
click at [784, 367] on button "Next" at bounding box center [1176, 703] width 784 height 66
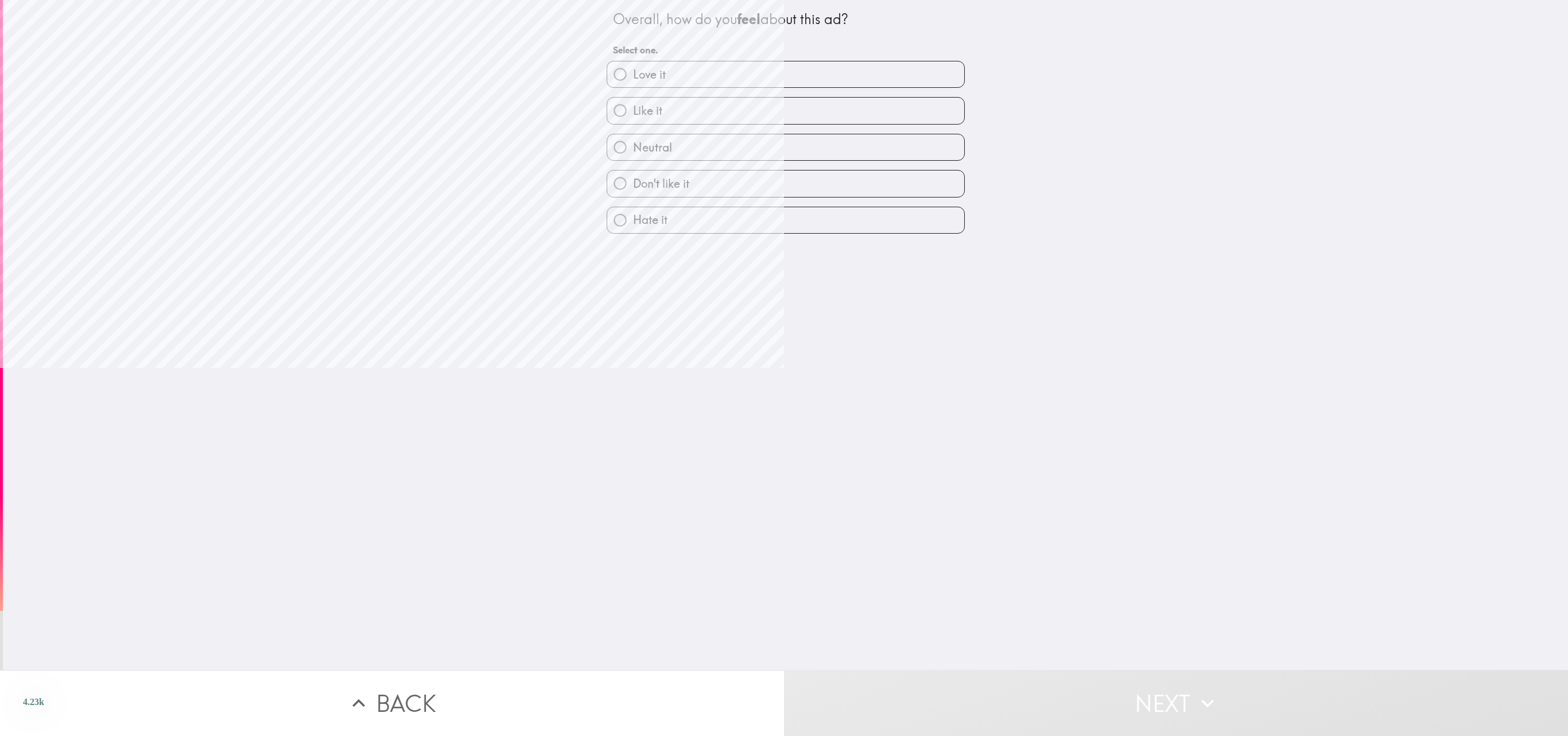
click at [784, 108] on label "Like it" at bounding box center [786, 110] width 357 height 26
click at [633, 108] on input "Like it" at bounding box center [620, 110] width 26 height 26
radio input "true"
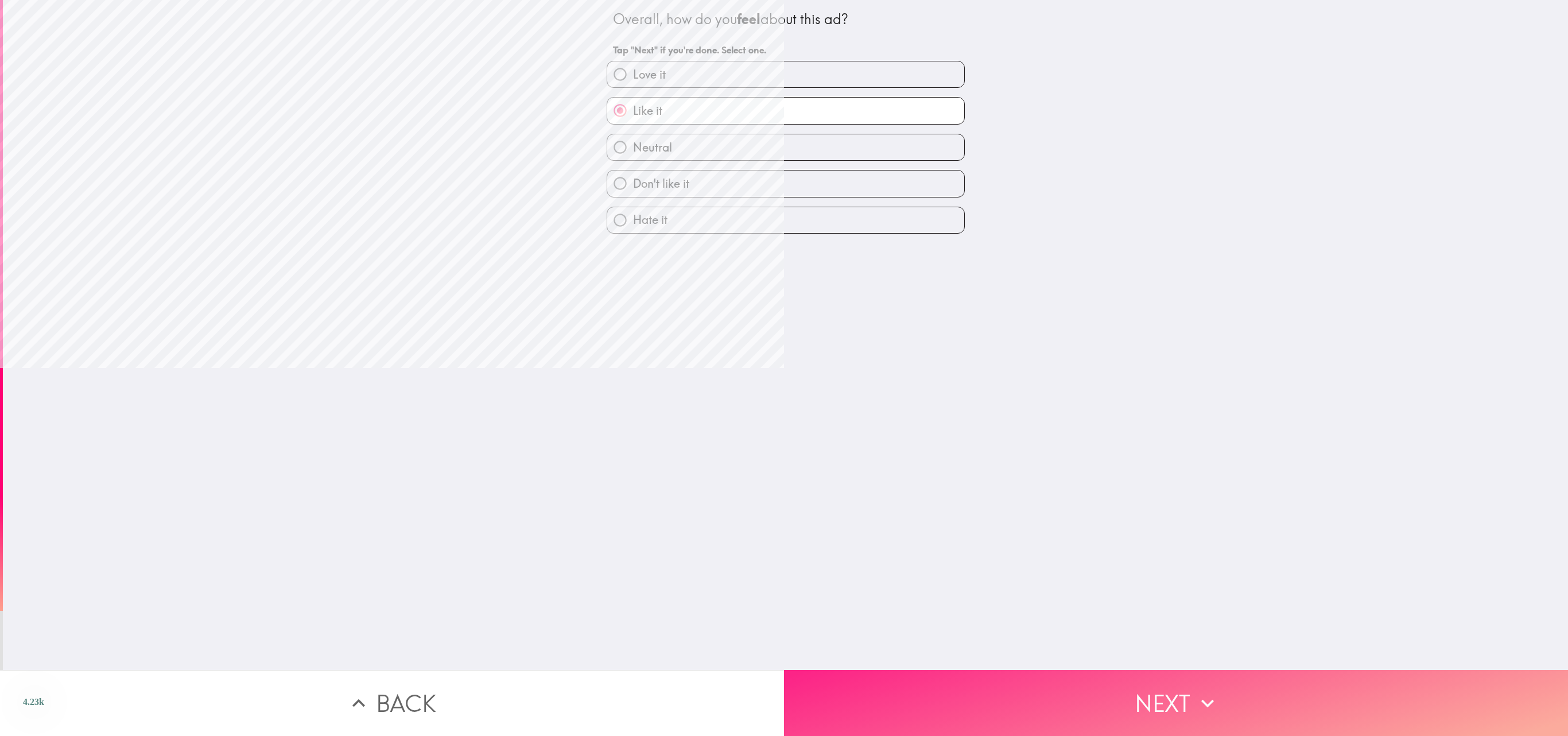
click at [784, 367] on button "Next" at bounding box center [1176, 703] width 784 height 66
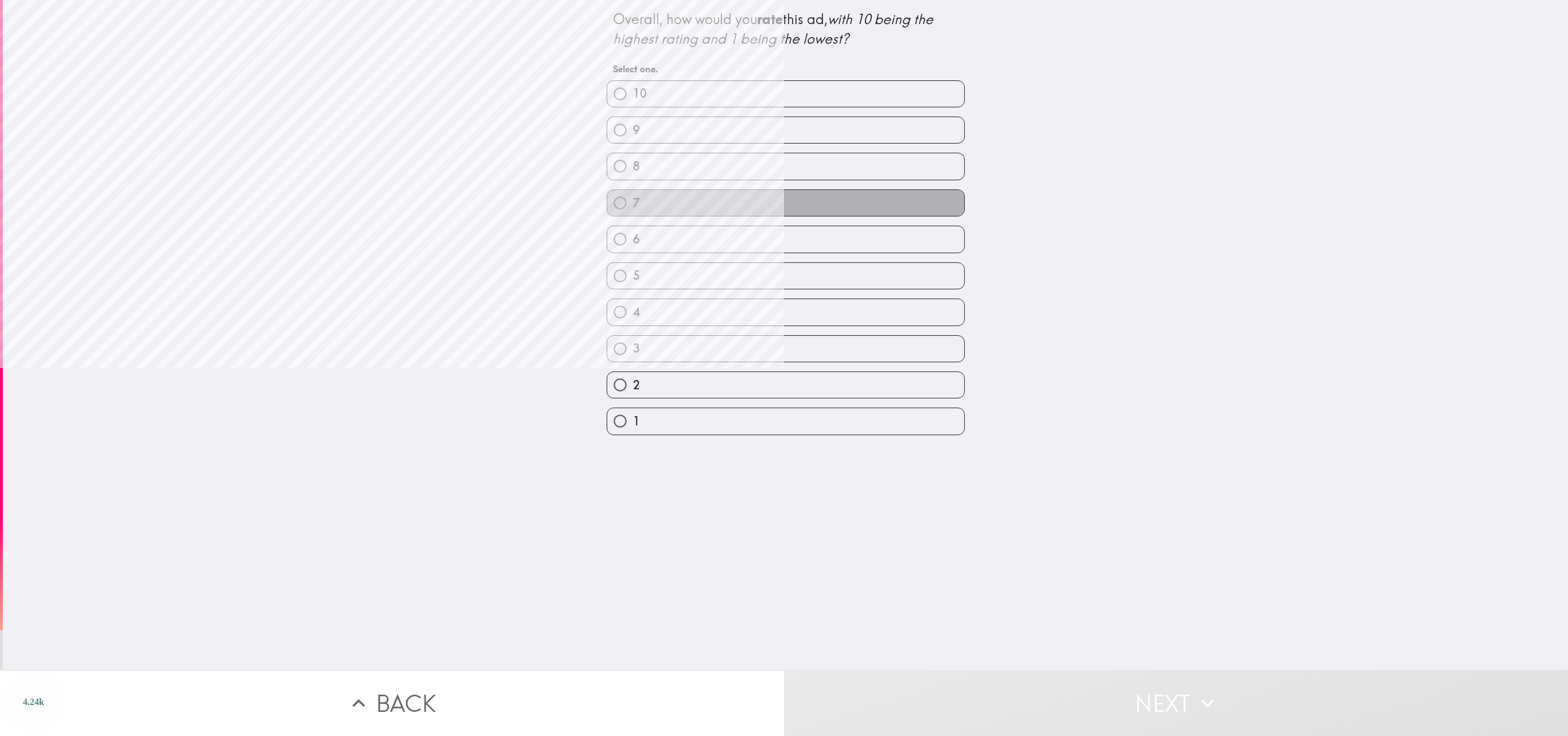
click at [751, 204] on label "7" at bounding box center [786, 203] width 357 height 26
click at [633, 204] on input "7" at bounding box center [620, 203] width 26 height 26
radio input "true"
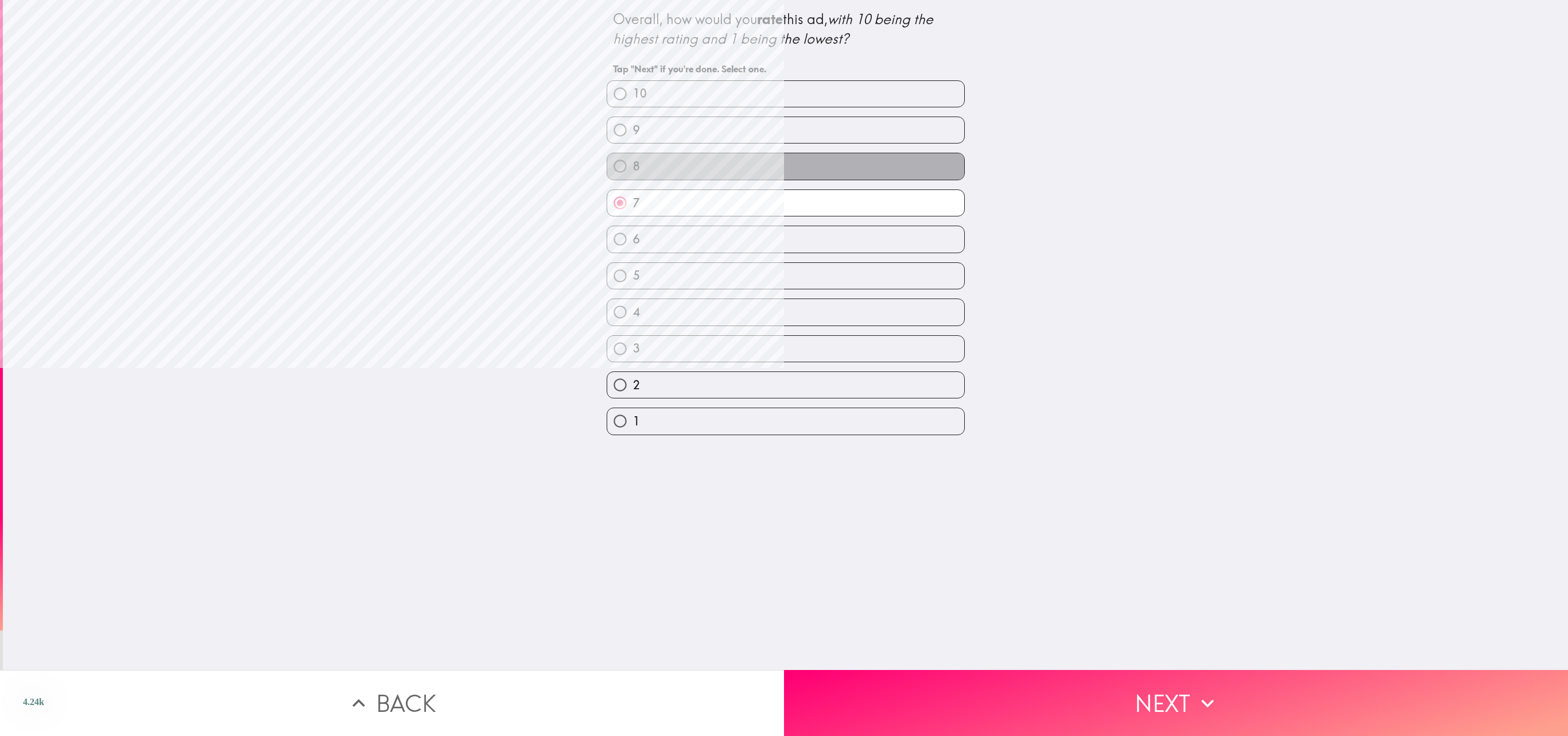
click at [784, 157] on label "8" at bounding box center [786, 166] width 357 height 26
click at [633, 157] on input "8" at bounding box center [620, 166] width 26 height 26
radio input "true"
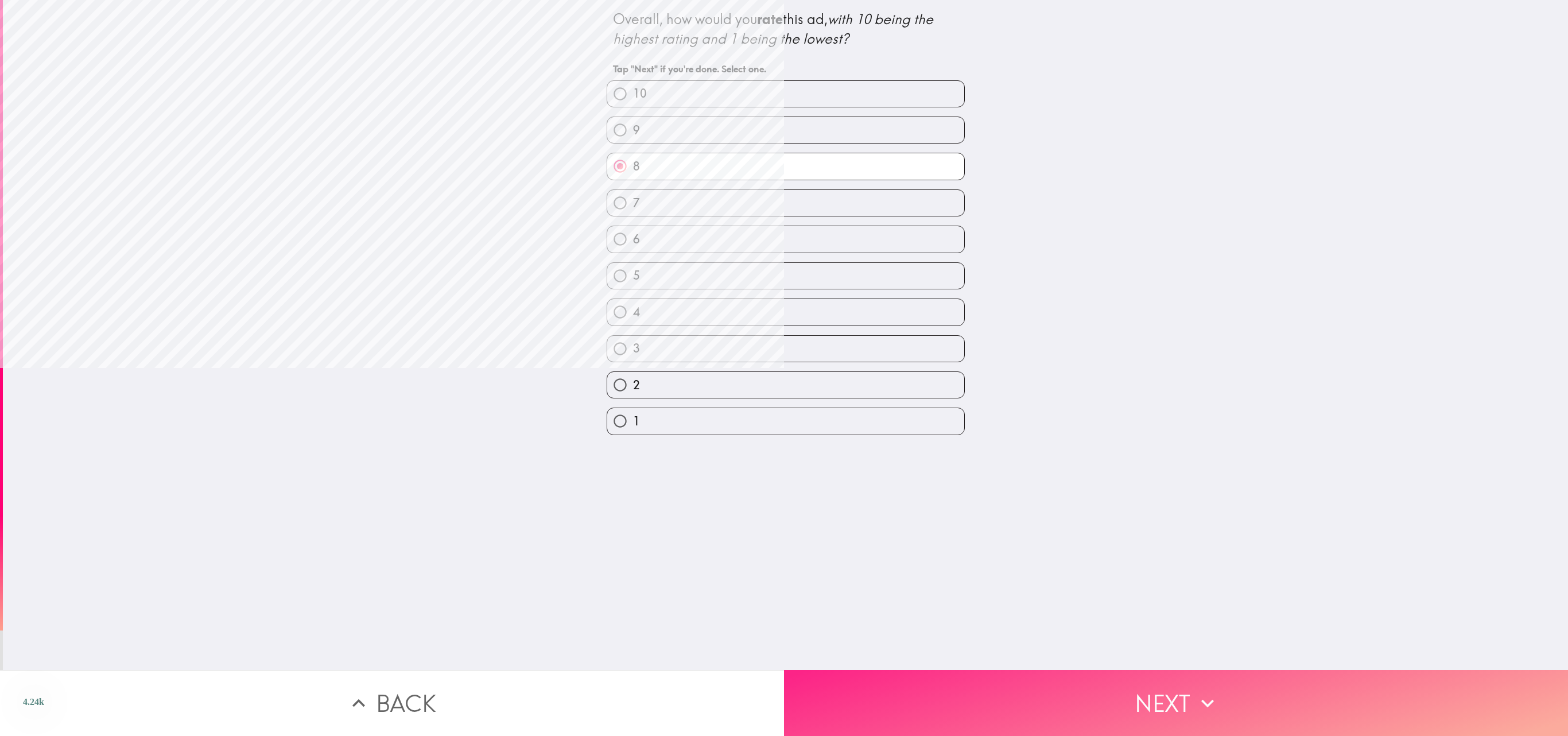
click at [784, 367] on button "Next" at bounding box center [1176, 703] width 784 height 66
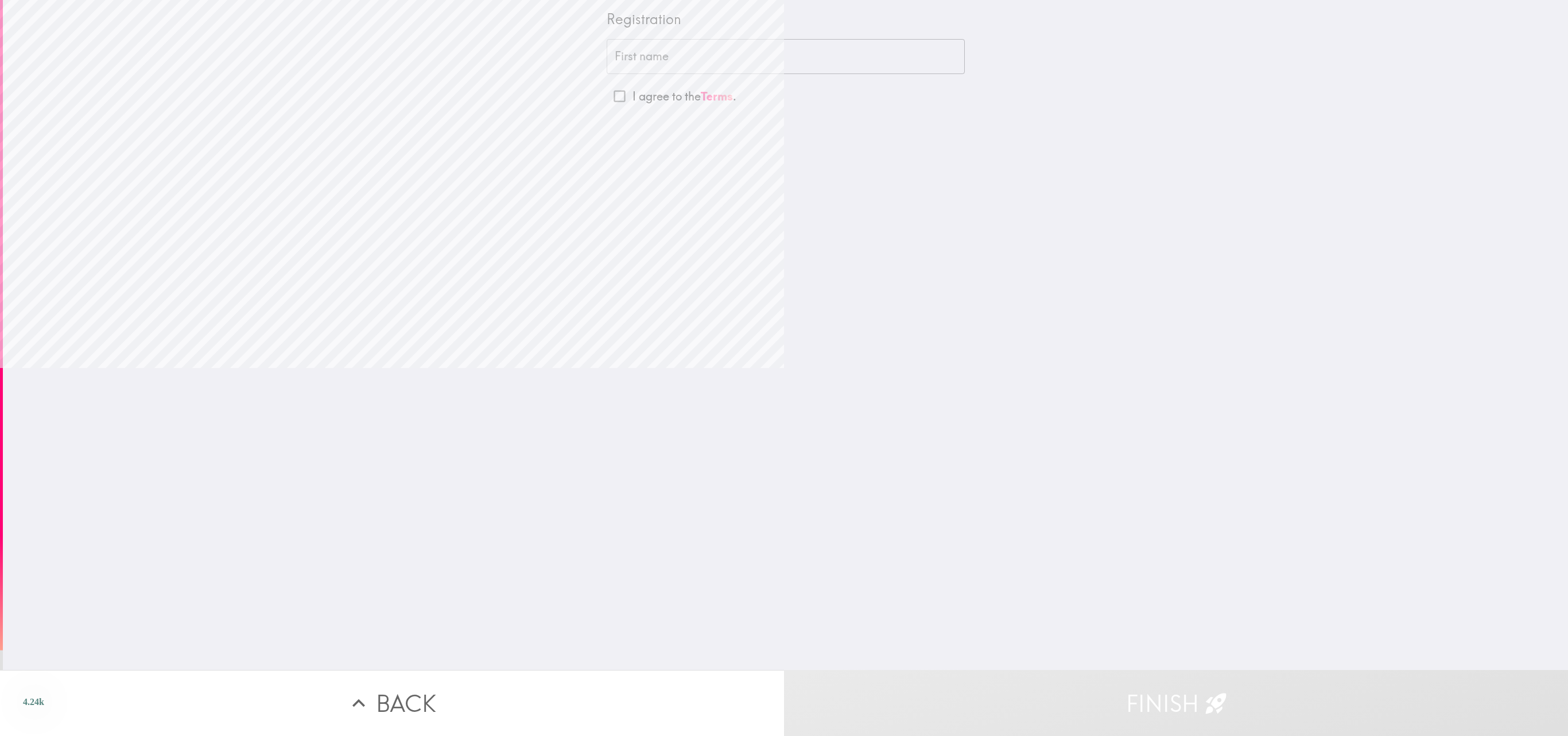
click at [606, 97] on input "I agree to the Terms ." at bounding box center [619, 96] width 26 height 26
checkbox input "true"
click at [784, 62] on input "First name" at bounding box center [786, 57] width 358 height 35
type input "[PERSON_NAME]"
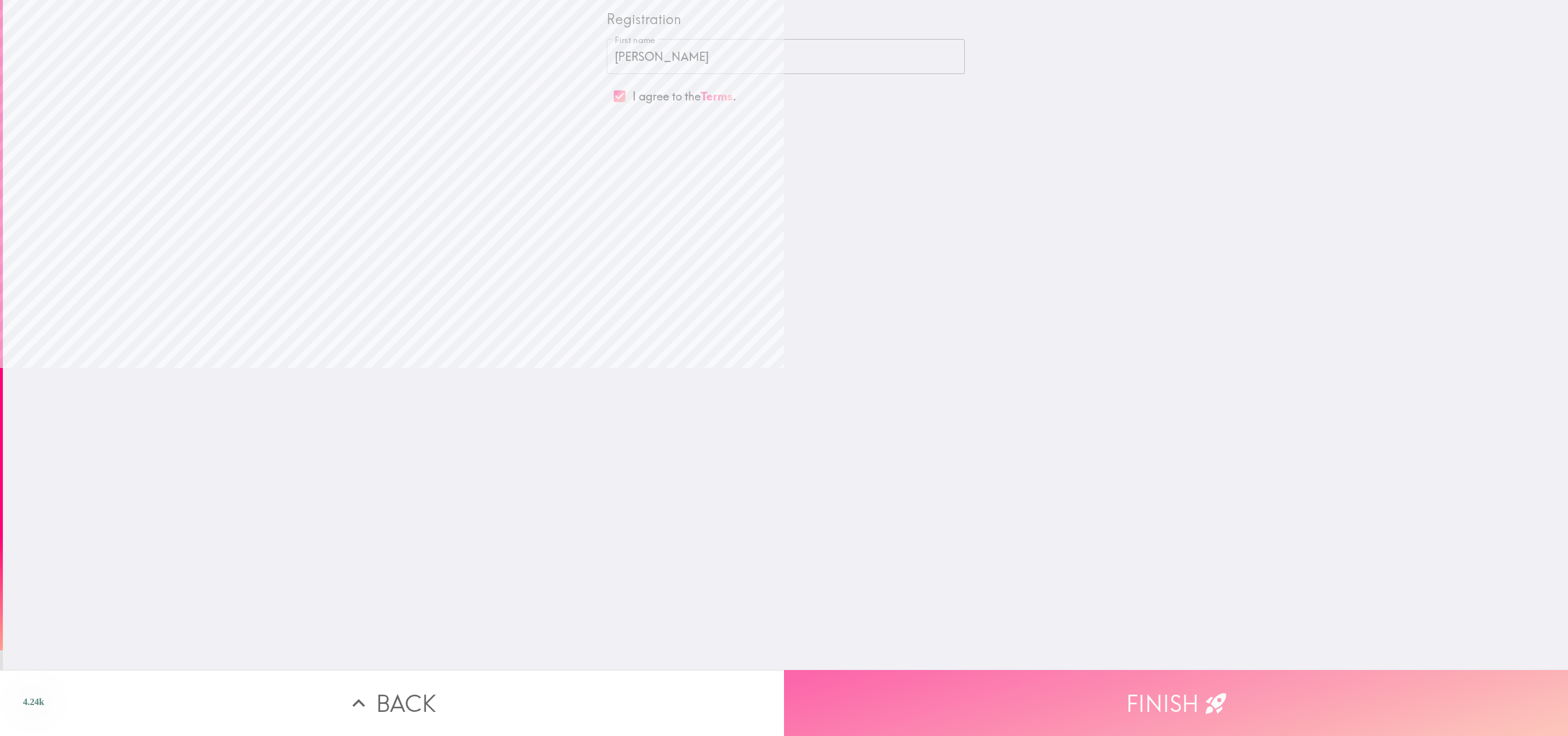
click at [784, 367] on button "Finish" at bounding box center [1176, 703] width 784 height 66
